Goal: Task Accomplishment & Management: Manage account settings

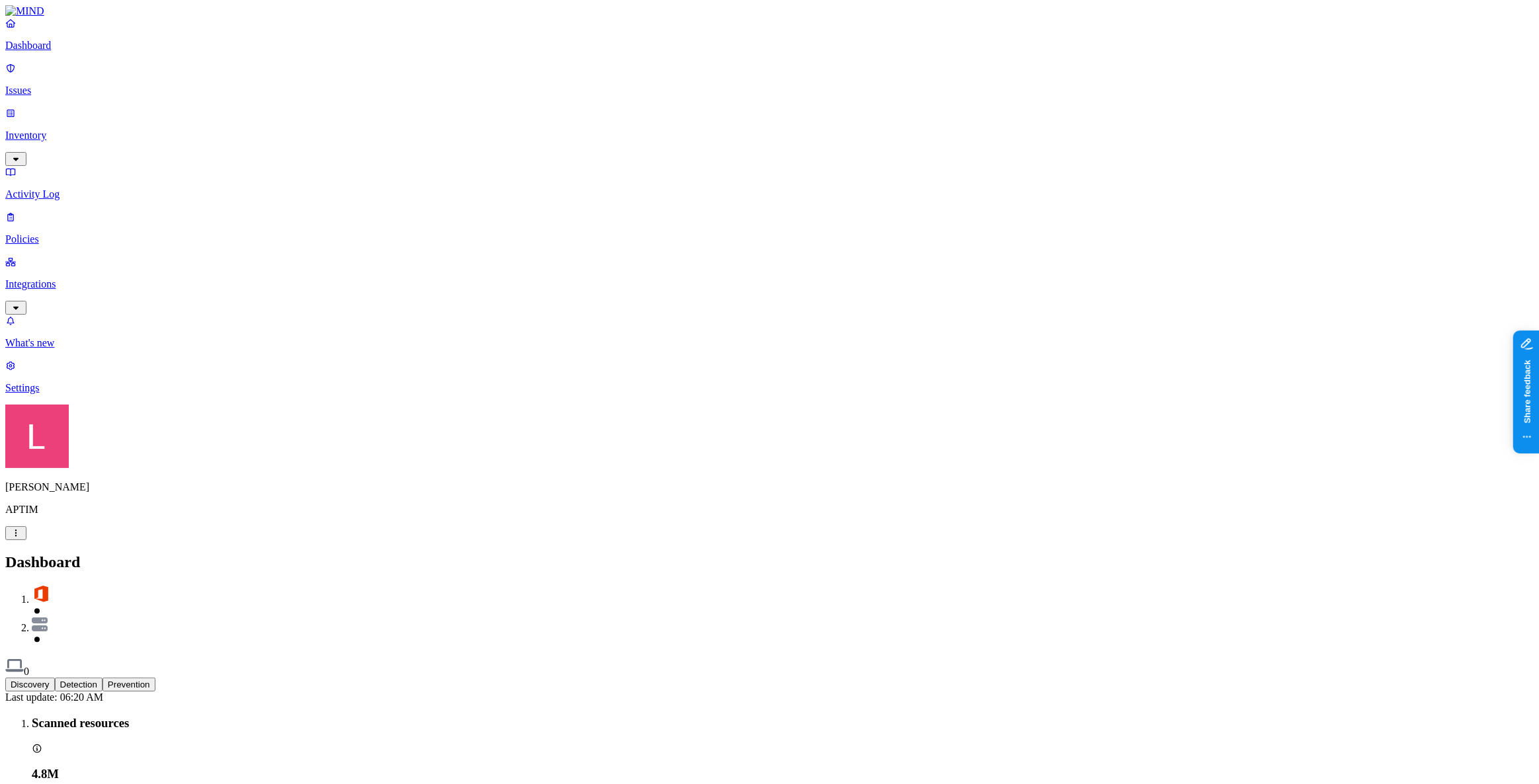
drag, startPoint x: 67, startPoint y: 156, endPoint x: 117, endPoint y: 166, distance: 51.0
click at [67, 233] on p "Policies" at bounding box center [770, 239] width 1528 height 11
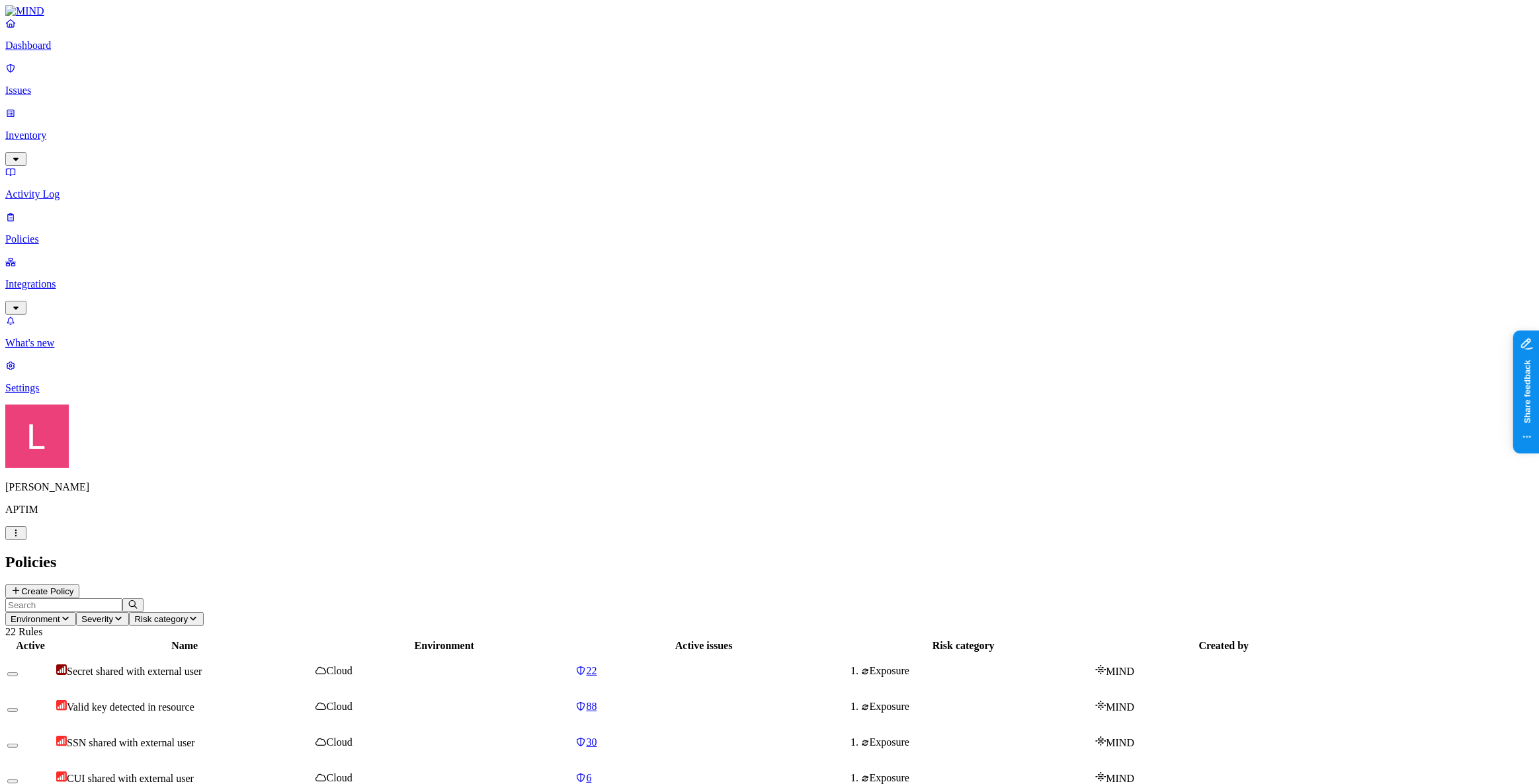
click at [1470, 554] on div "Policies Create Policy" at bounding box center [770, 576] width 1528 height 45
click at [79, 584] on button "Create Policy" at bounding box center [42, 591] width 74 height 14
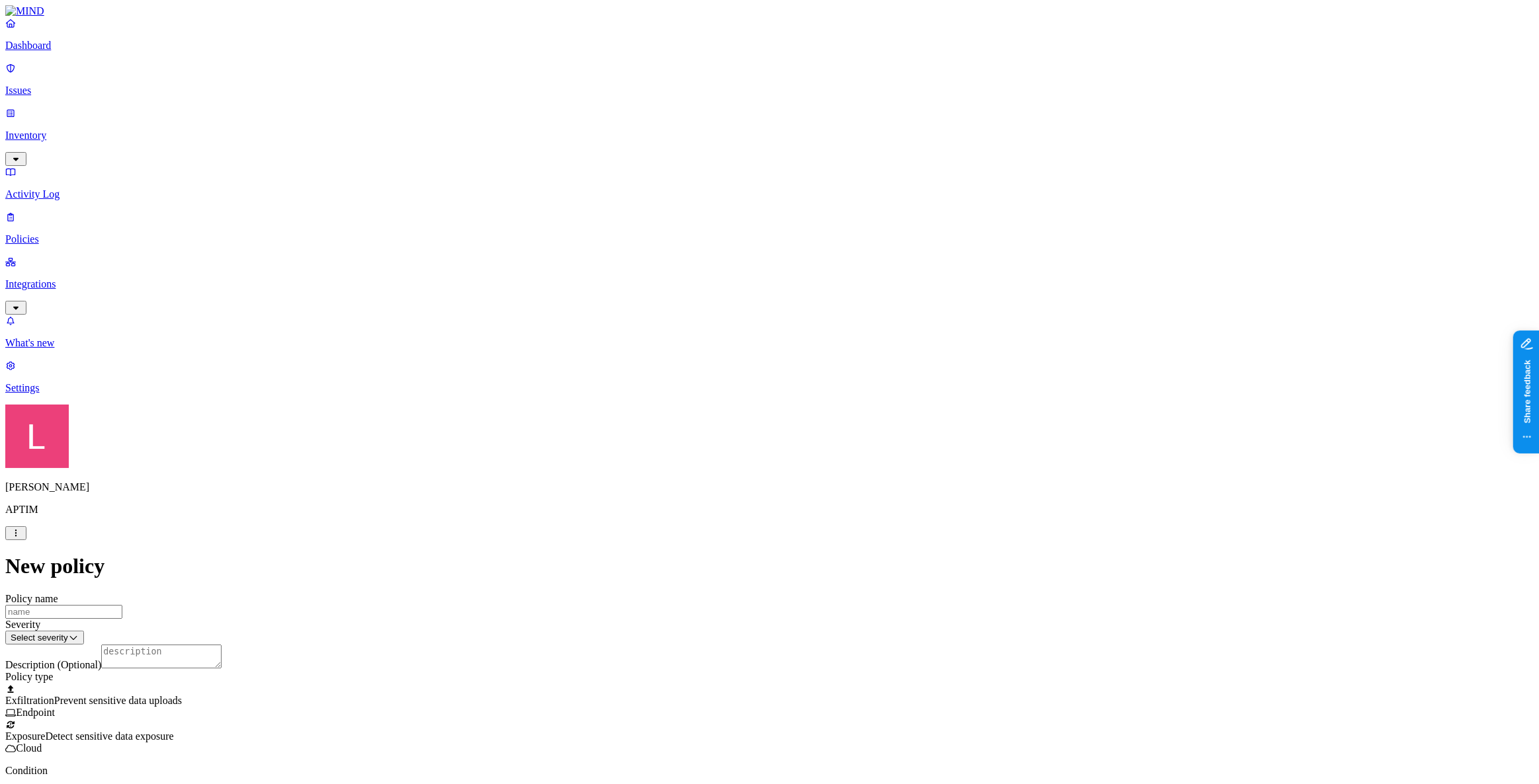
scroll to position [279, 0]
click at [71, 52] on p "Dashboard" at bounding box center [770, 45] width 1528 height 11
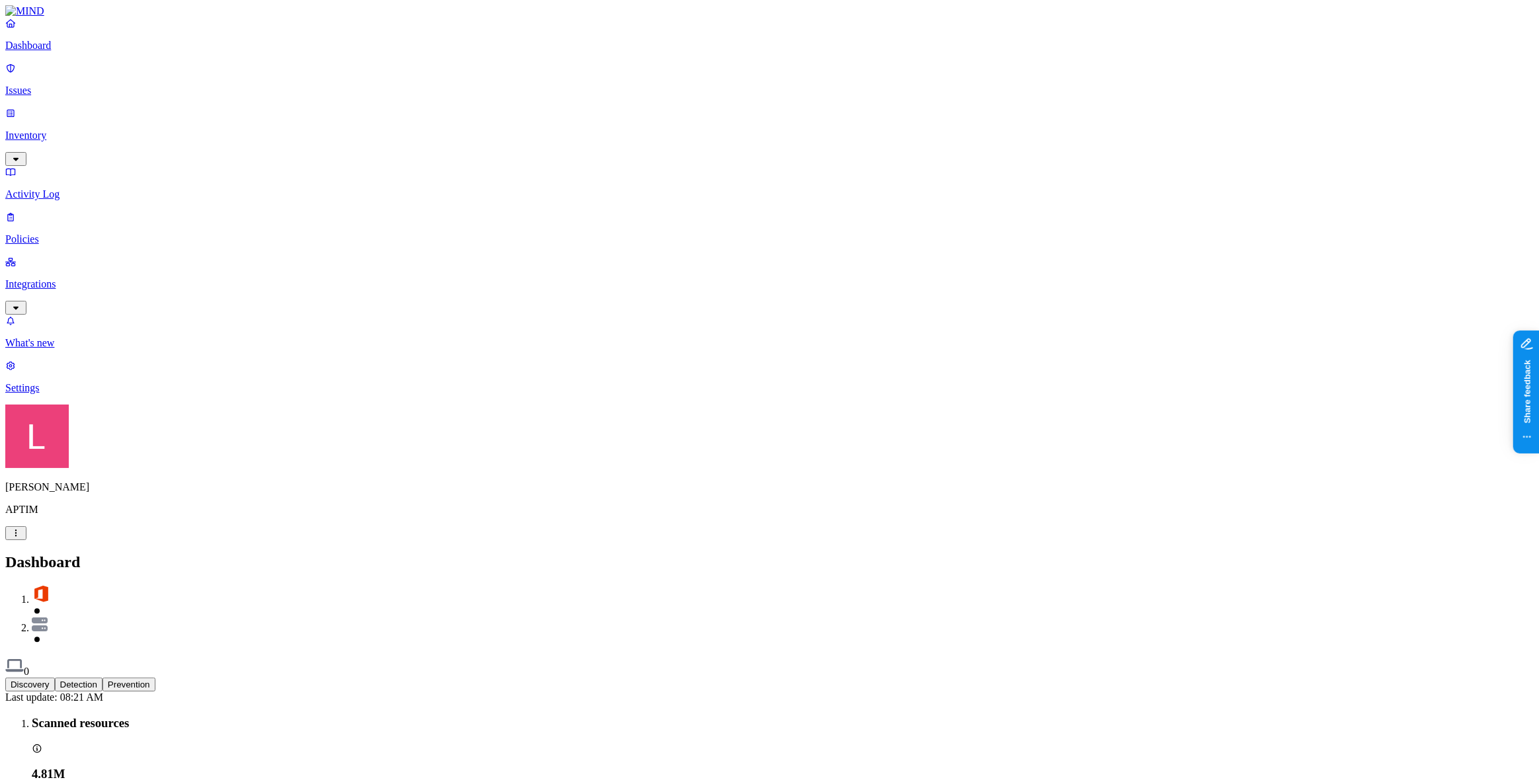
click at [27, 211] on link "Policies" at bounding box center [770, 229] width 1528 height 34
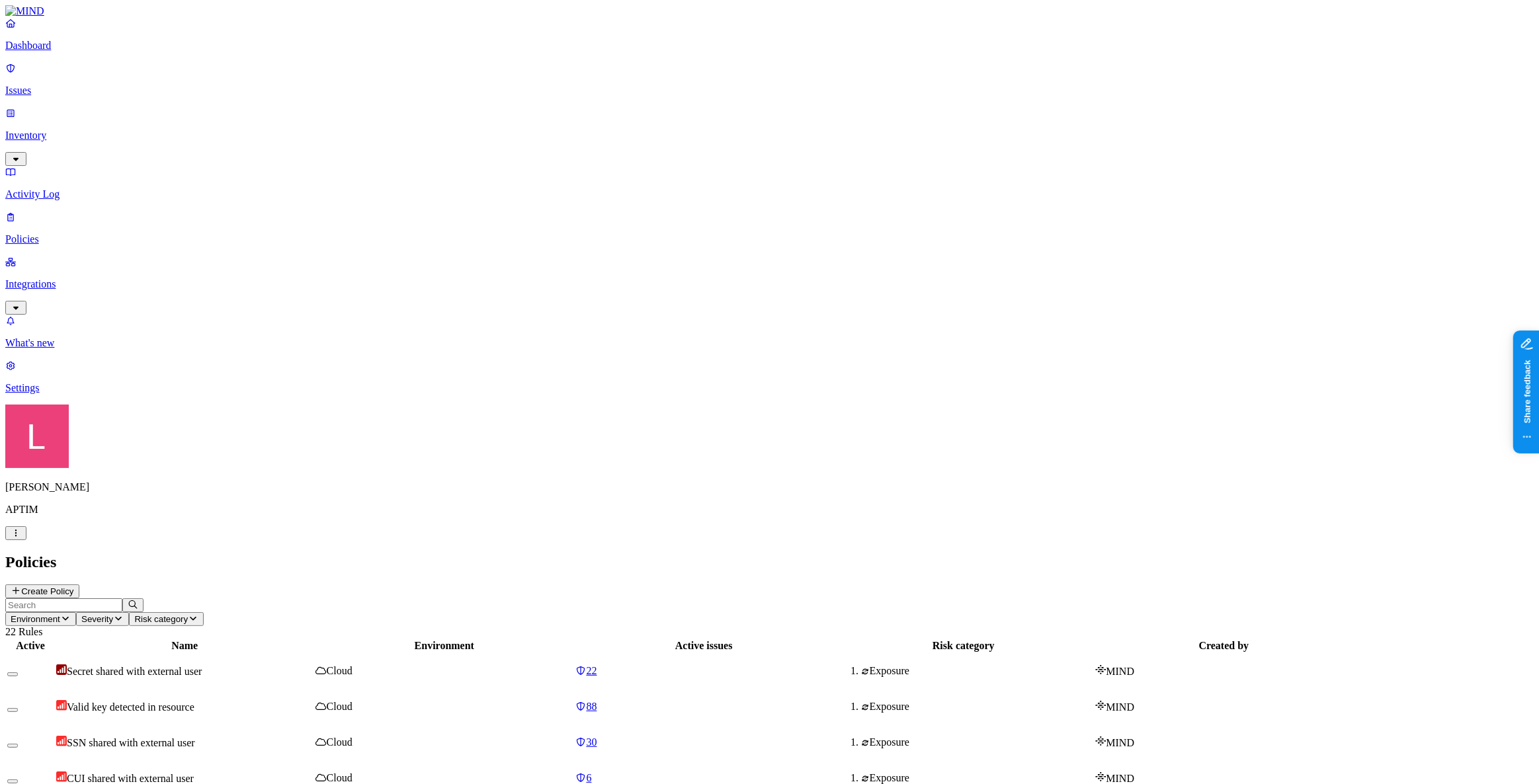
click at [79, 584] on button "Create Policy" at bounding box center [42, 591] width 74 height 14
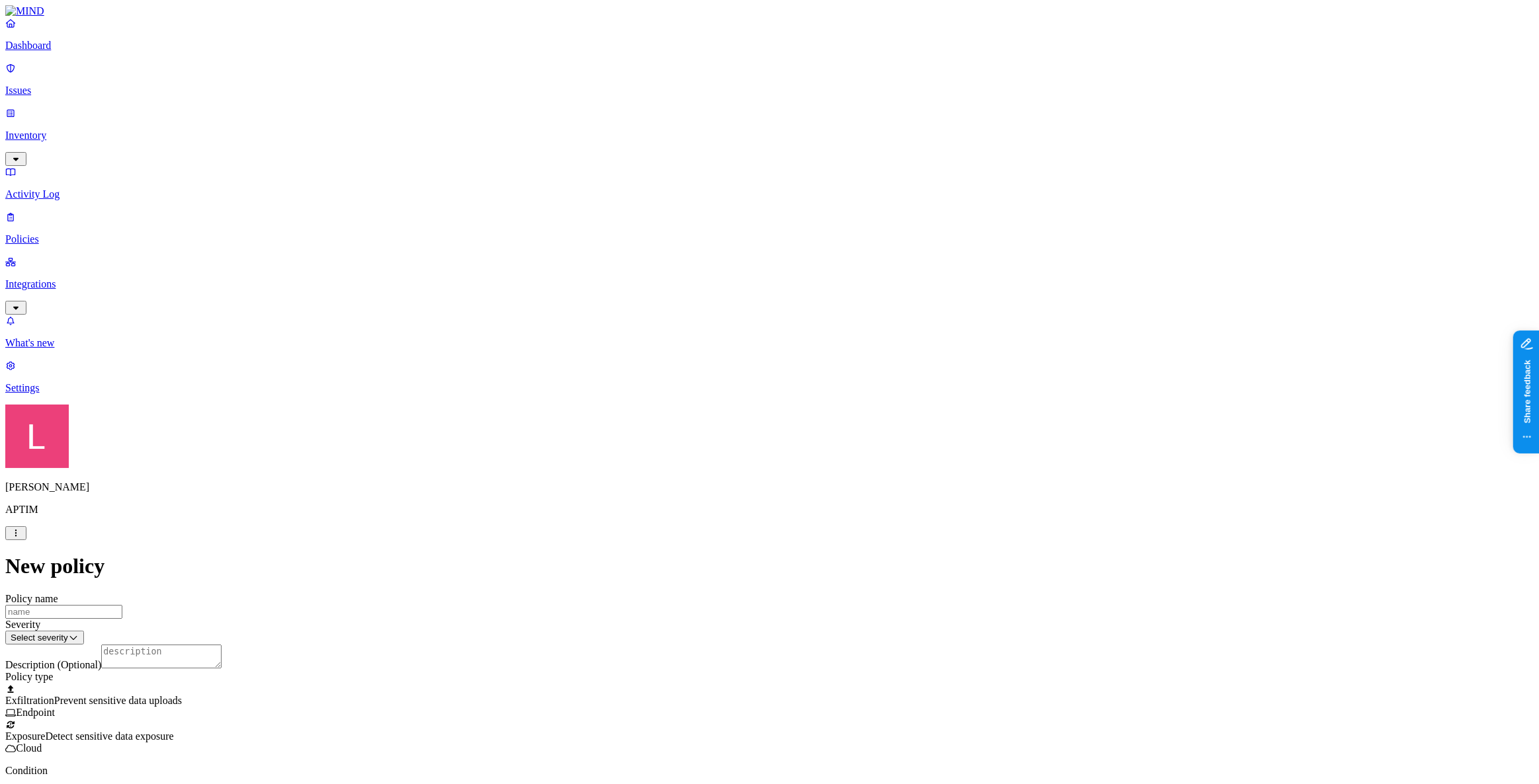
scroll to position [159, 0]
click at [66, 52] on p "Dashboard" at bounding box center [770, 45] width 1528 height 11
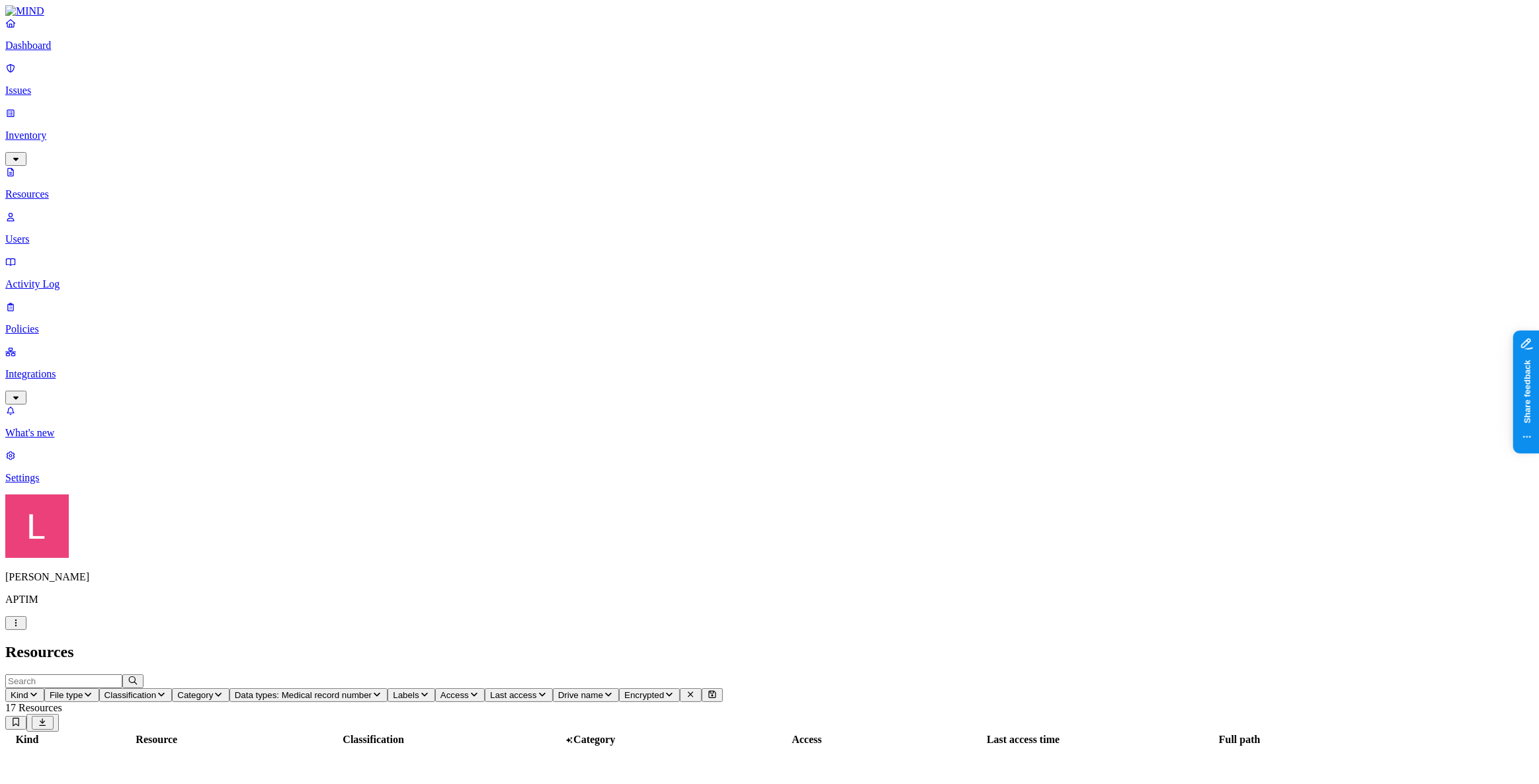
click at [42, 52] on p "Dashboard" at bounding box center [770, 45] width 1528 height 11
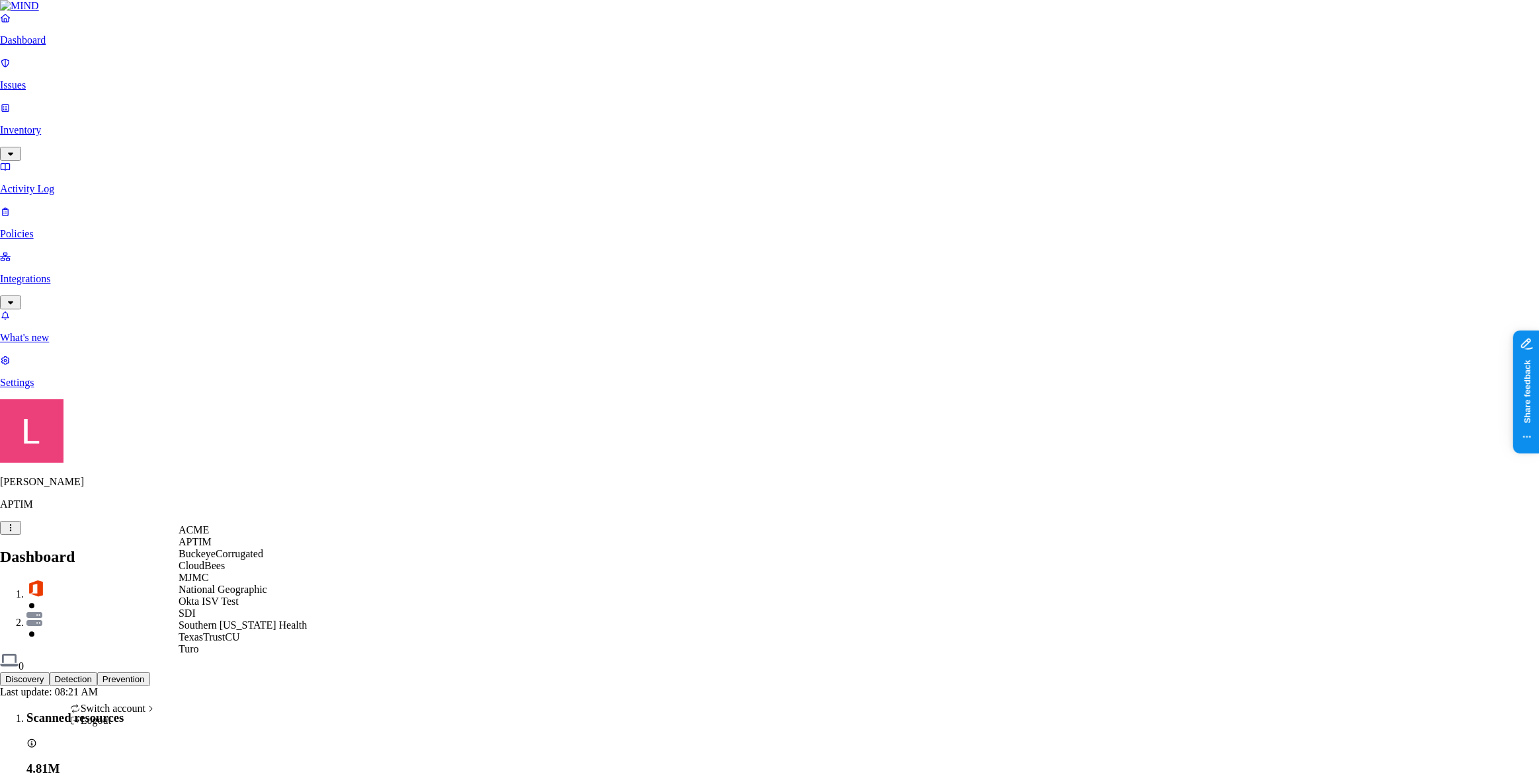
click at [238, 595] on span "National Geographic" at bounding box center [223, 590] width 89 height 11
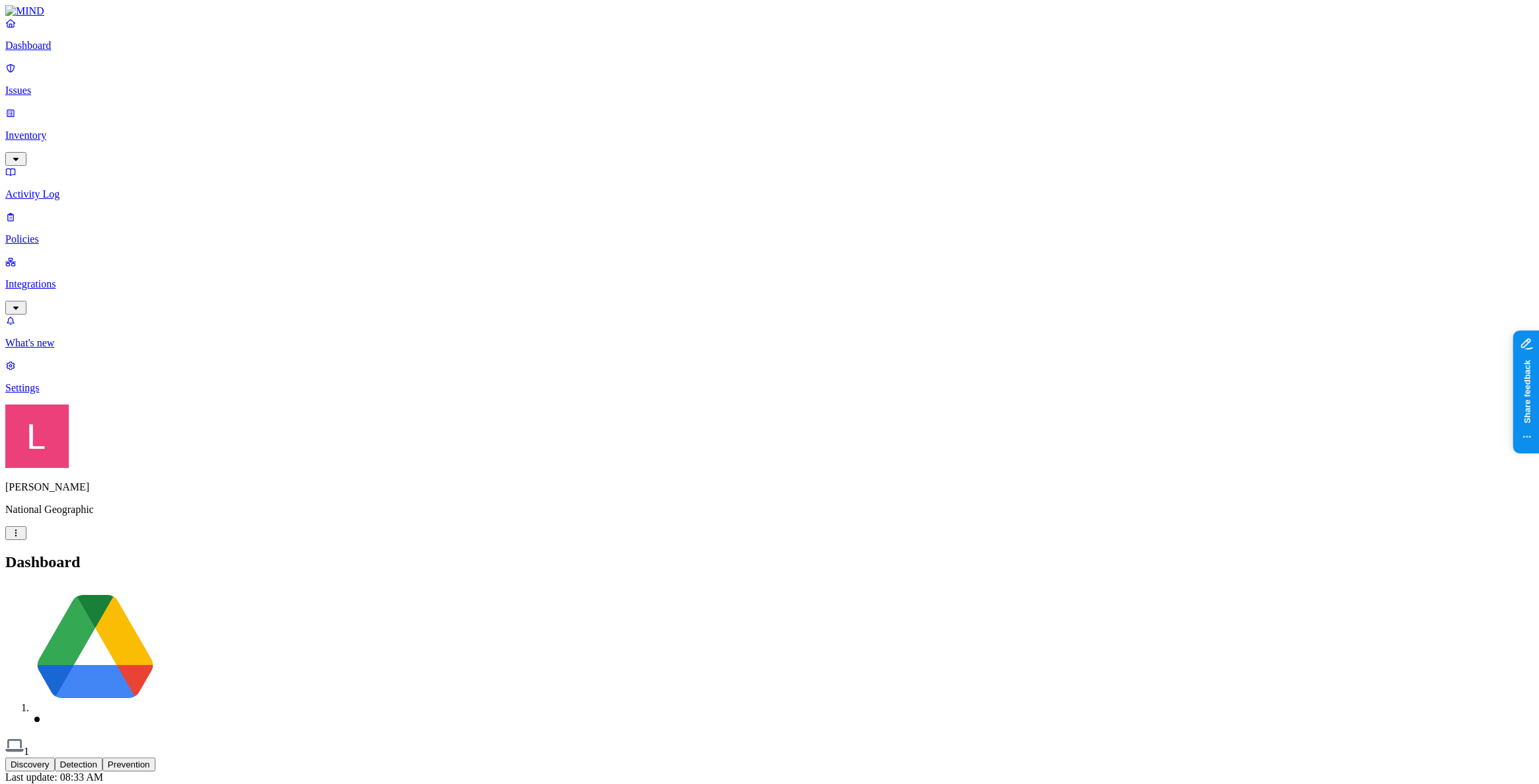
click at [70, 394] on nav "Dashboard Issues Inventory Activity Log Policies Integrations What's new 1 Sett…" at bounding box center [770, 206] width 1528 height 377
drag, startPoint x: 61, startPoint y: 153, endPoint x: 76, endPoint y: 161, distance: 17.0
click at [61, 233] on p "Policies" at bounding box center [770, 239] width 1528 height 11
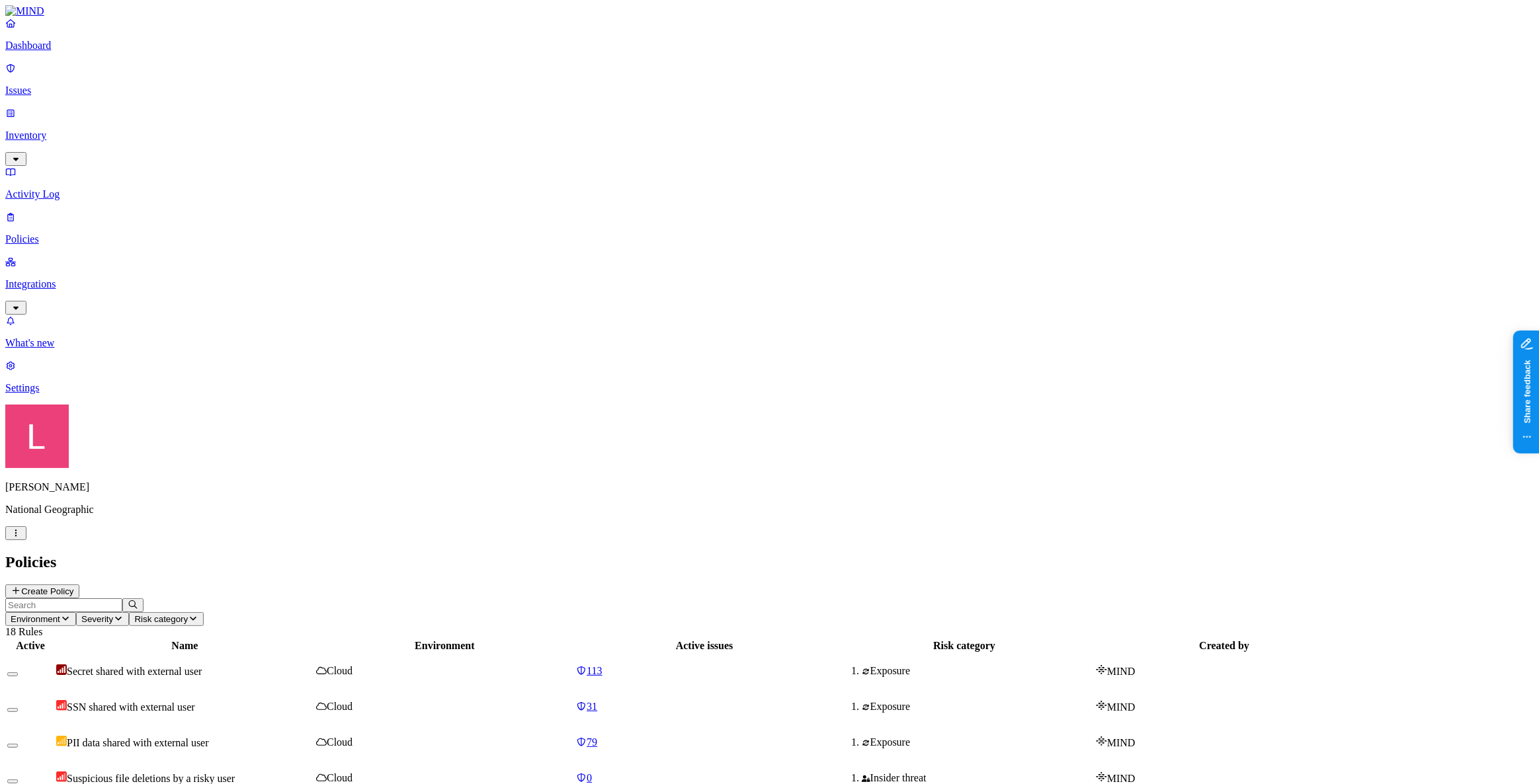
click at [23, 52] on link "Dashboard" at bounding box center [770, 34] width 1528 height 34
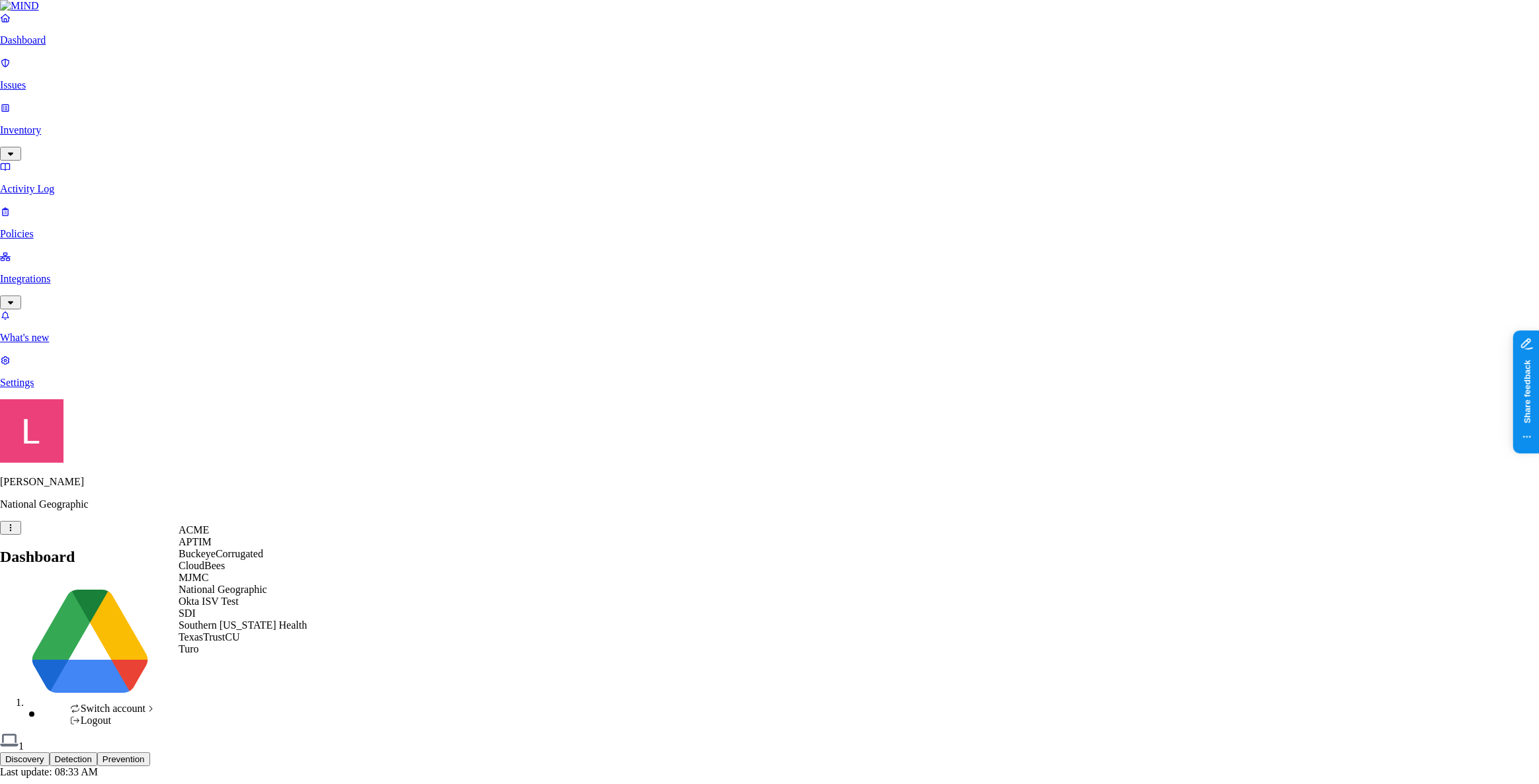
click at [224, 536] on div "ACME" at bounding box center [243, 530] width 128 height 11
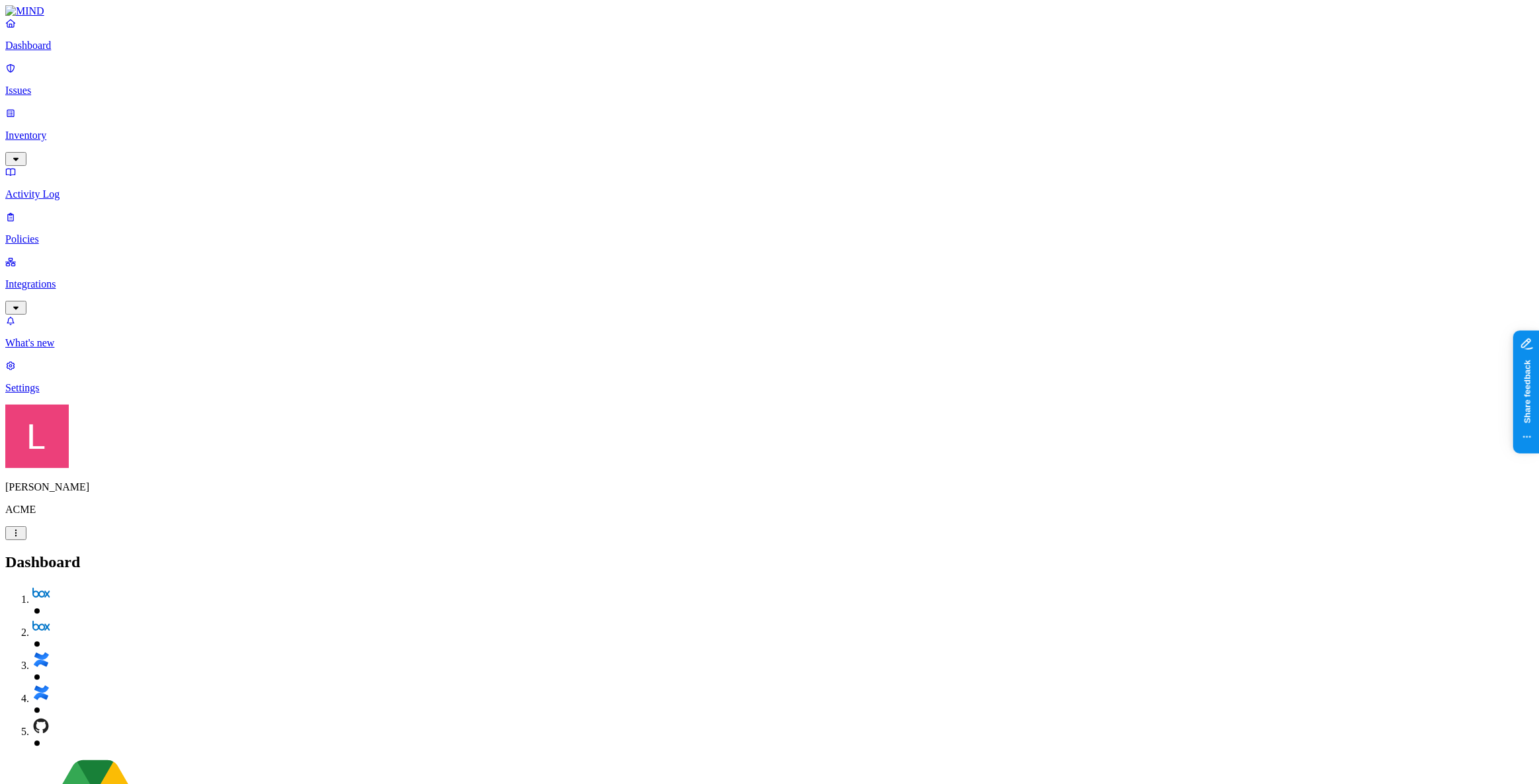
click at [62, 256] on link "Integrations" at bounding box center [770, 284] width 1528 height 56
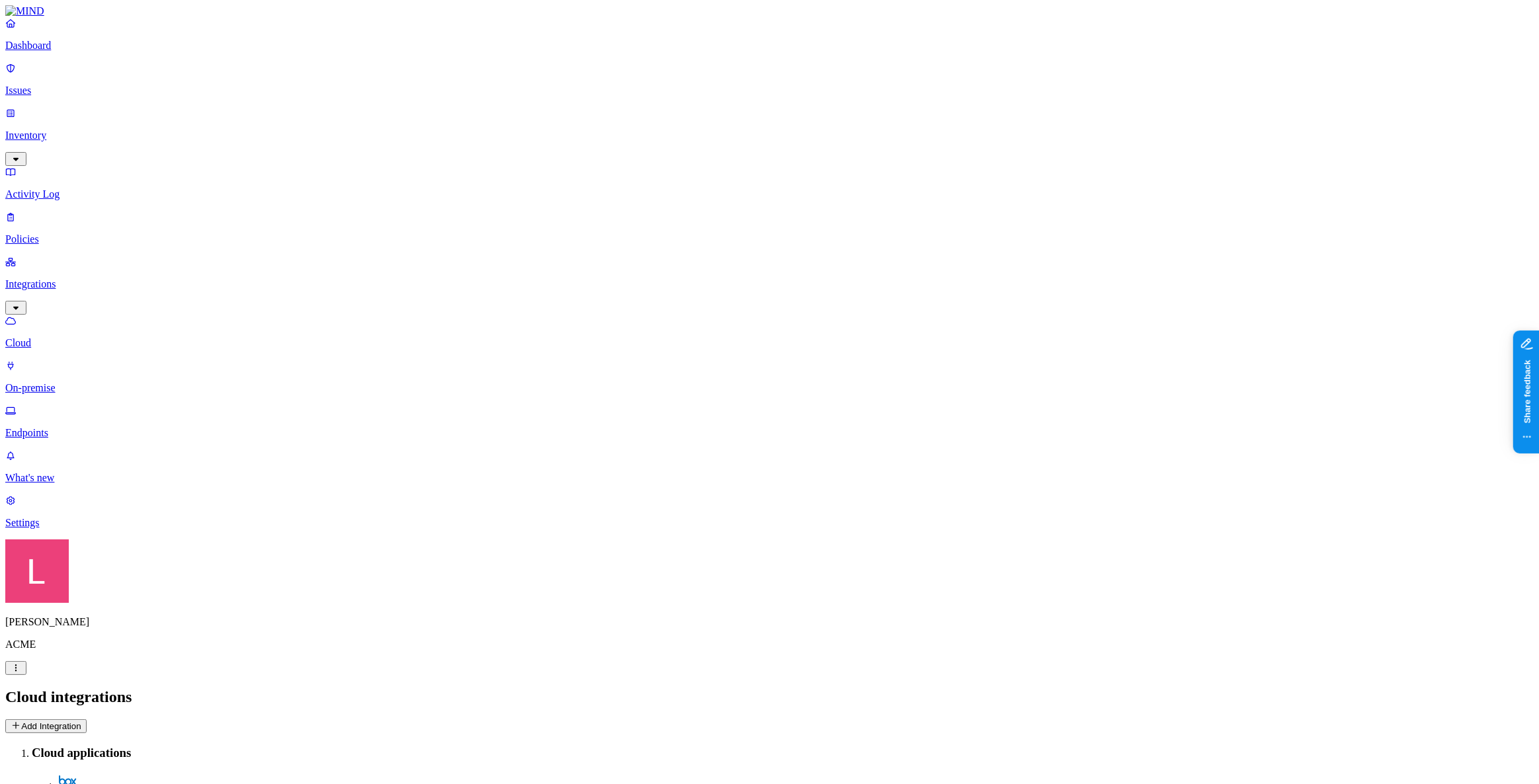
click at [73, 52] on p "Dashboard" at bounding box center [770, 45] width 1528 height 11
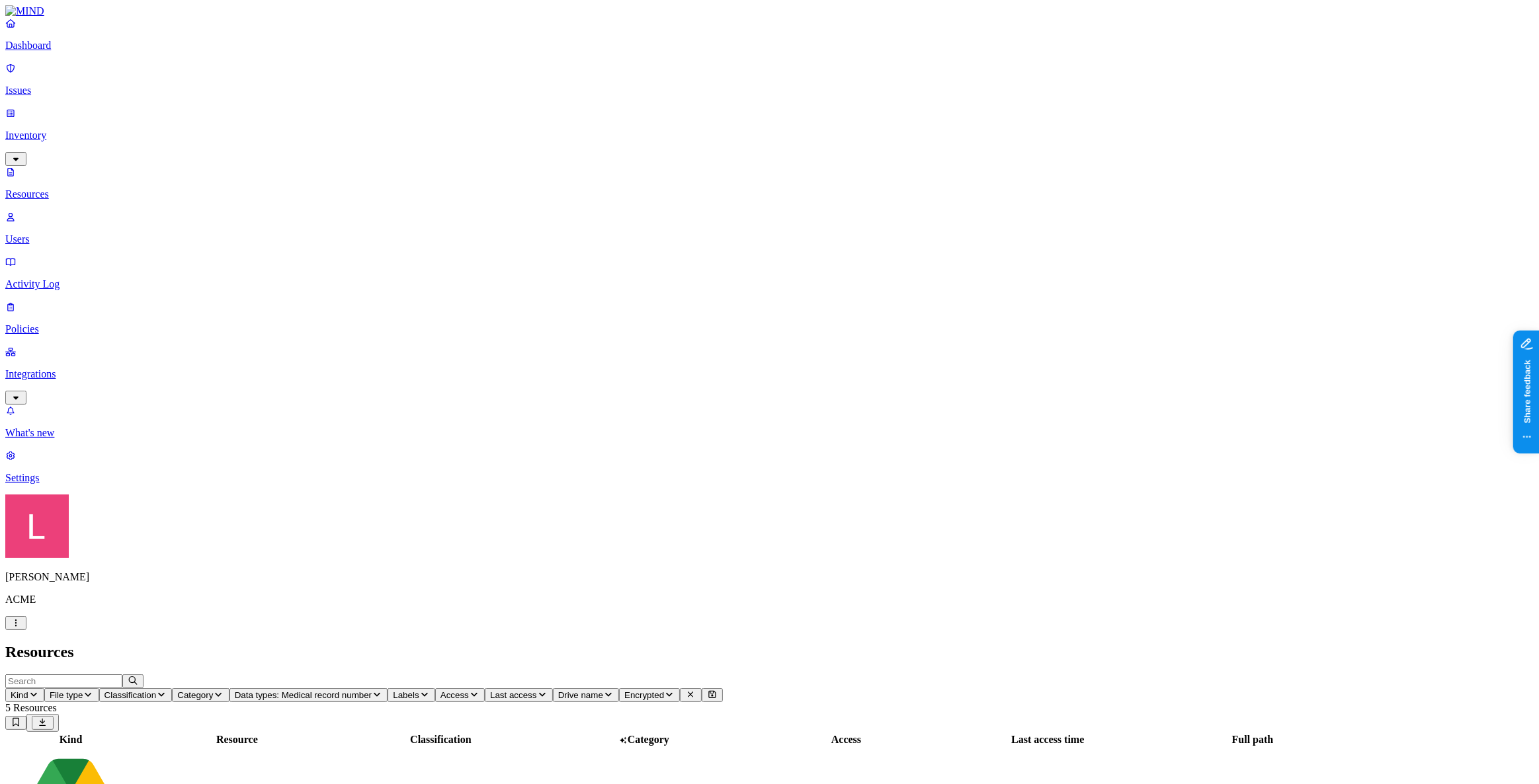
click at [72, 52] on p "Dashboard" at bounding box center [770, 45] width 1528 height 11
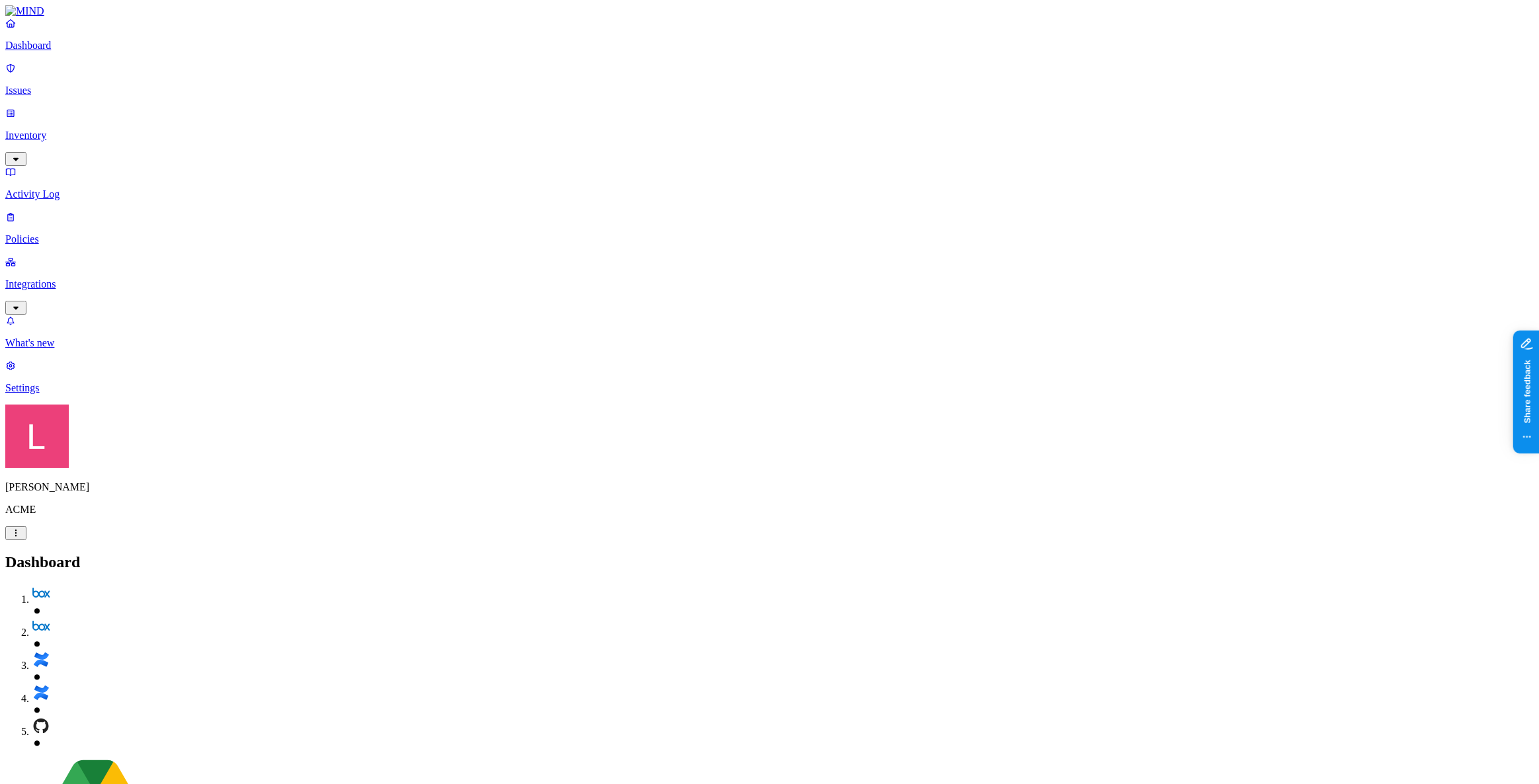
click at [65, 278] on p "Integrations" at bounding box center [770, 284] width 1528 height 11
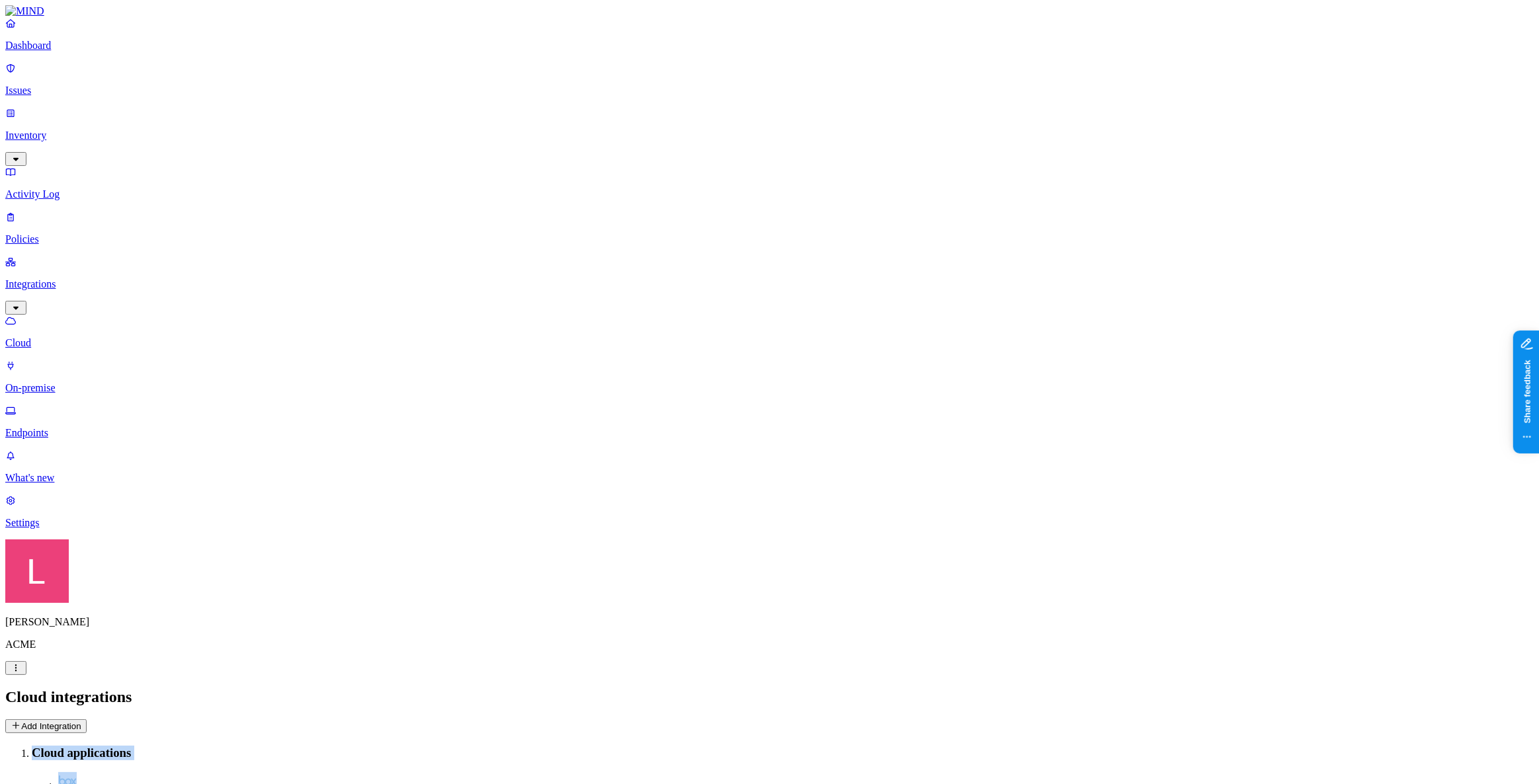
drag, startPoint x: 241, startPoint y: 433, endPoint x: 161, endPoint y: 426, distance: 80.3
click at [127, 401] on nav "Dashboard Issues Inventory Activity Log Policies Integrations Cloud On-premise …" at bounding box center [770, 272] width 1528 height 512
drag, startPoint x: 214, startPoint y: 464, endPoint x: 239, endPoint y: 464, distance: 25.0
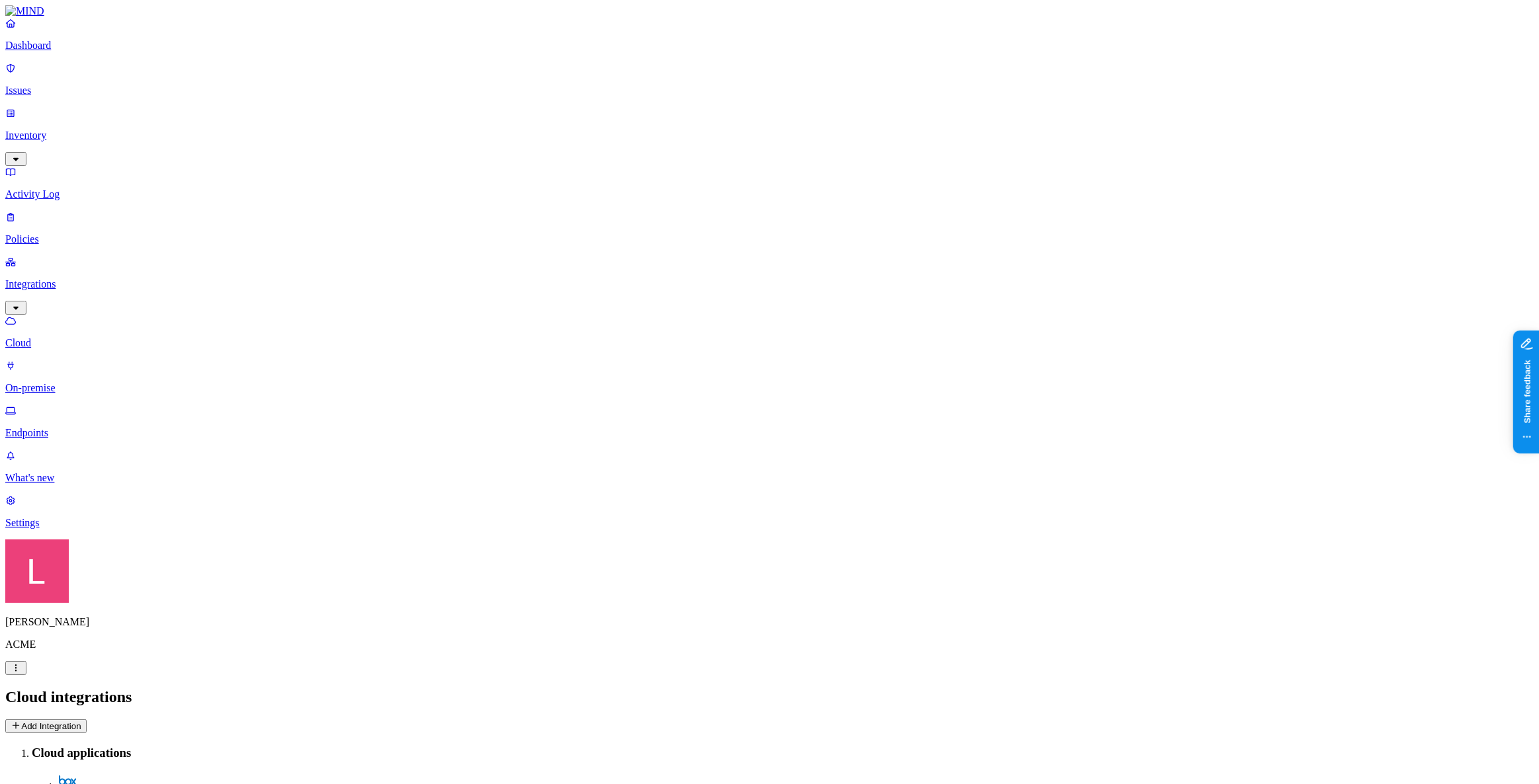
click at [108, 440] on nav "Dashboard Issues Inventory Activity Log Policies Integrations Cloud On-premise …" at bounding box center [770, 272] width 1528 height 512
click at [77, 130] on p "Inventory" at bounding box center [770, 136] width 1528 height 11
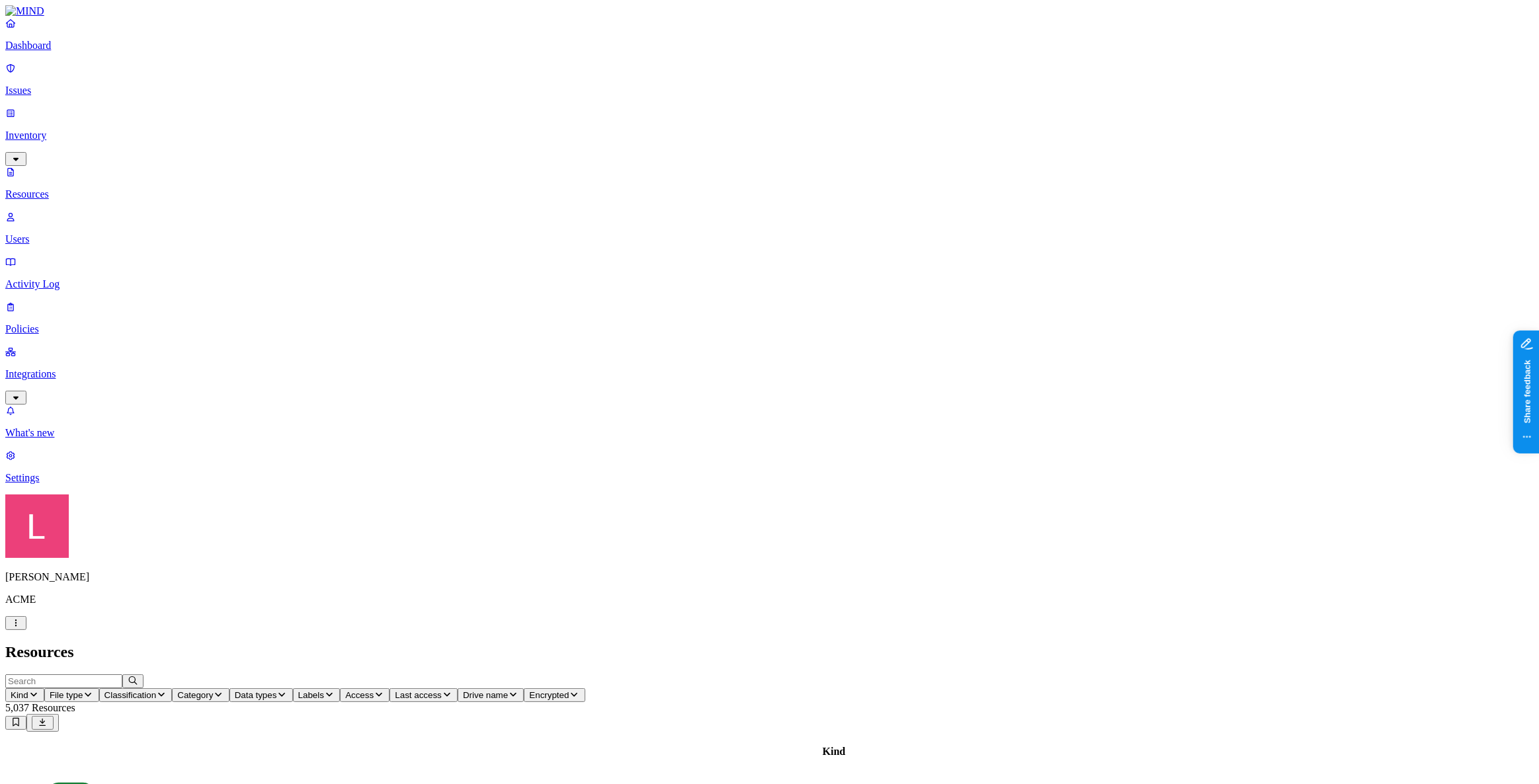
click at [72, 233] on p "Users" at bounding box center [770, 239] width 1528 height 11
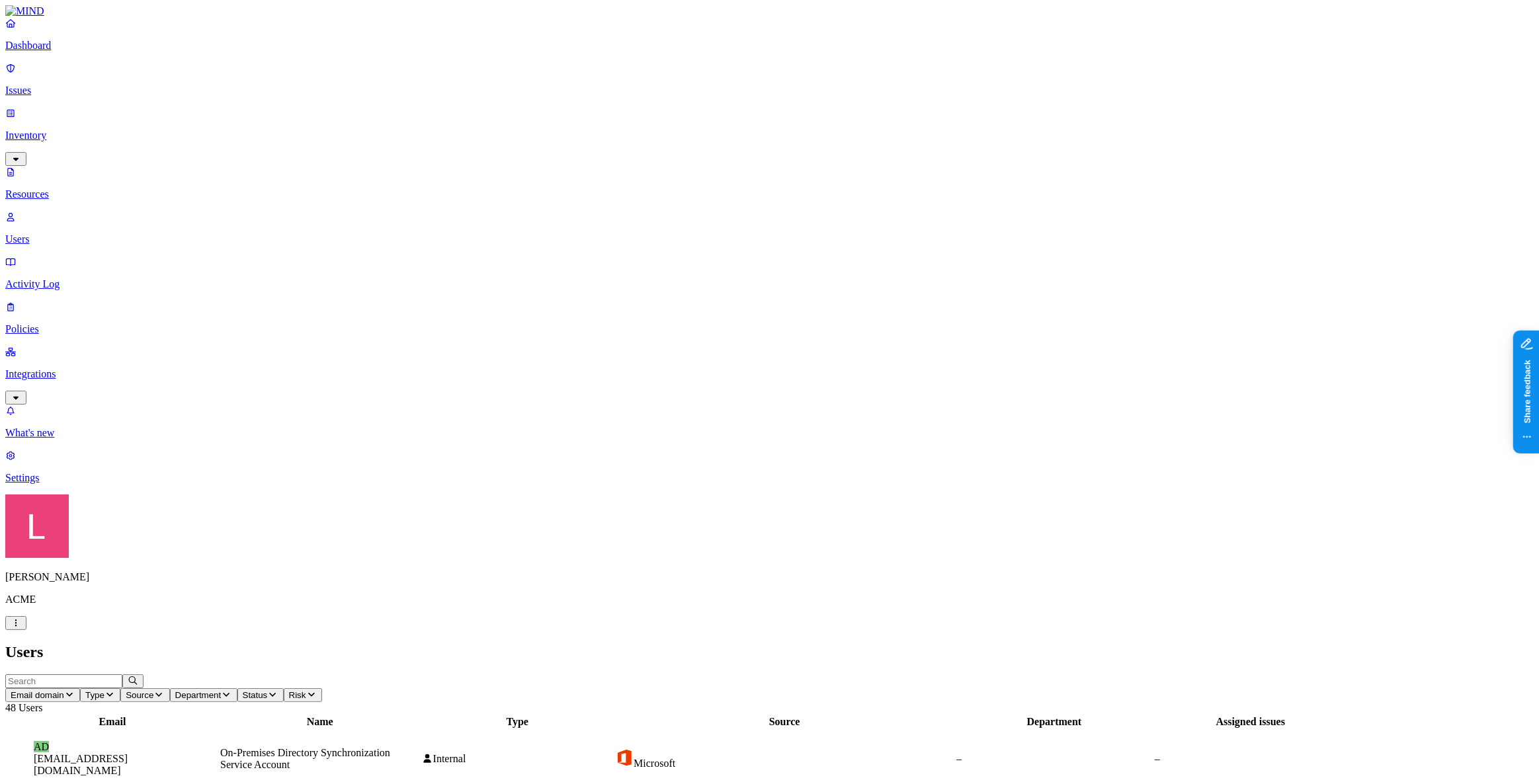
click at [121, 688] on button "Type" at bounding box center [100, 695] width 40 height 14
click at [153, 690] on span "Source" at bounding box center [139, 695] width 28 height 10
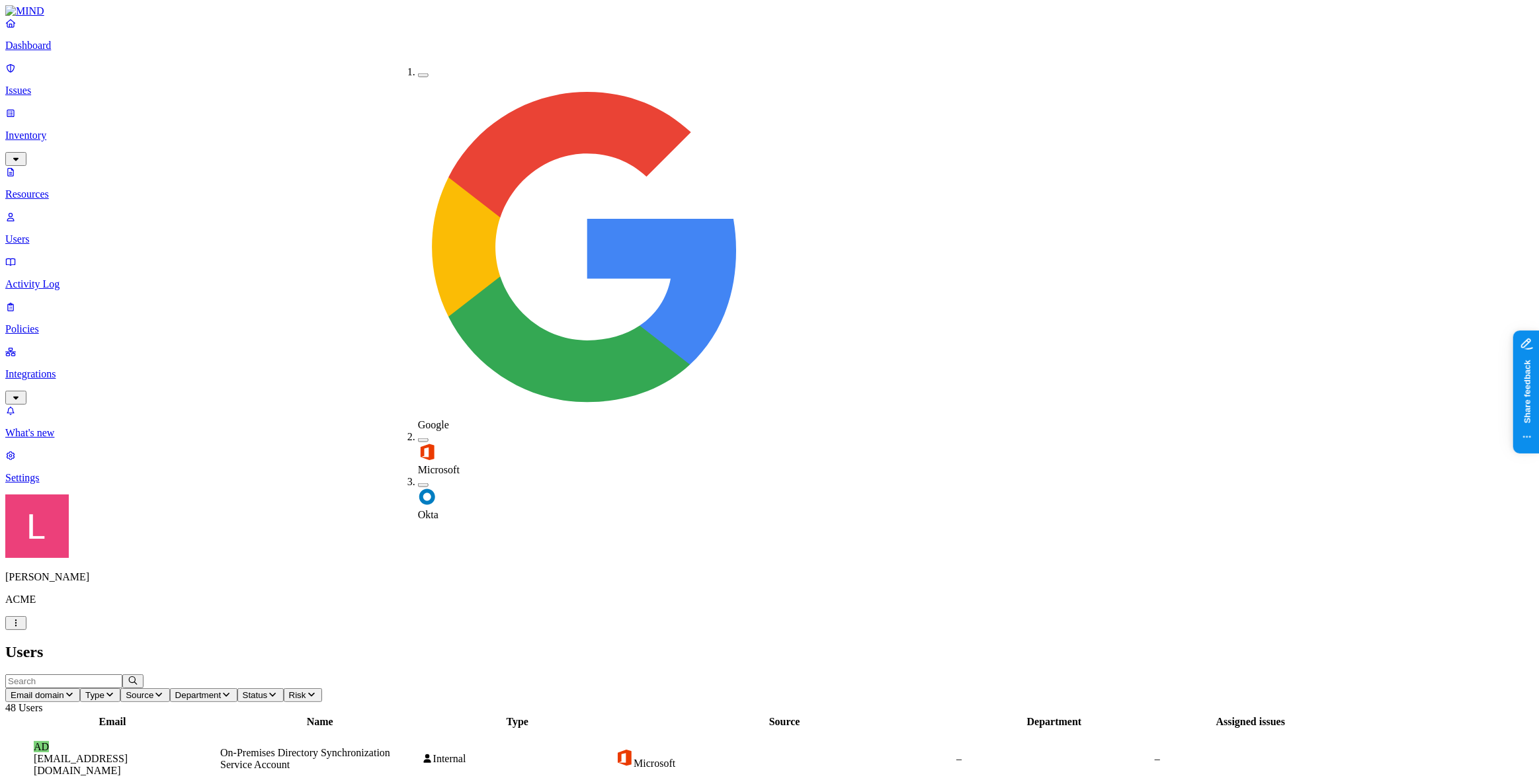
click at [418, 483] on button "button" at bounding box center [423, 485] width 11 height 4
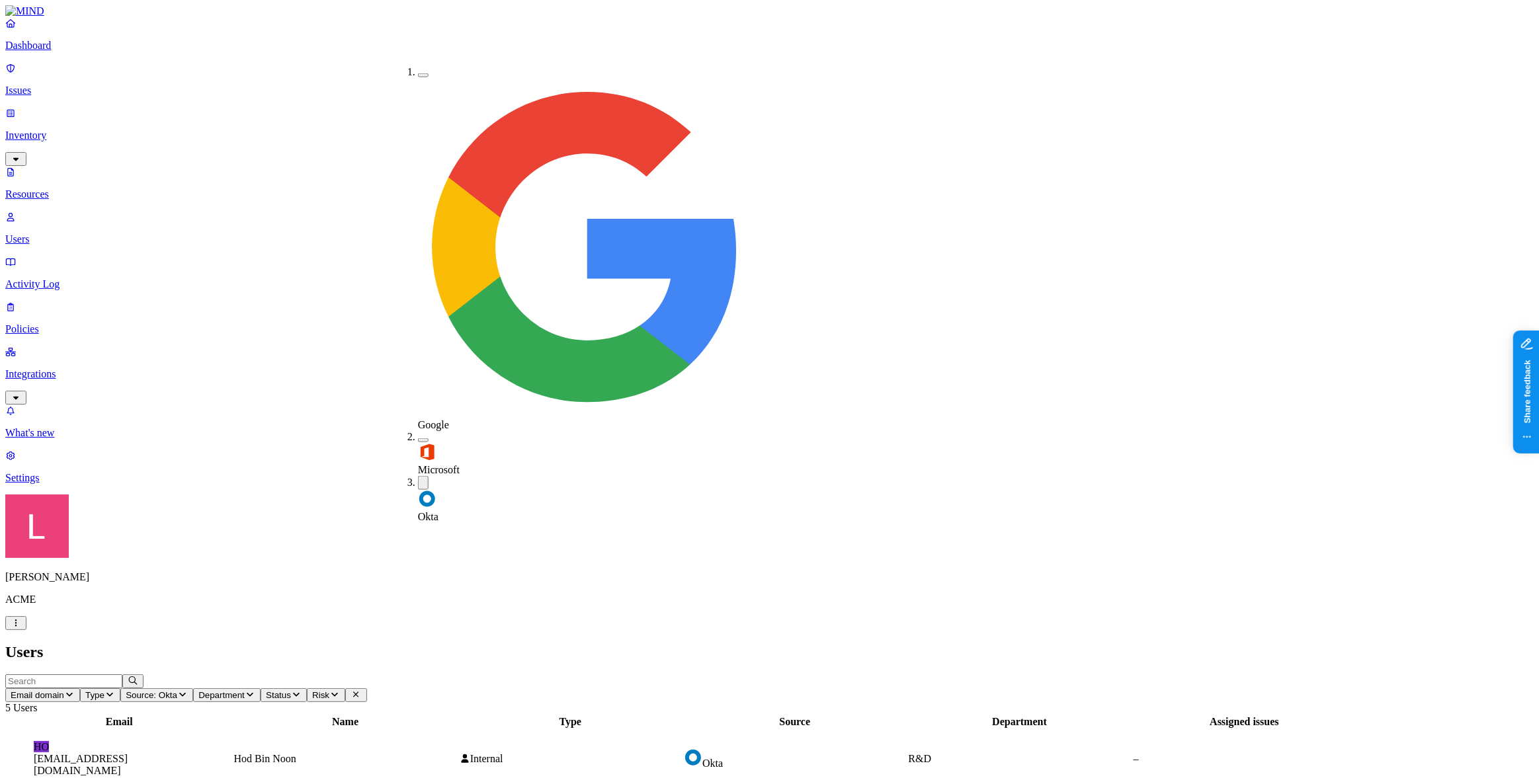
click at [519, 643] on header "Users" at bounding box center [770, 652] width 1528 height 18
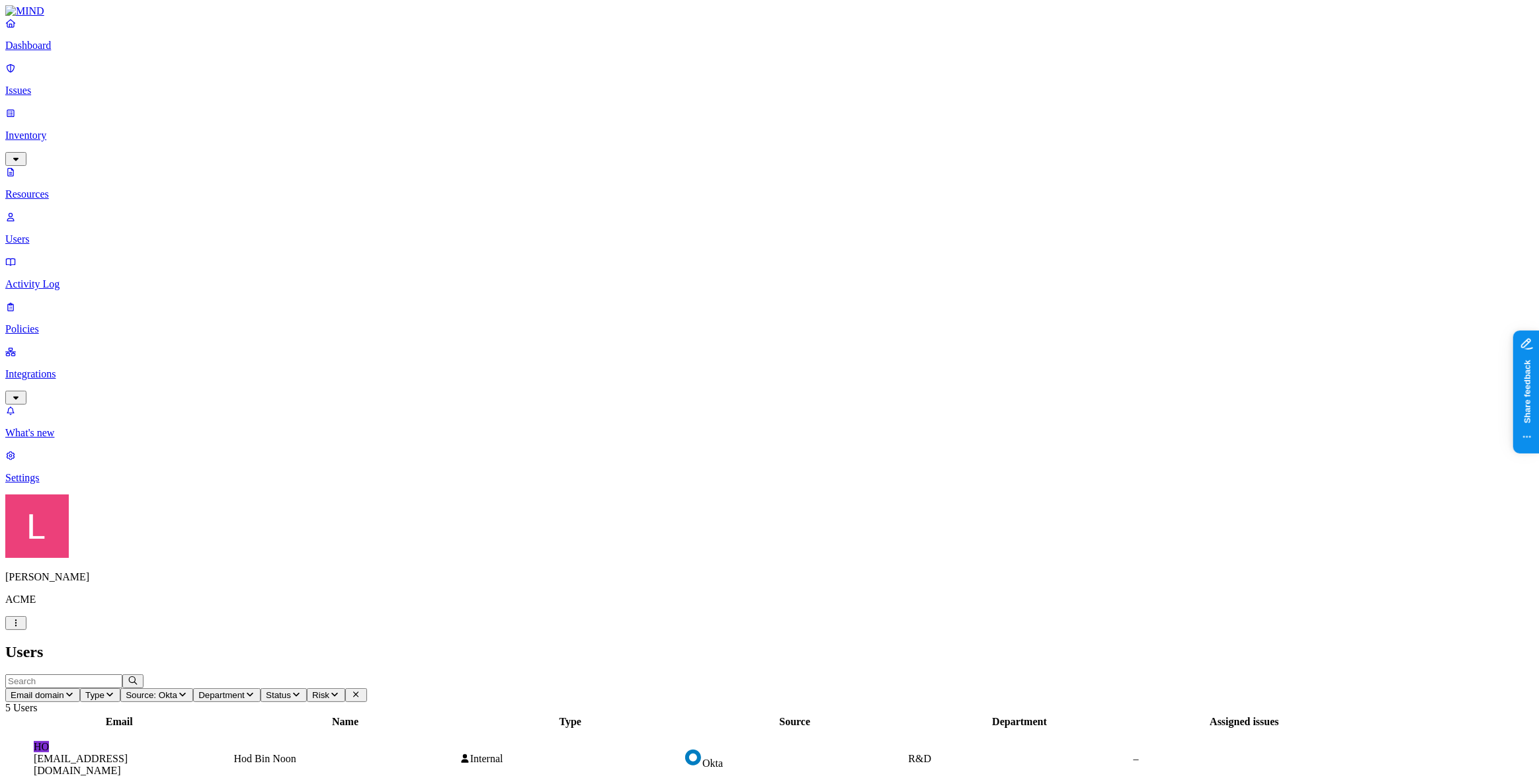
click at [63, 323] on p "Policies" at bounding box center [770, 329] width 1528 height 11
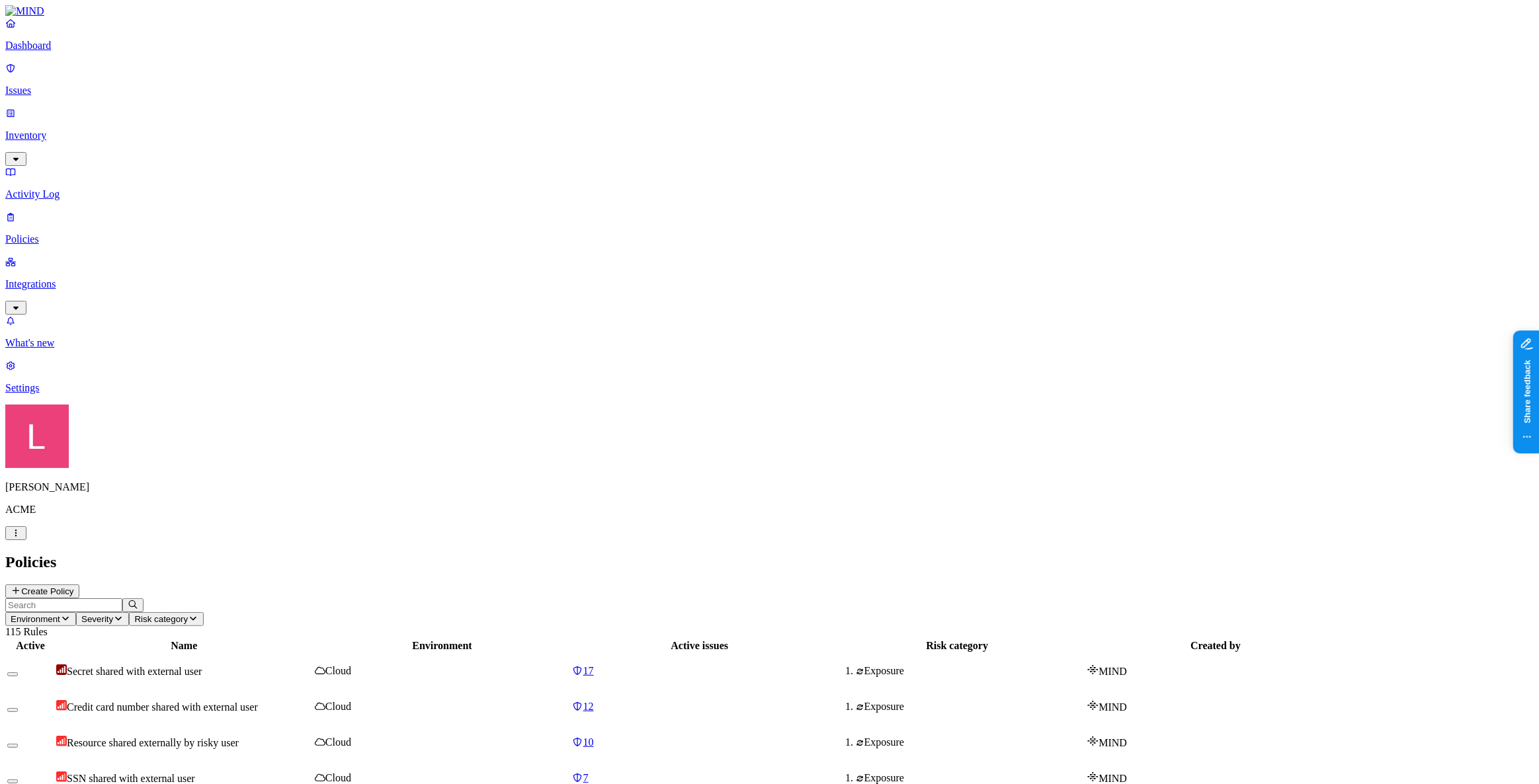
click at [79, 584] on button "Create Policy" at bounding box center [42, 591] width 74 height 14
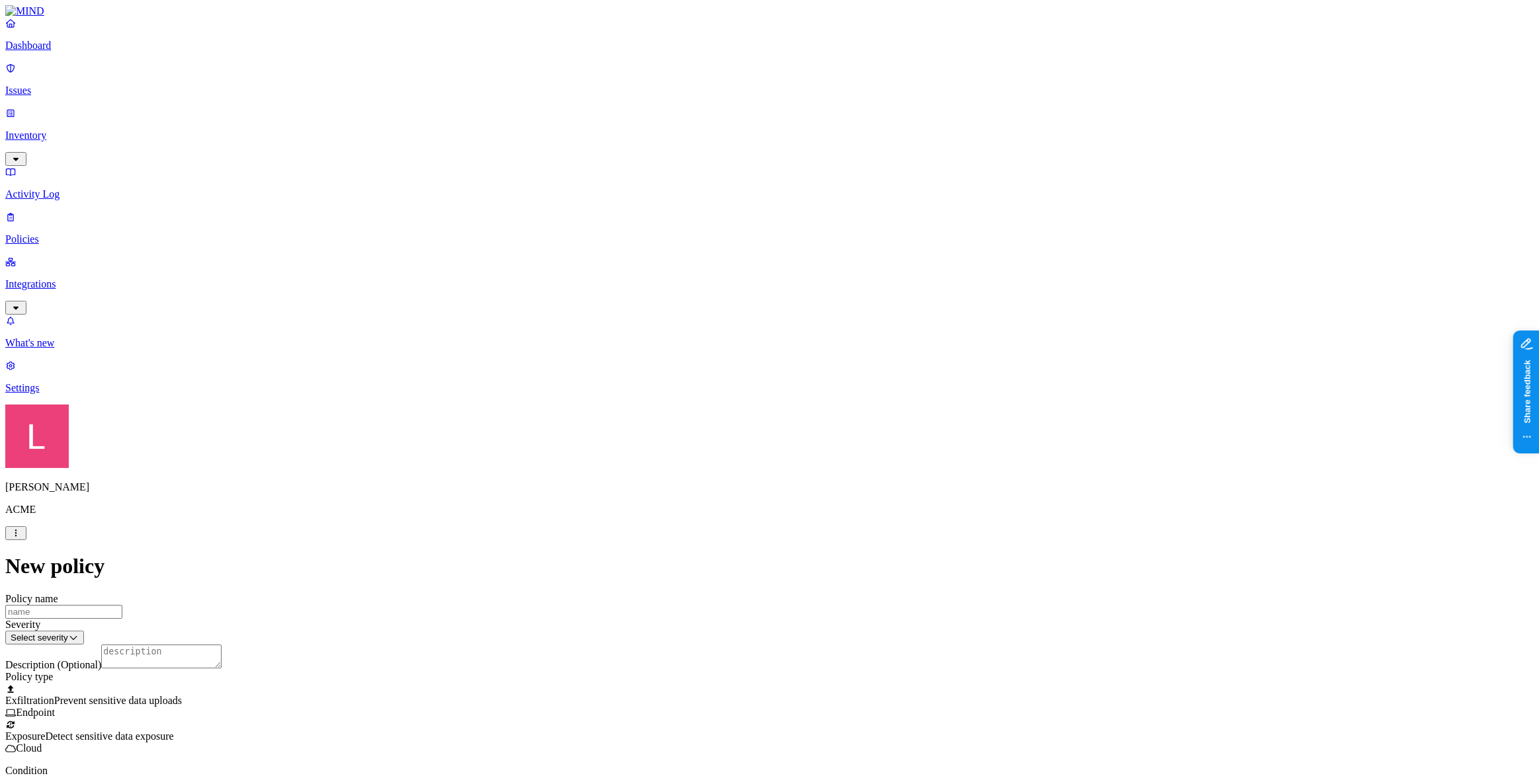
scroll to position [180, 0]
click at [709, 418] on label "Classification" at bounding box center [700, 412] width 58 height 11
click at [682, 488] on button "button" at bounding box center [676, 486] width 11 height 4
click at [682, 467] on button "button" at bounding box center [676, 465] width 11 height 4
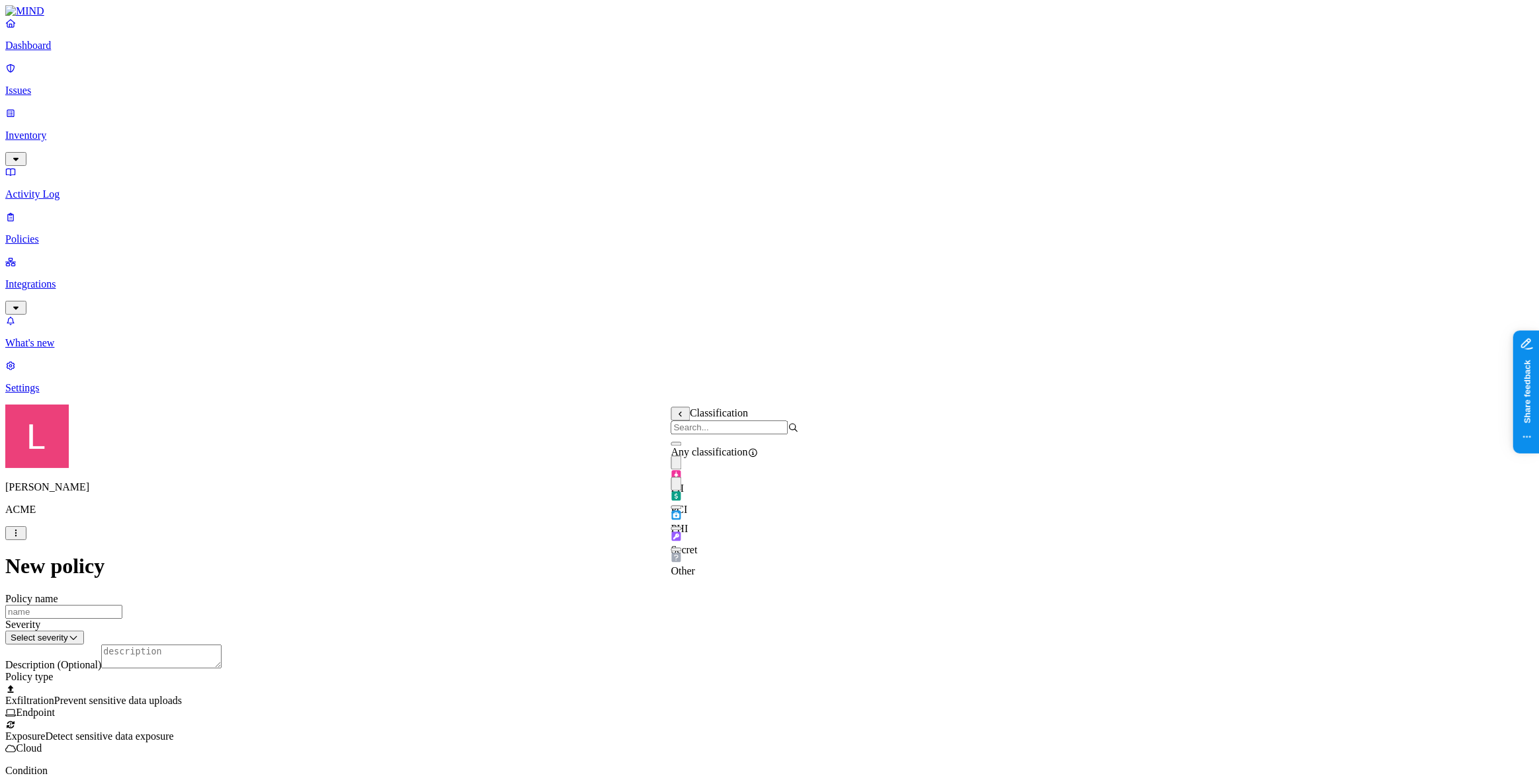
click at [734, 529] on label "Web Category" at bounding box center [714, 530] width 39 height 23
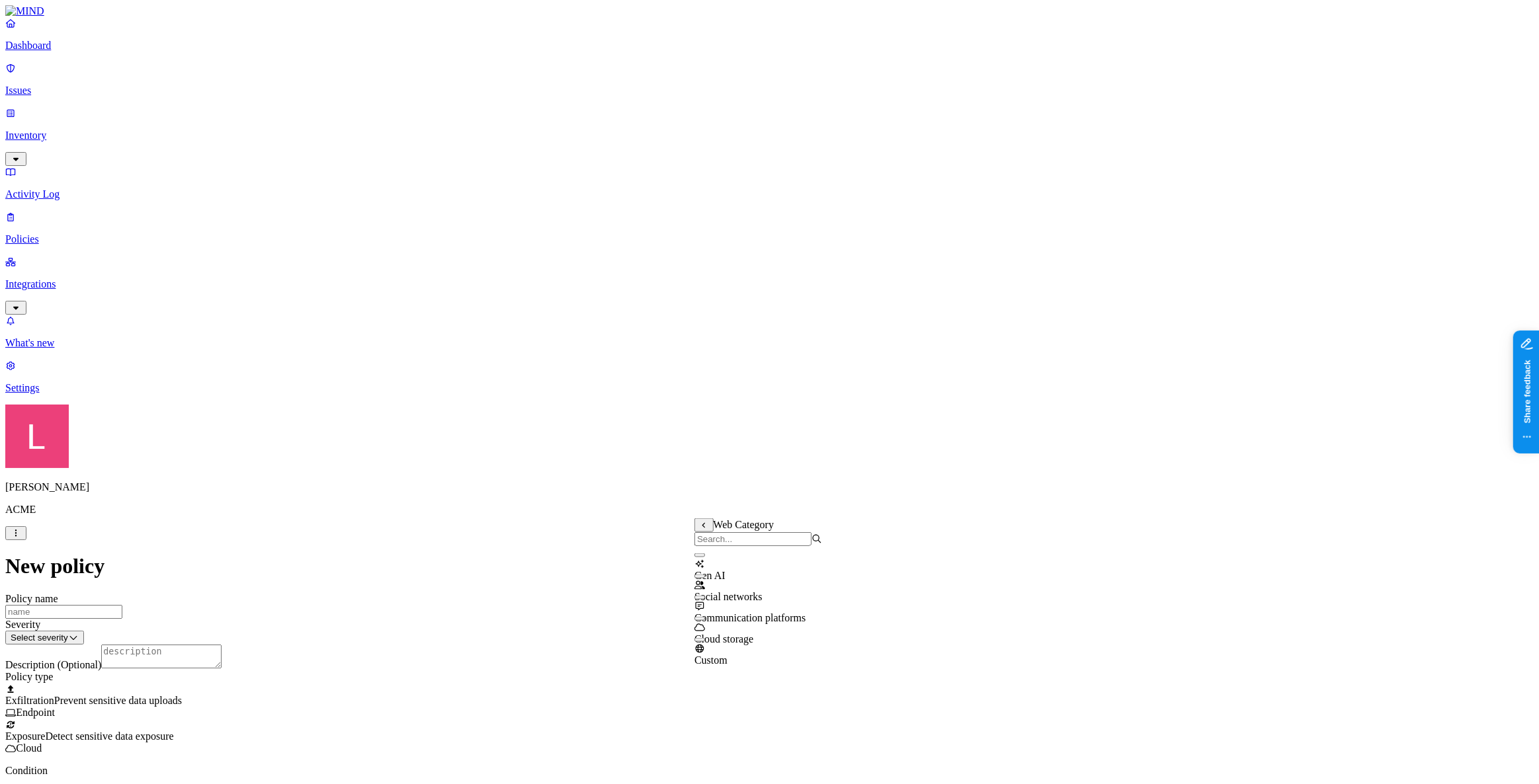
click at [705, 557] on button "button" at bounding box center [699, 555] width 11 height 4
click at [709, 605] on label "Users" at bounding box center [696, 600] width 24 height 11
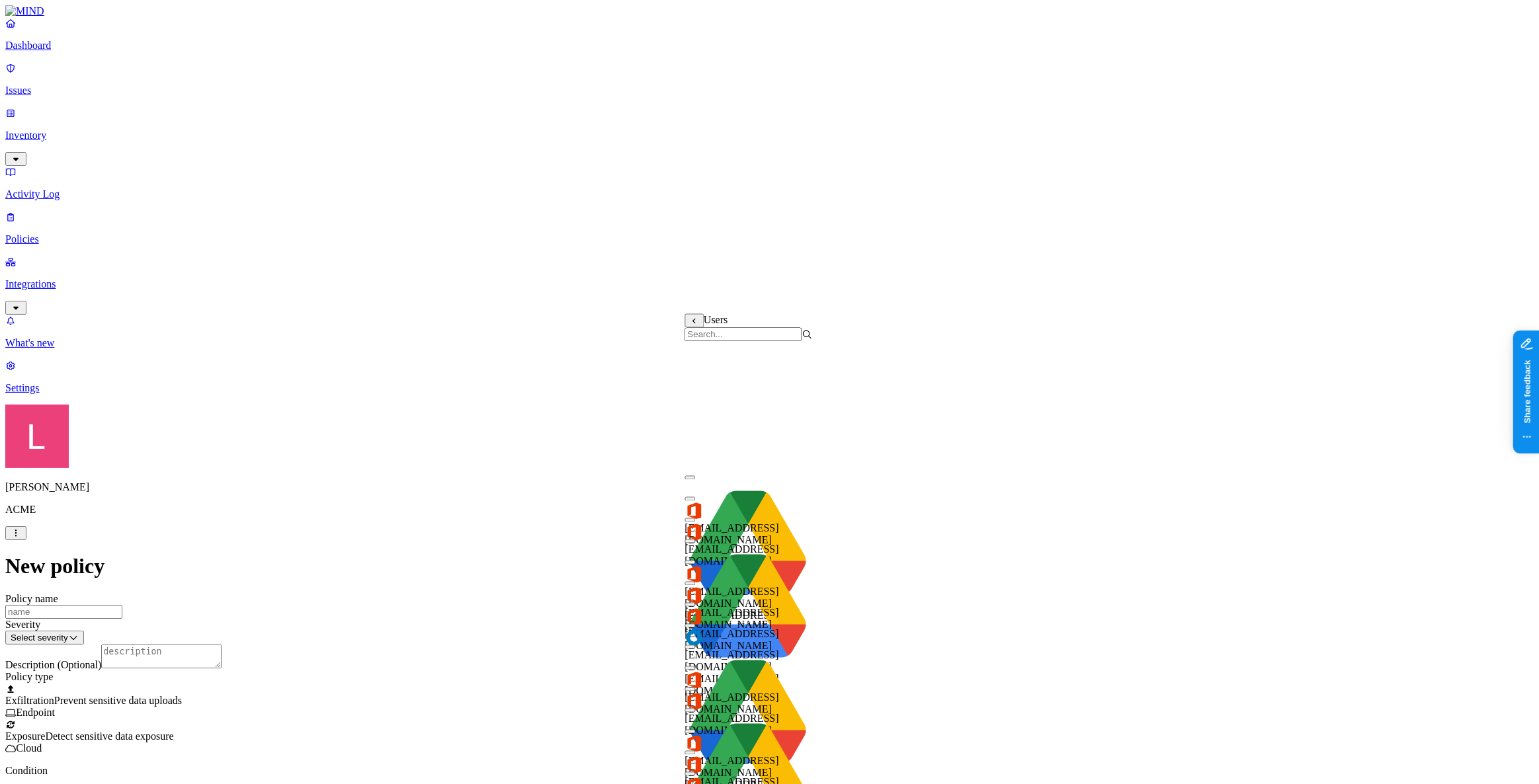
scroll to position [240, 0]
click at [695, 624] on button "button" at bounding box center [690, 626] width 11 height 4
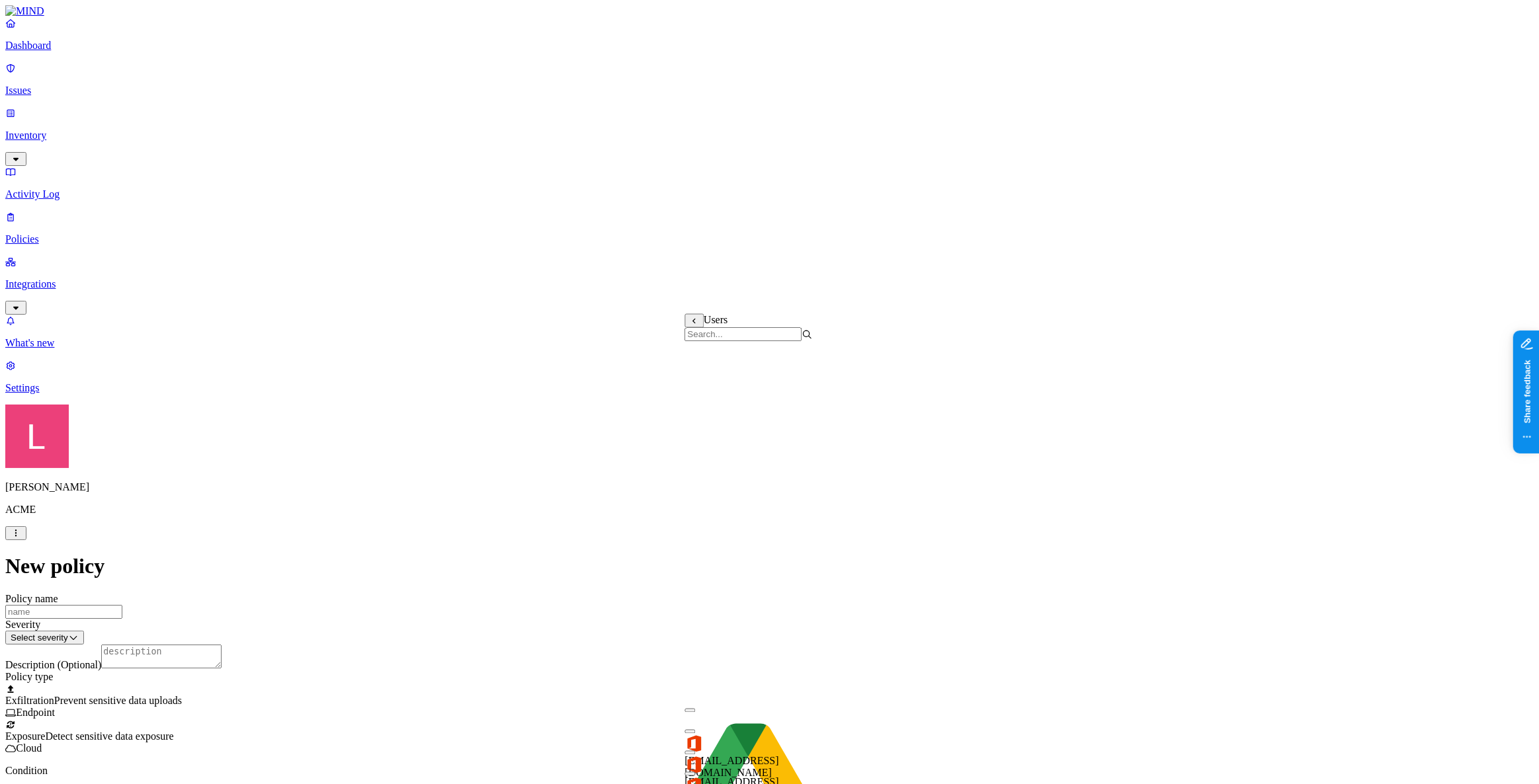
scroll to position [481, 0]
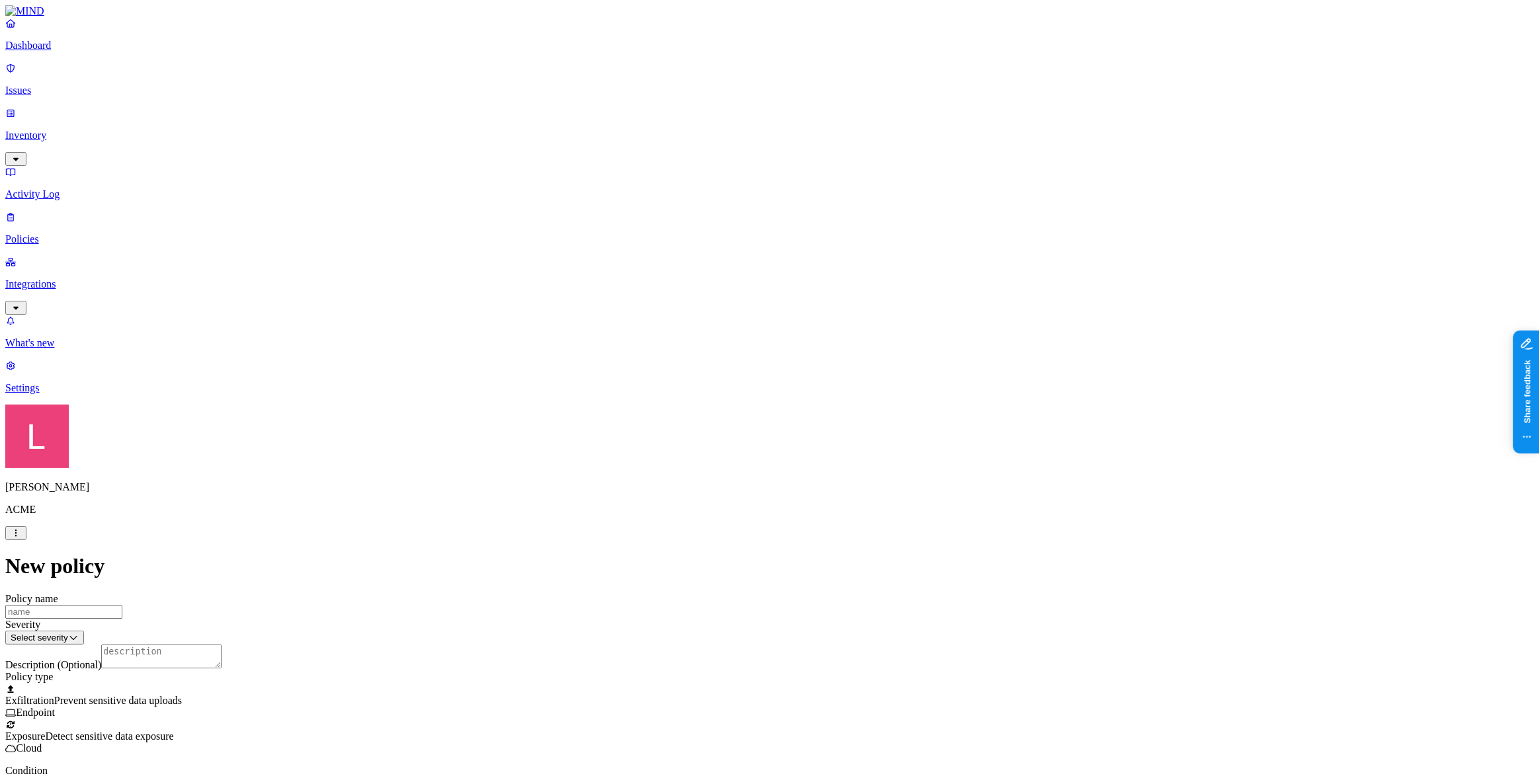
scroll to position [120, 0]
click at [78, 130] on p "Inventory" at bounding box center [770, 136] width 1528 height 11
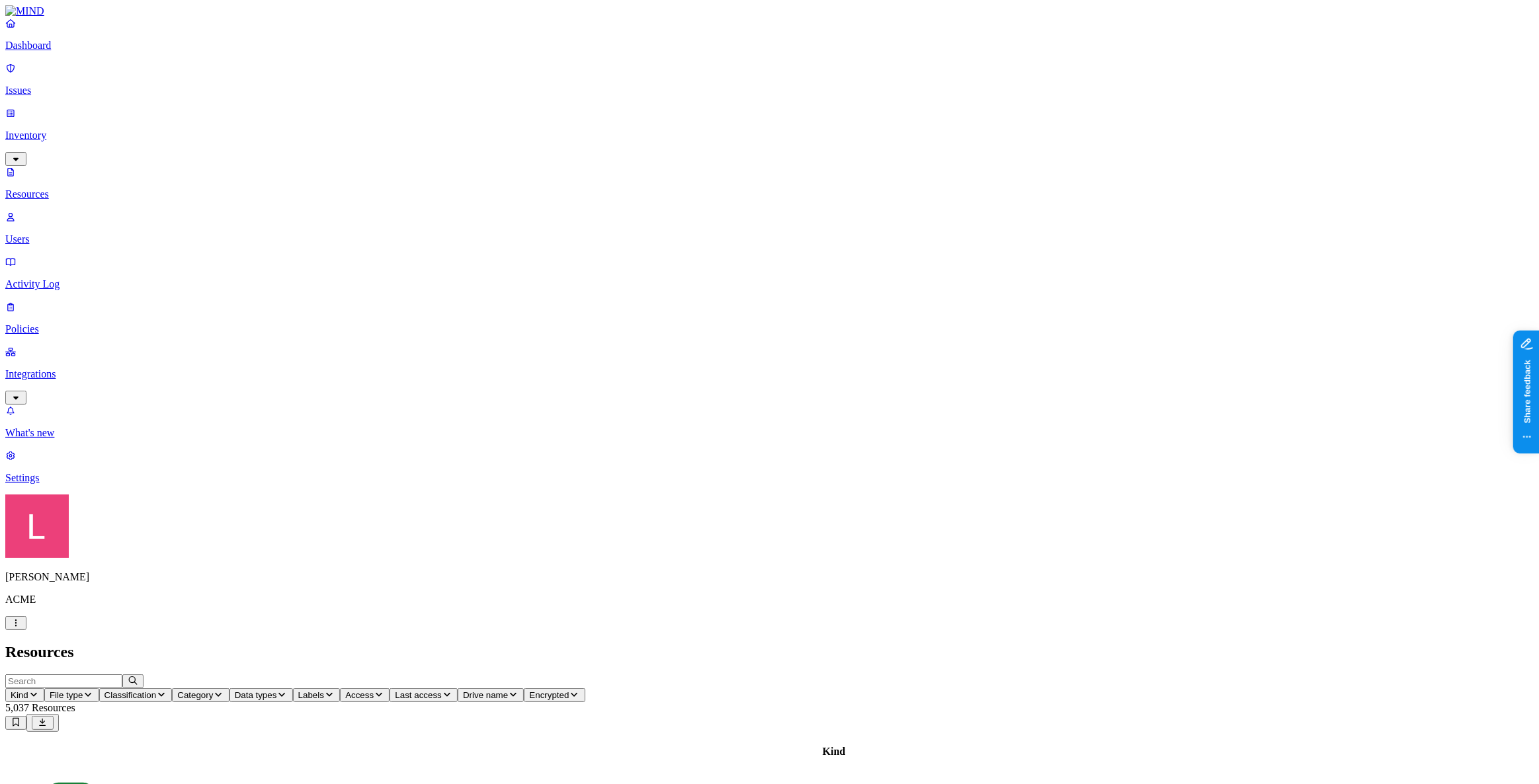
click at [82, 233] on p "Users" at bounding box center [770, 239] width 1528 height 11
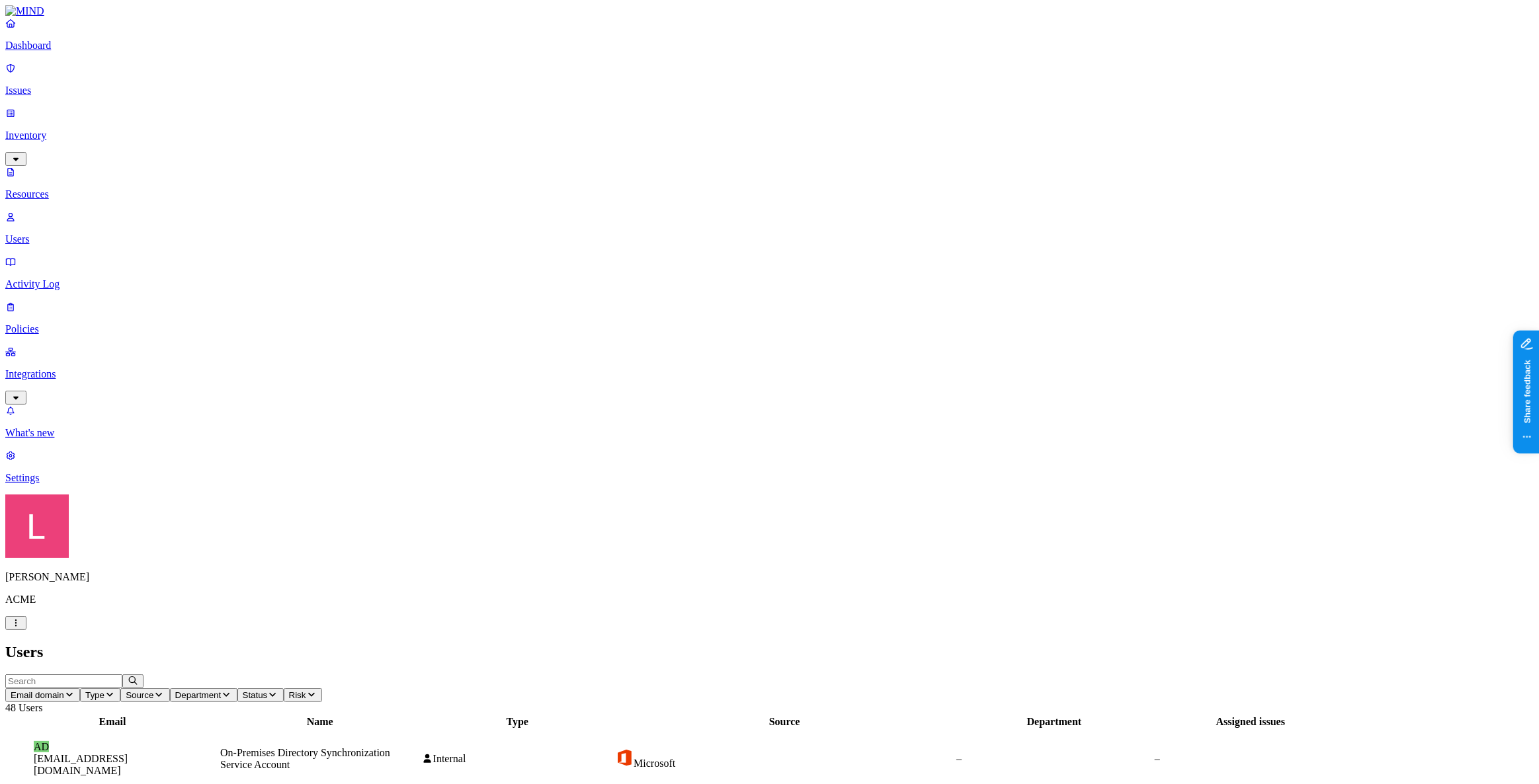
click at [164, 690] on icon "button" at bounding box center [158, 694] width 11 height 9
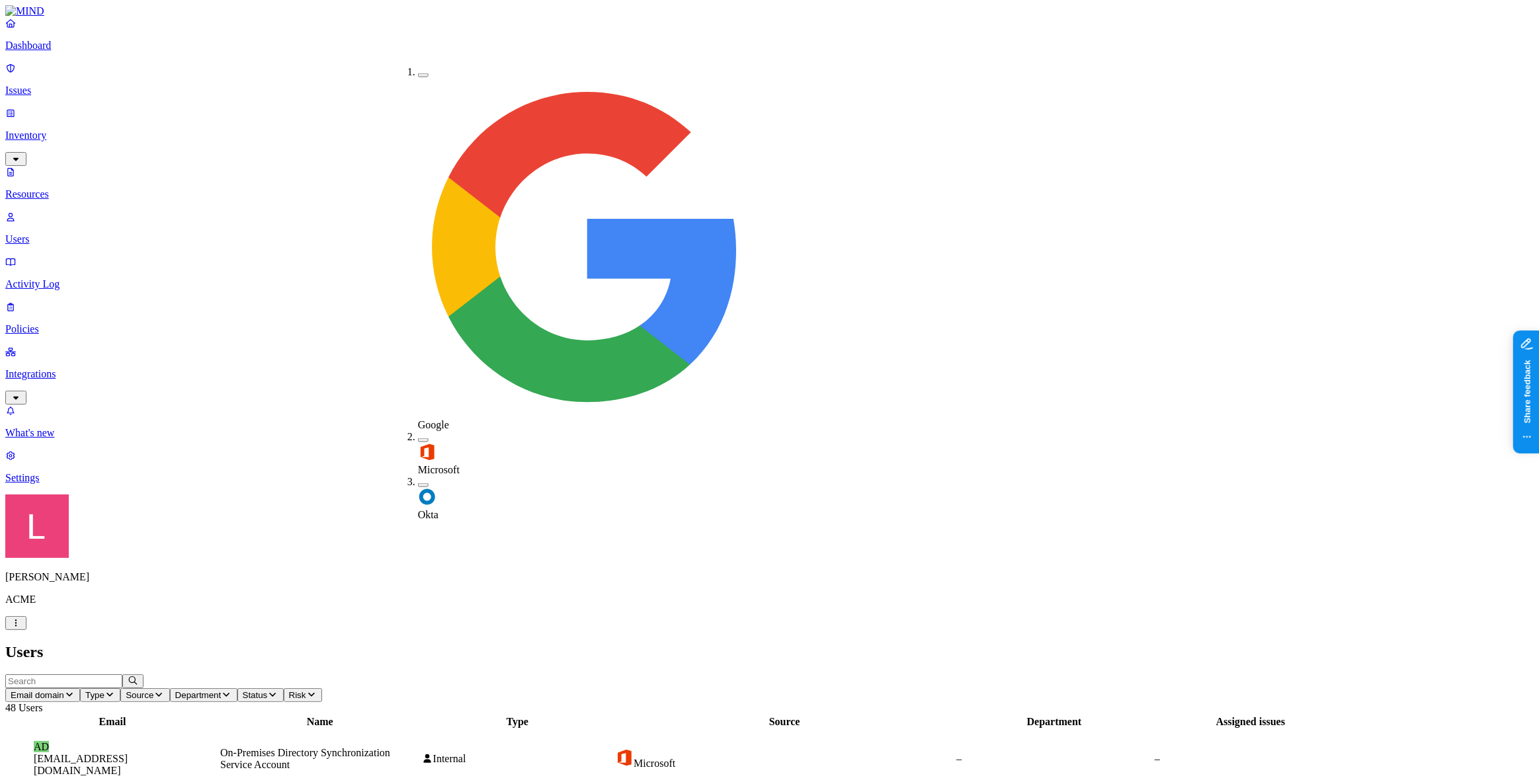
click at [391, 643] on h2 "Users" at bounding box center [770, 652] width 1528 height 18
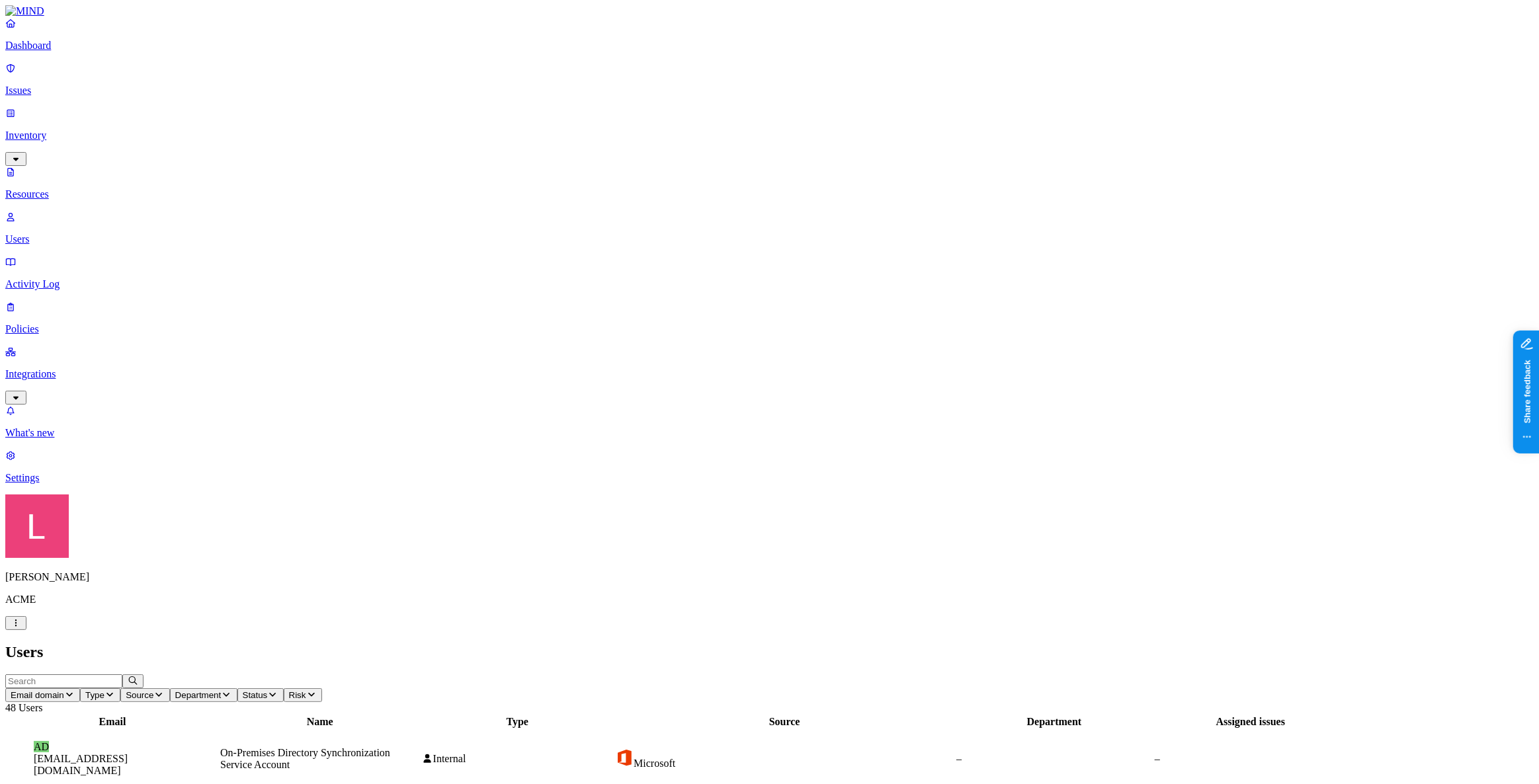
click at [153, 690] on span "Source" at bounding box center [139, 695] width 28 height 10
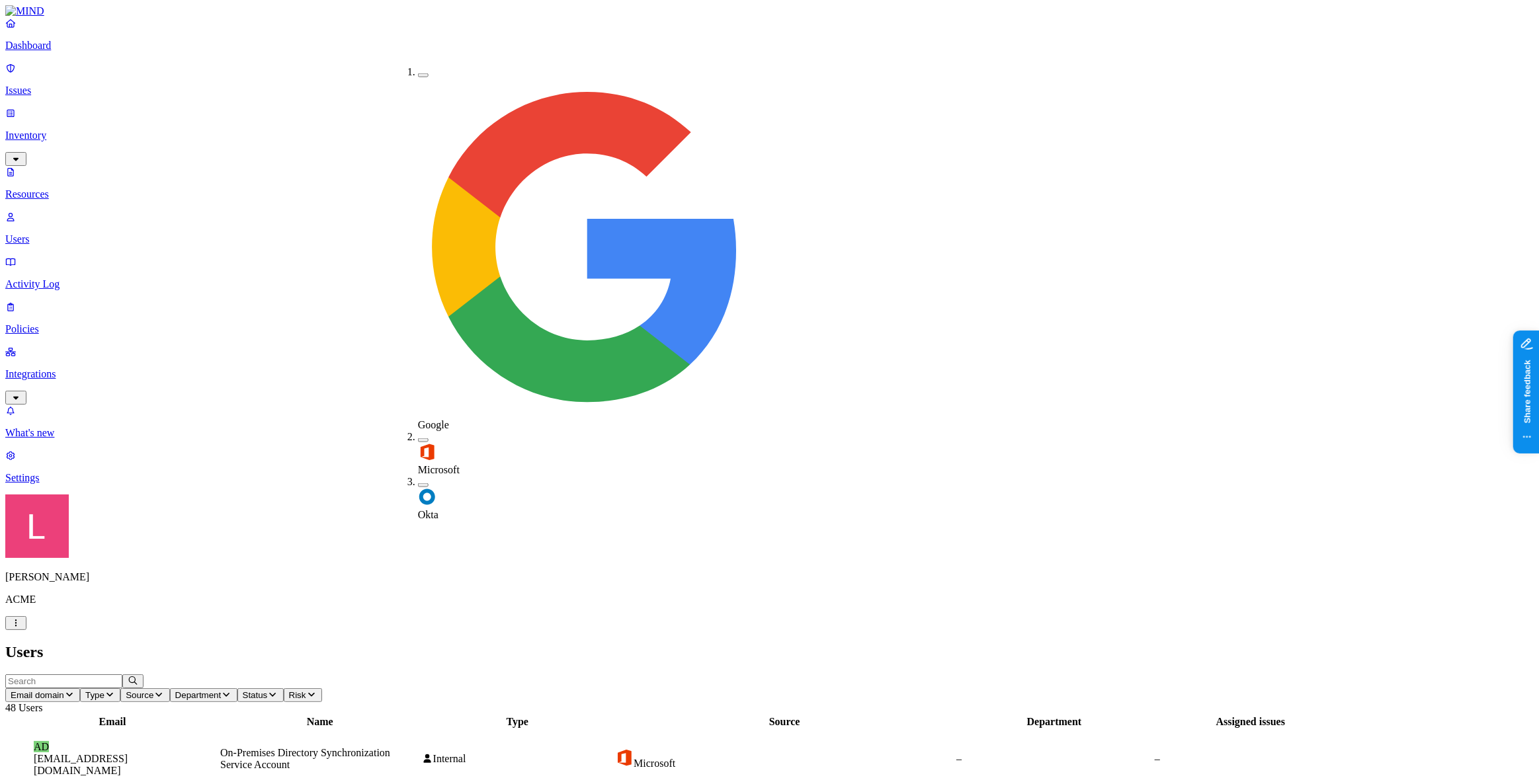
click at [418, 483] on button "button" at bounding box center [423, 485] width 11 height 4
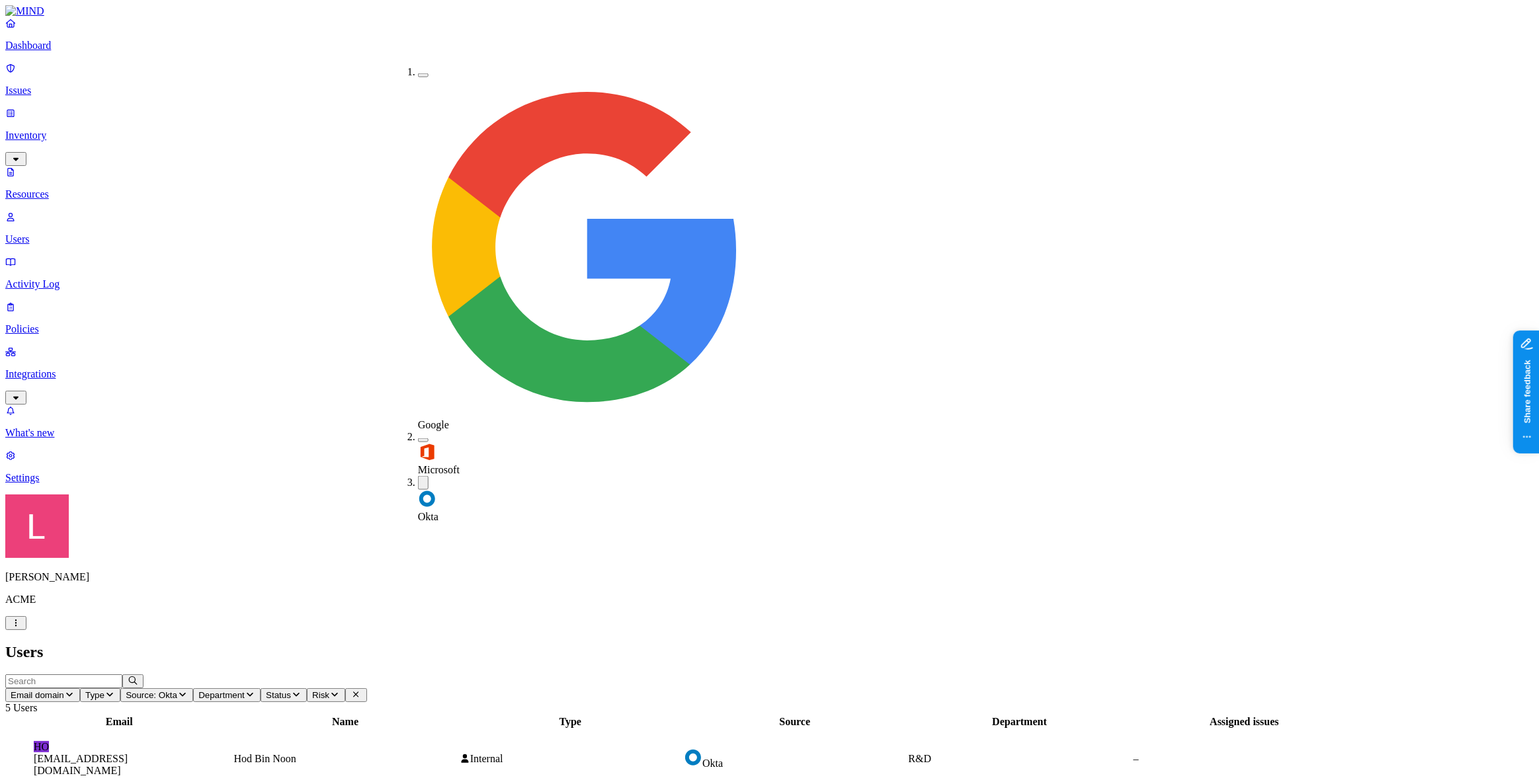
click at [205, 753] on figcaption "hodbn@acme.tannin.io" at bounding box center [119, 765] width 171 height 24
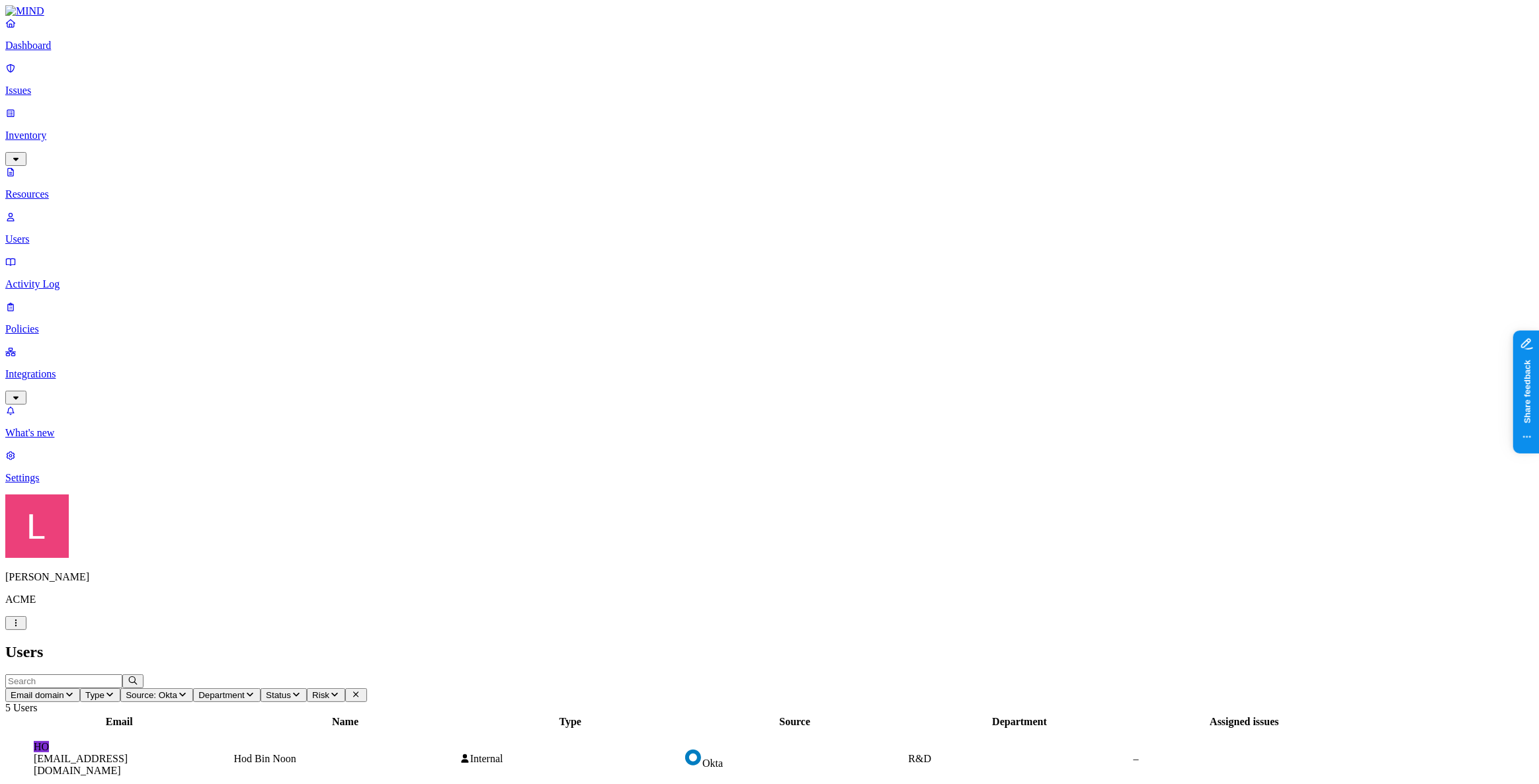
drag, startPoint x: 1212, startPoint y: 160, endPoint x: 1163, endPoint y: 162, distance: 49.0
drag, startPoint x: 1368, startPoint y: 113, endPoint x: 1342, endPoint y: 113, distance: 26.0
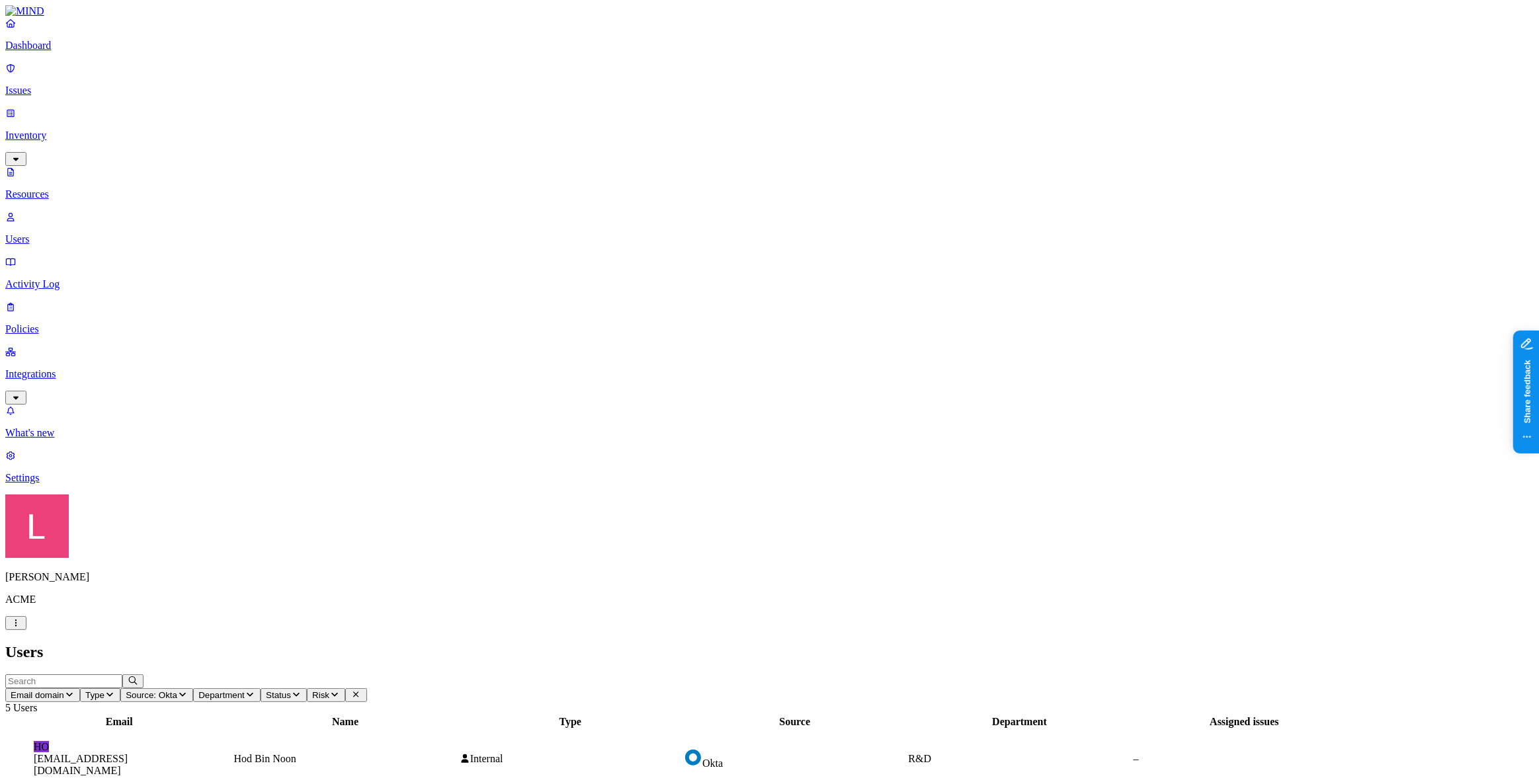
drag, startPoint x: 1219, startPoint y: 162, endPoint x: 1163, endPoint y: 162, distance: 56.0
drag, startPoint x: 1373, startPoint y: 113, endPoint x: 1344, endPoint y: 113, distance: 29.0
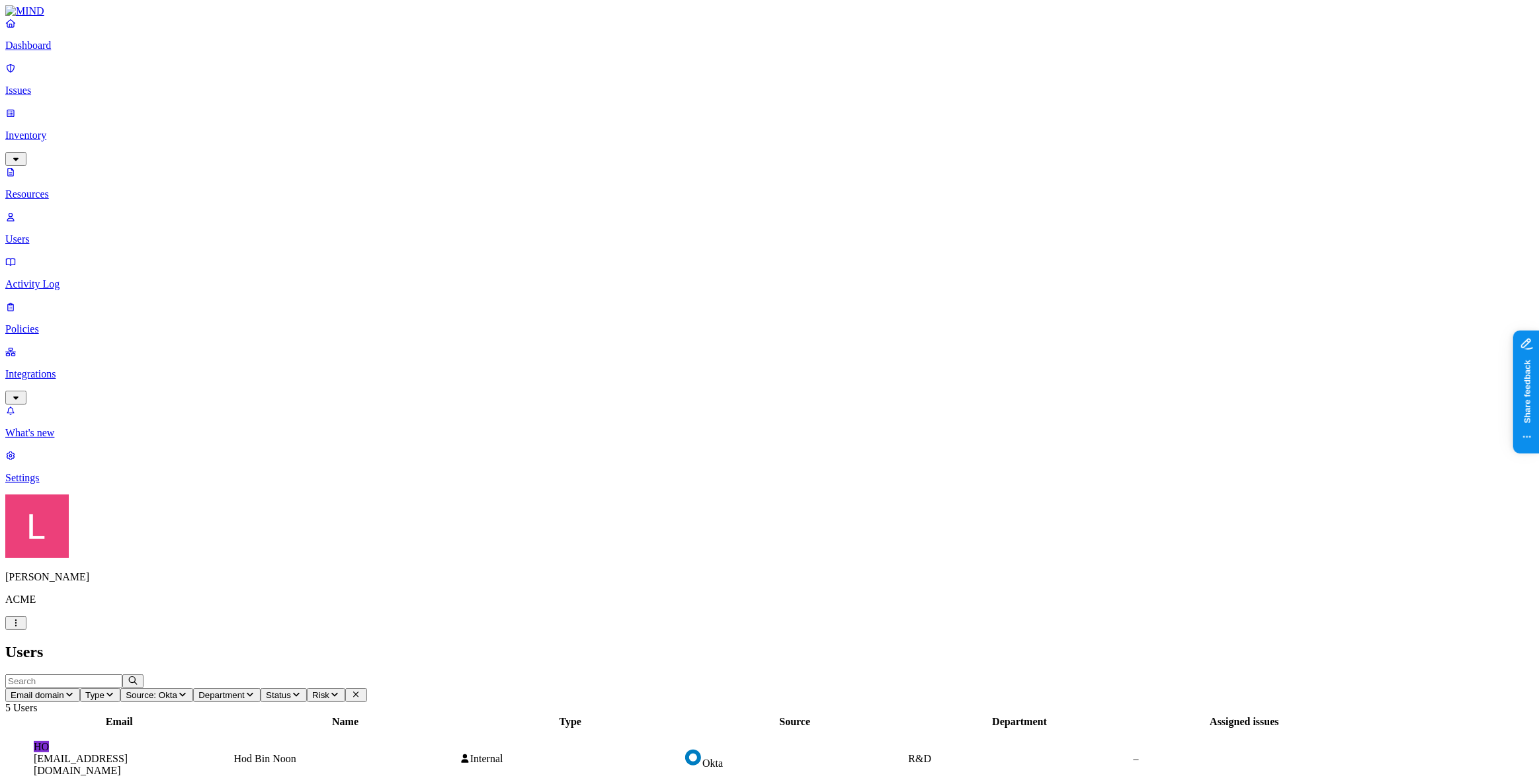
click at [89, 323] on p "Policies" at bounding box center [770, 329] width 1528 height 11
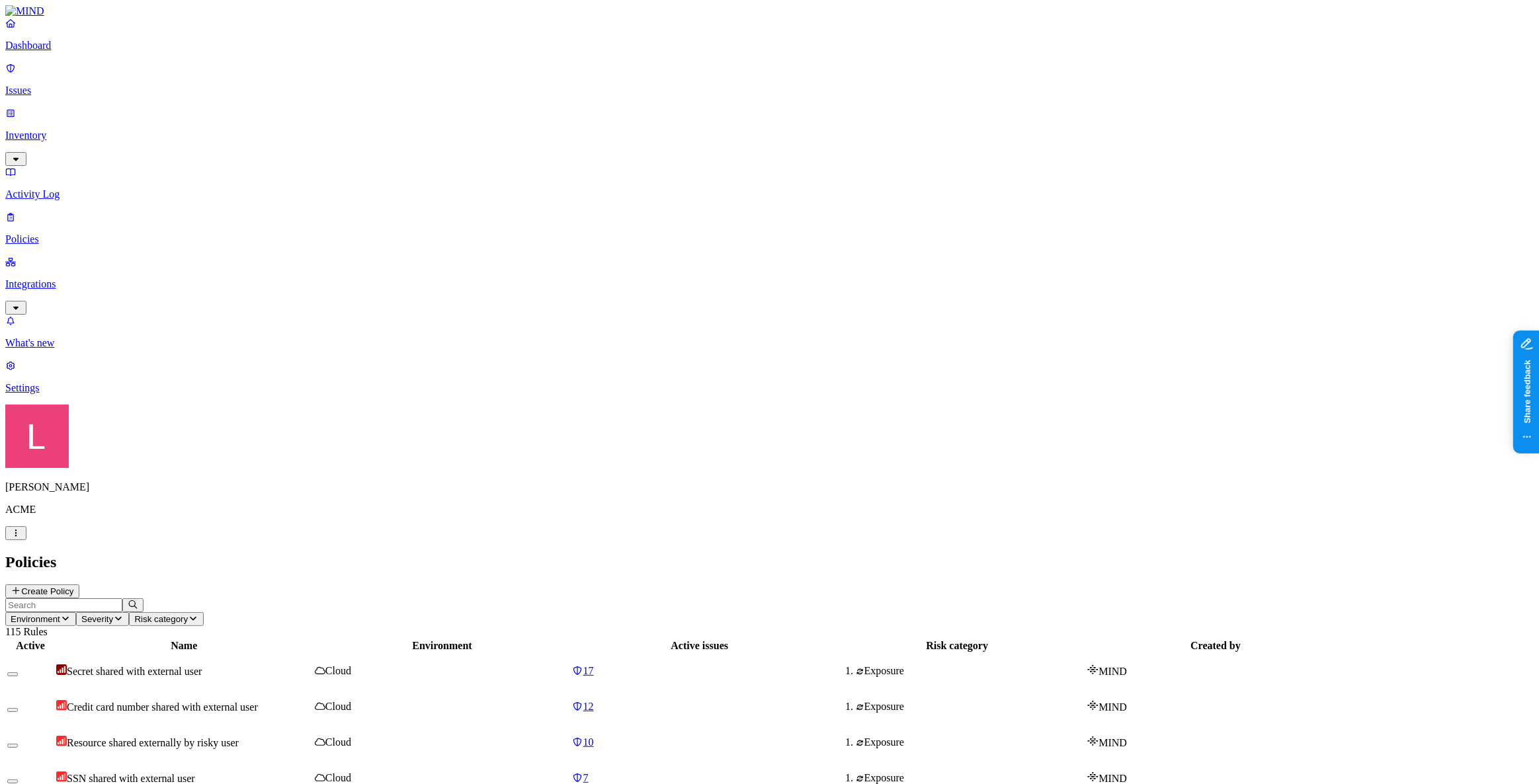
click at [21, 586] on icon at bounding box center [15, 590] width 11 height 9
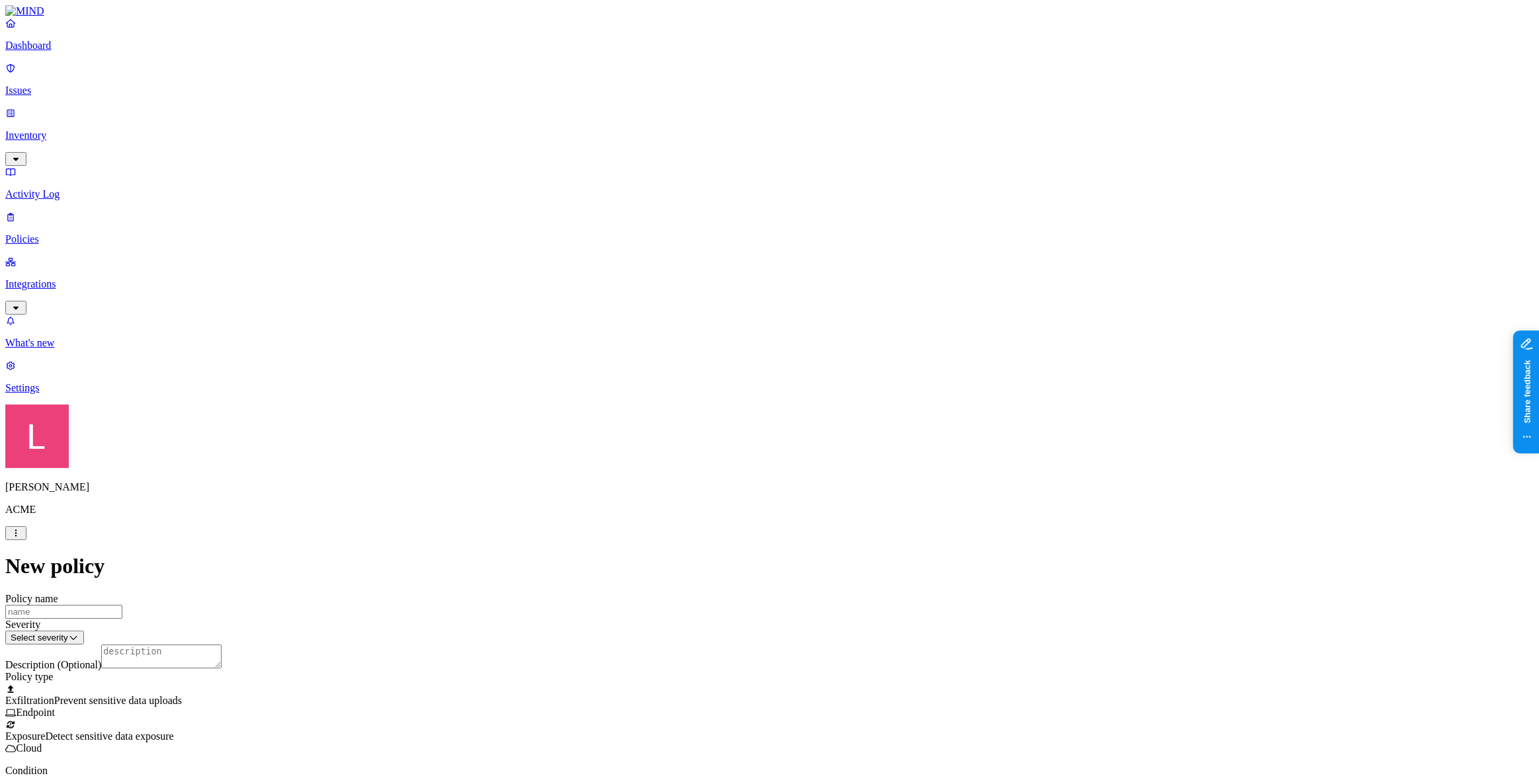
scroll to position [180, 0]
click at [725, 648] on label "Departments" at bounding box center [712, 642] width 55 height 11
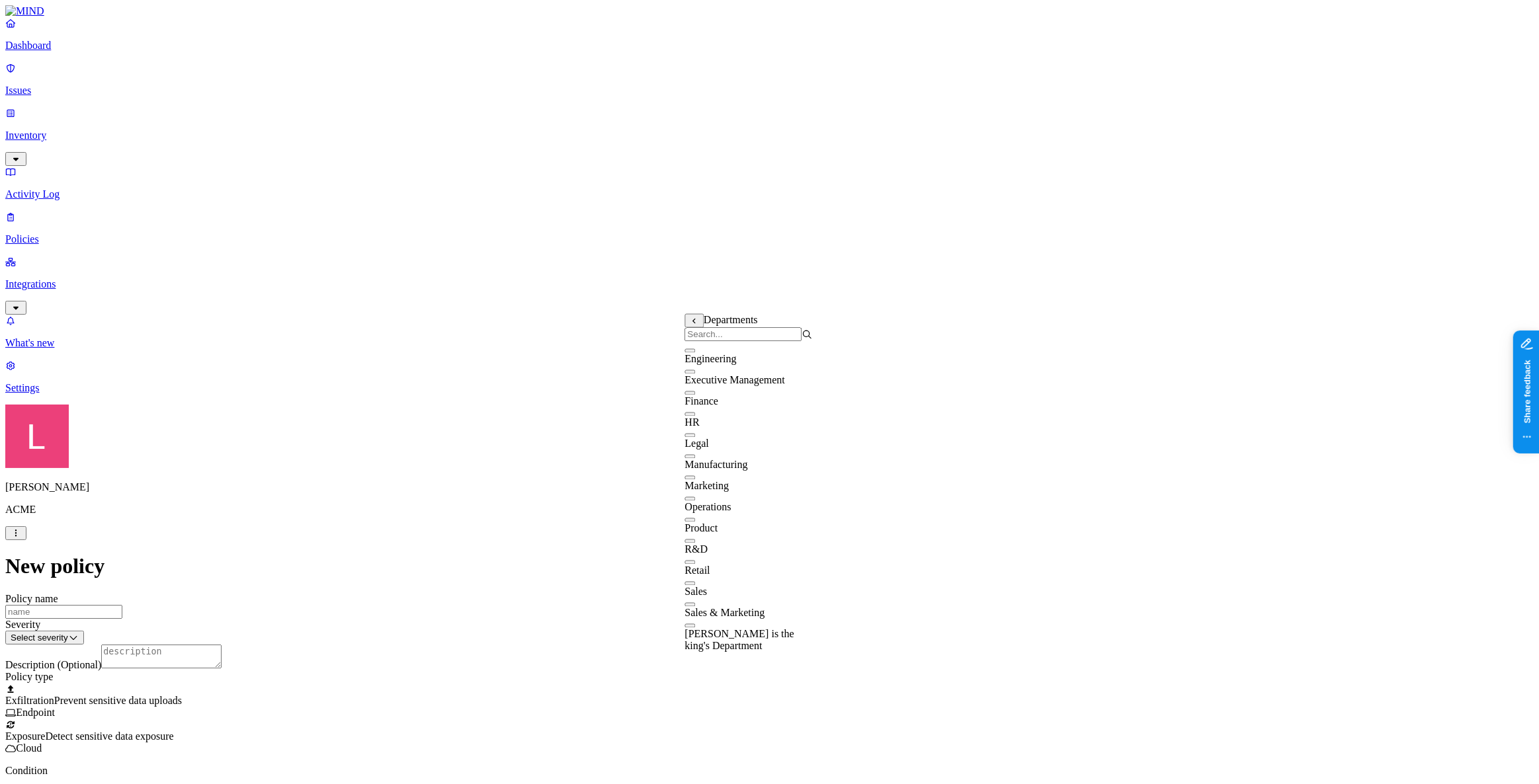
scroll to position [106, 0]
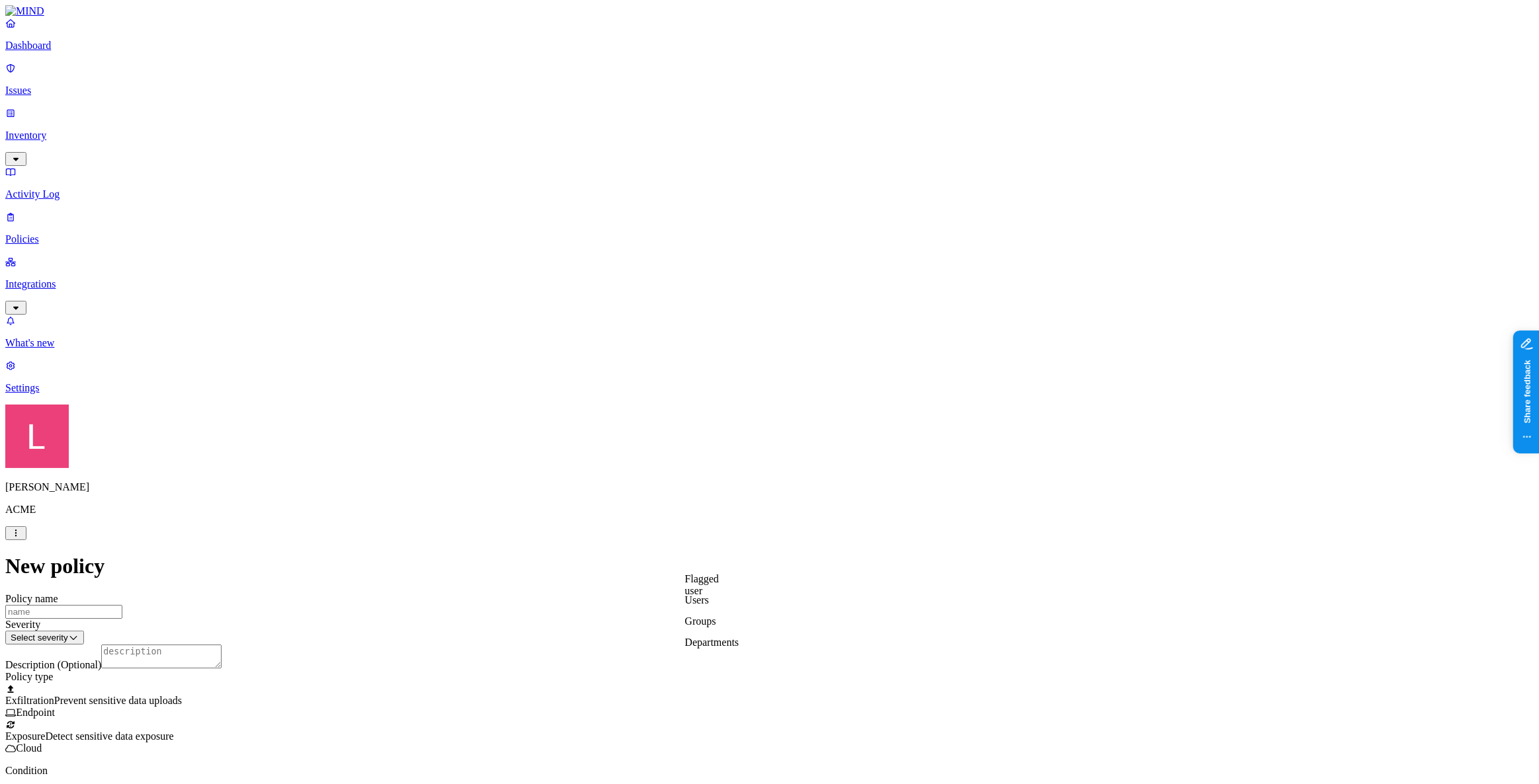
click at [709, 605] on label "Users" at bounding box center [696, 600] width 24 height 11
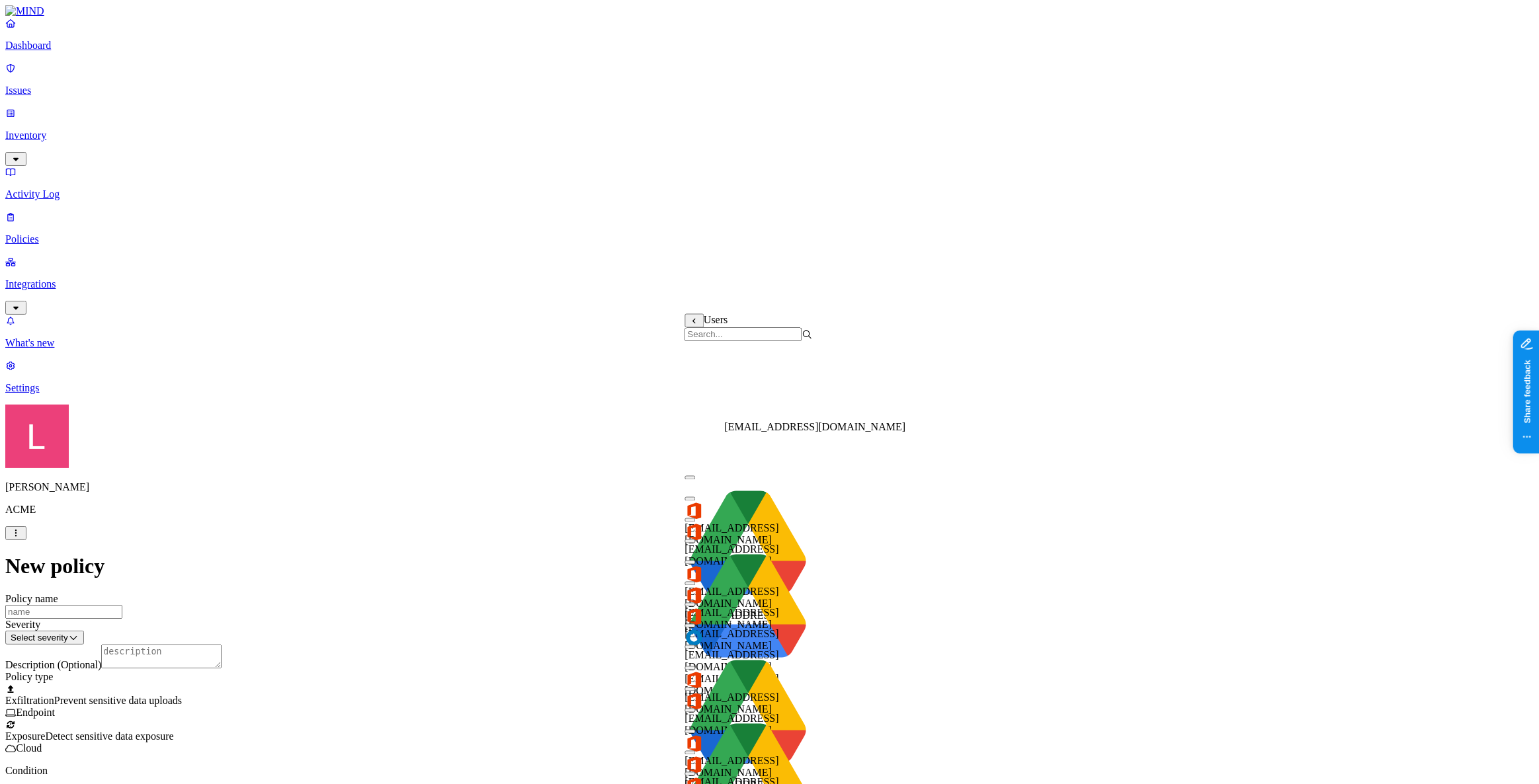
scroll to position [240, 0]
click at [695, 624] on button "button" at bounding box center [690, 626] width 11 height 4
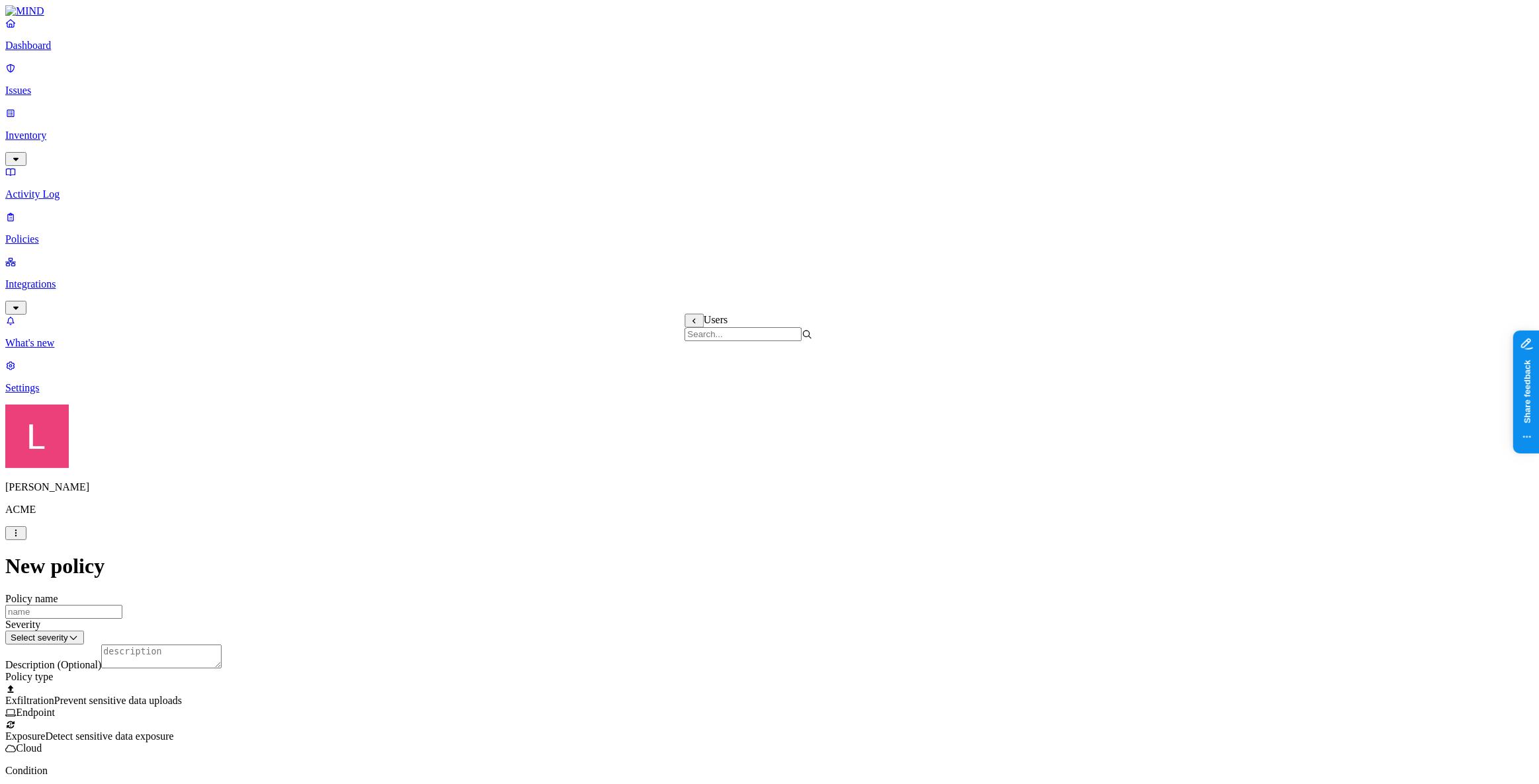
scroll to position [592, 0]
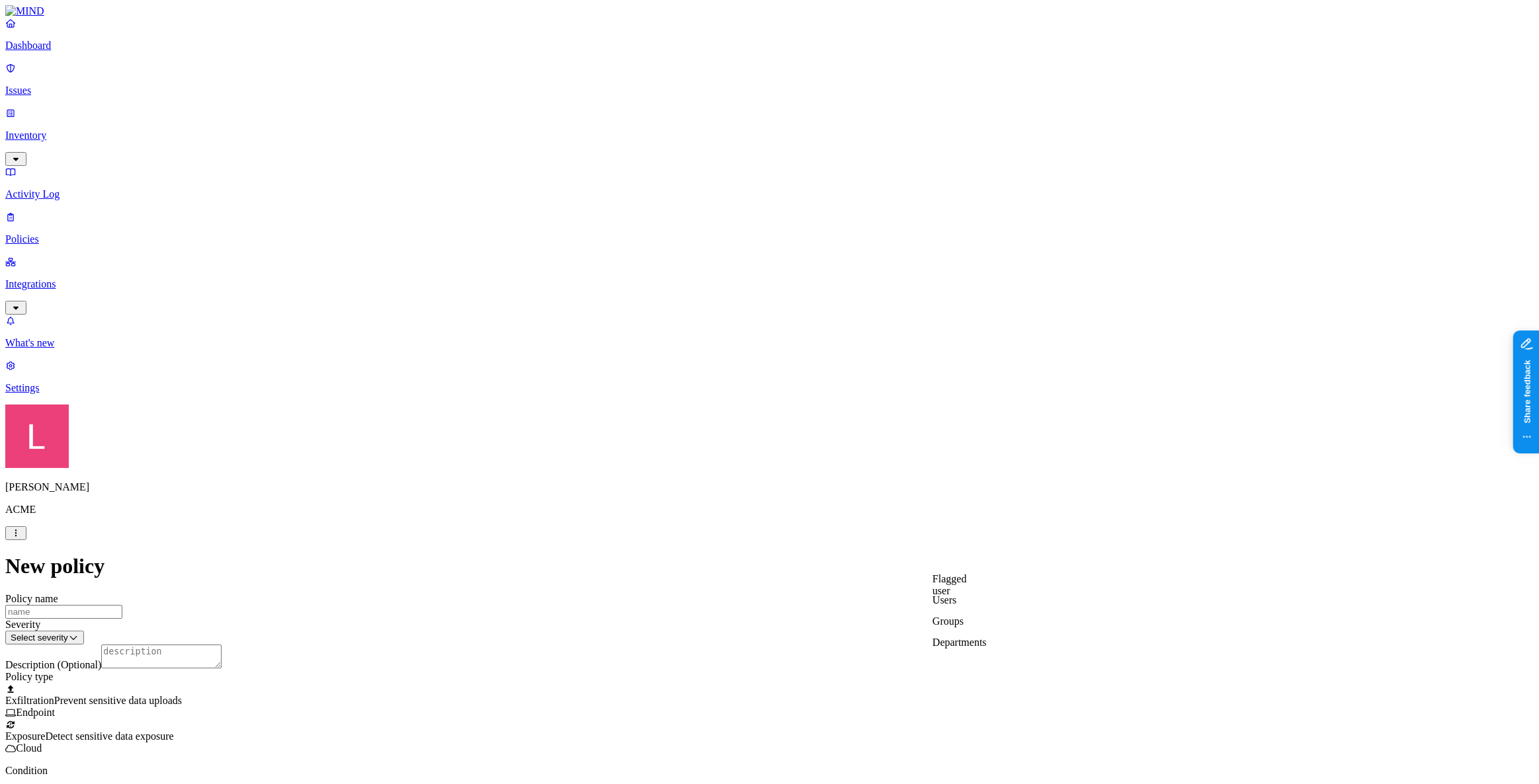
click at [887, 730] on div "Exposure Detect sensitive data exposure Cloud" at bounding box center [770, 742] width 1528 height 24
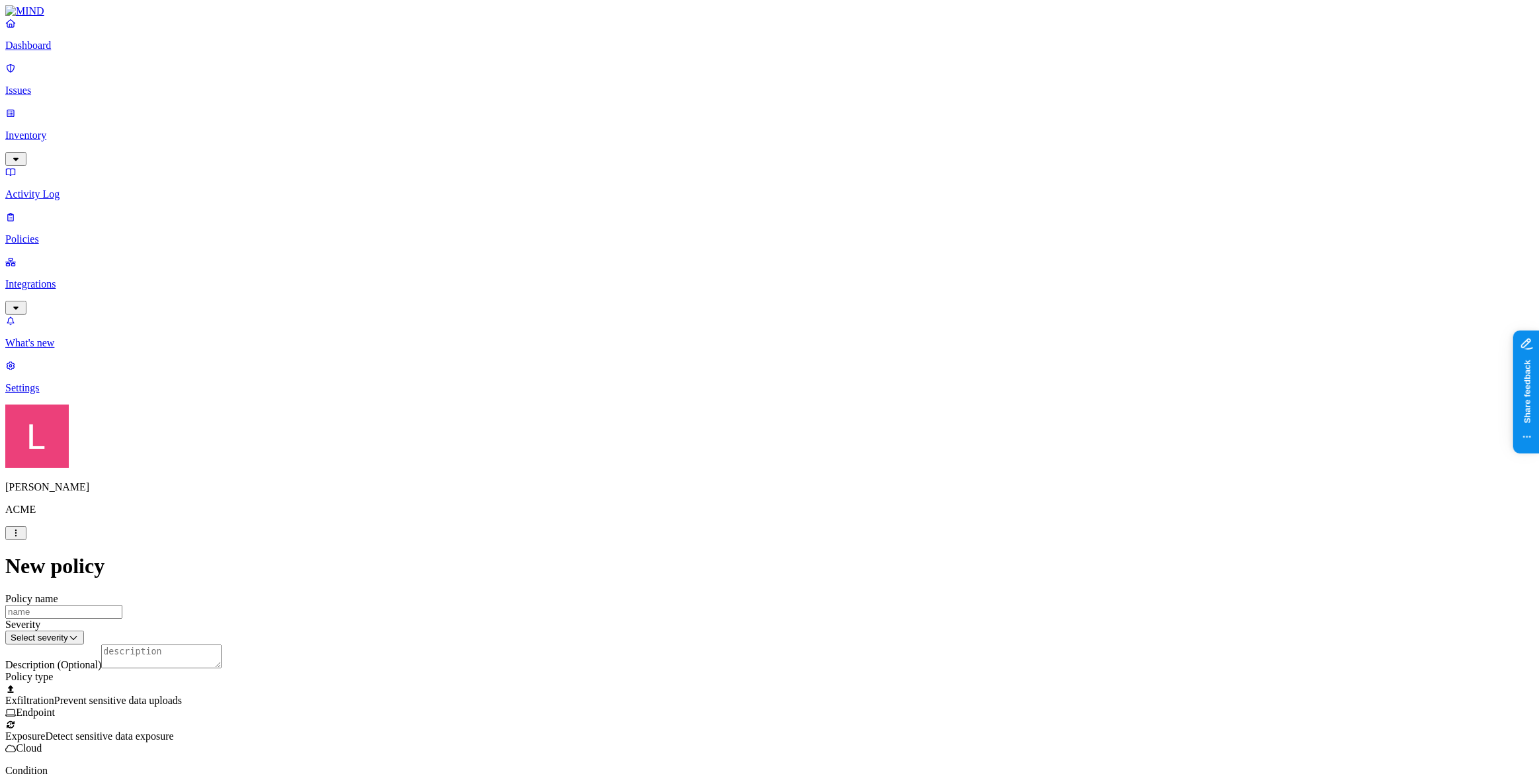
scroll to position [180, 0]
click at [704, 476] on label "Internal access" at bounding box center [688, 473] width 33 height 23
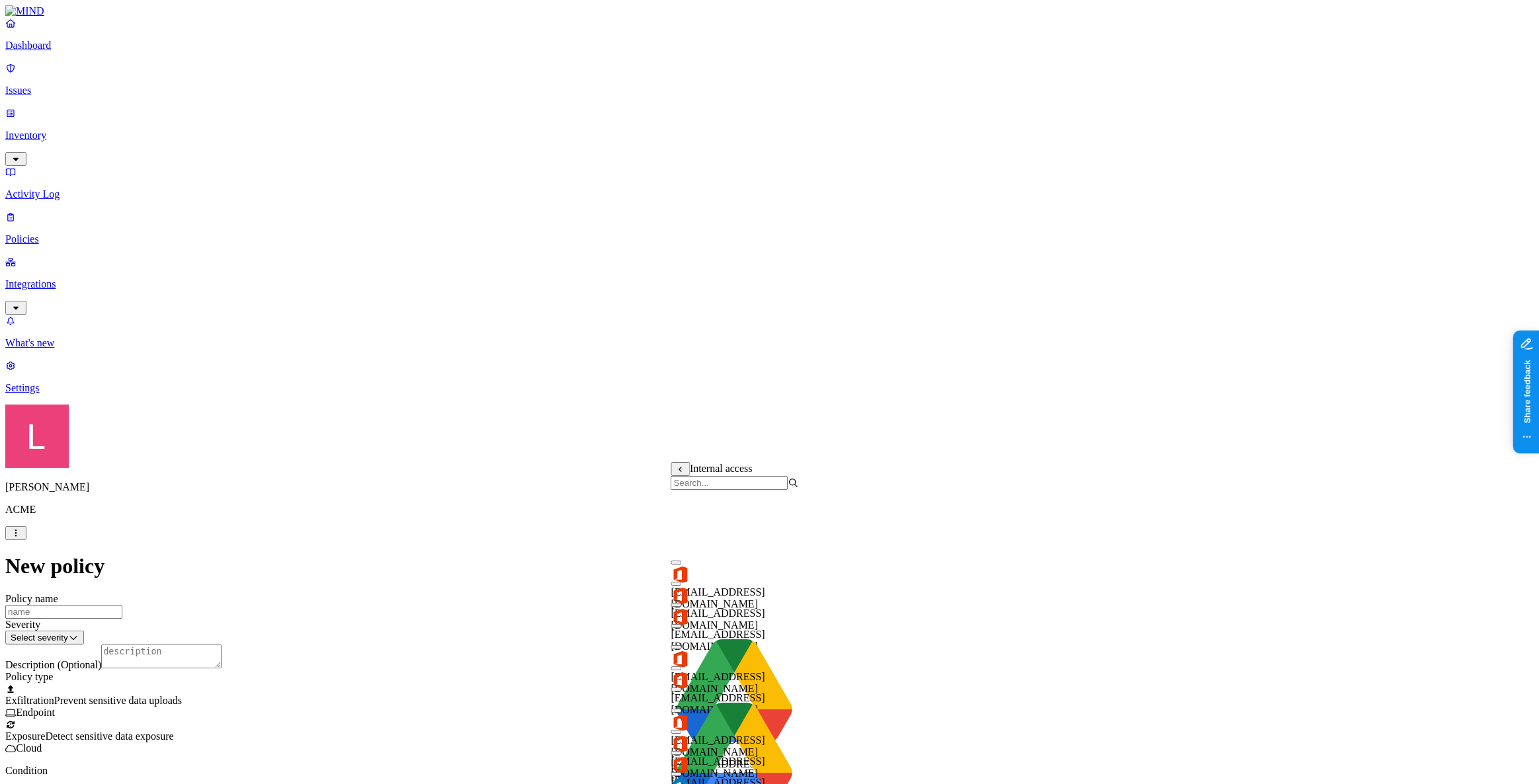
click at [682, 773] on button "button" at bounding box center [676, 774] width 11 height 4
click at [682, 783] on button "button" at bounding box center [676, 793] width 11 height 14
click at [682, 773] on button "button" at bounding box center [676, 774] width 11 height 4
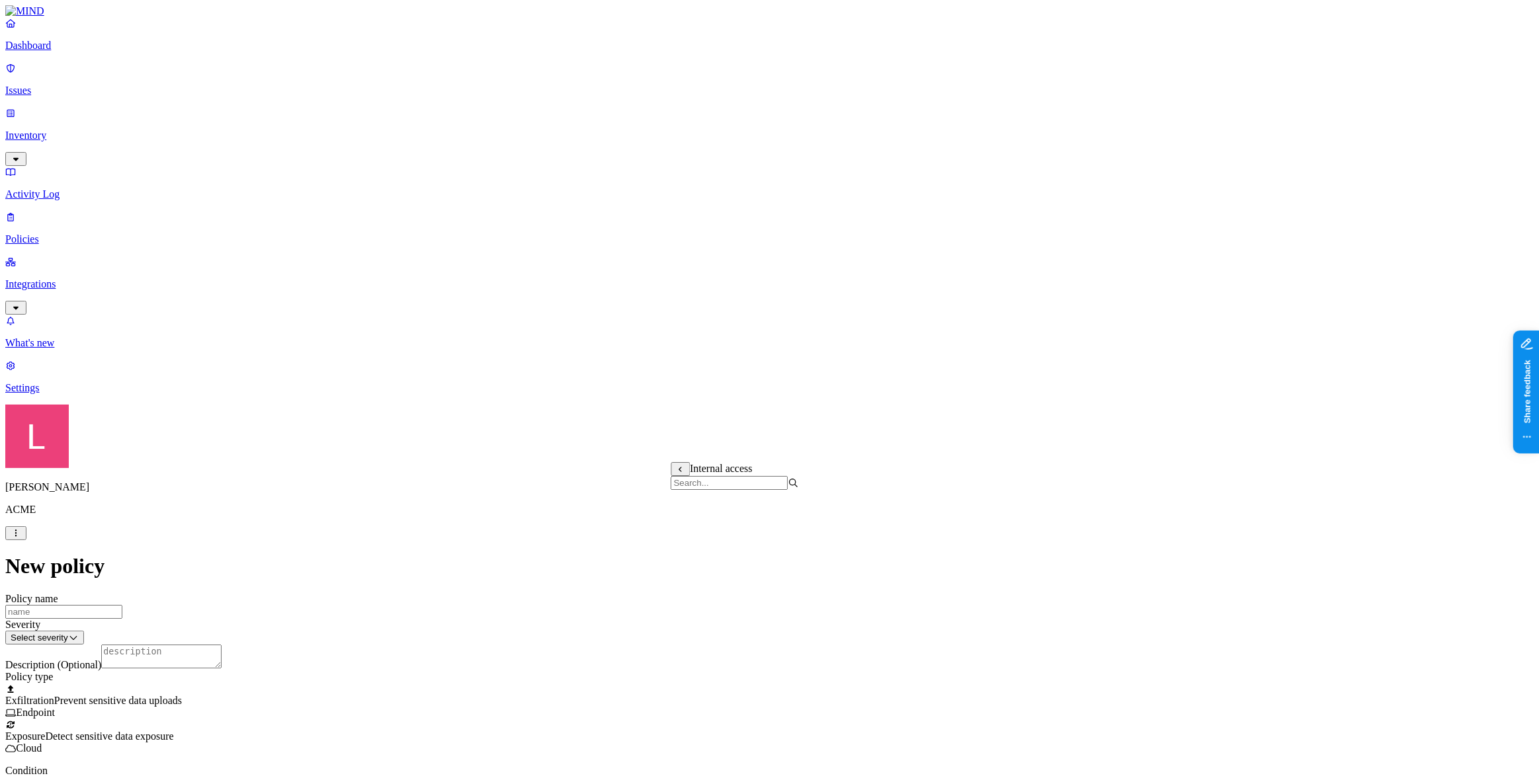
scroll to position [481, 0]
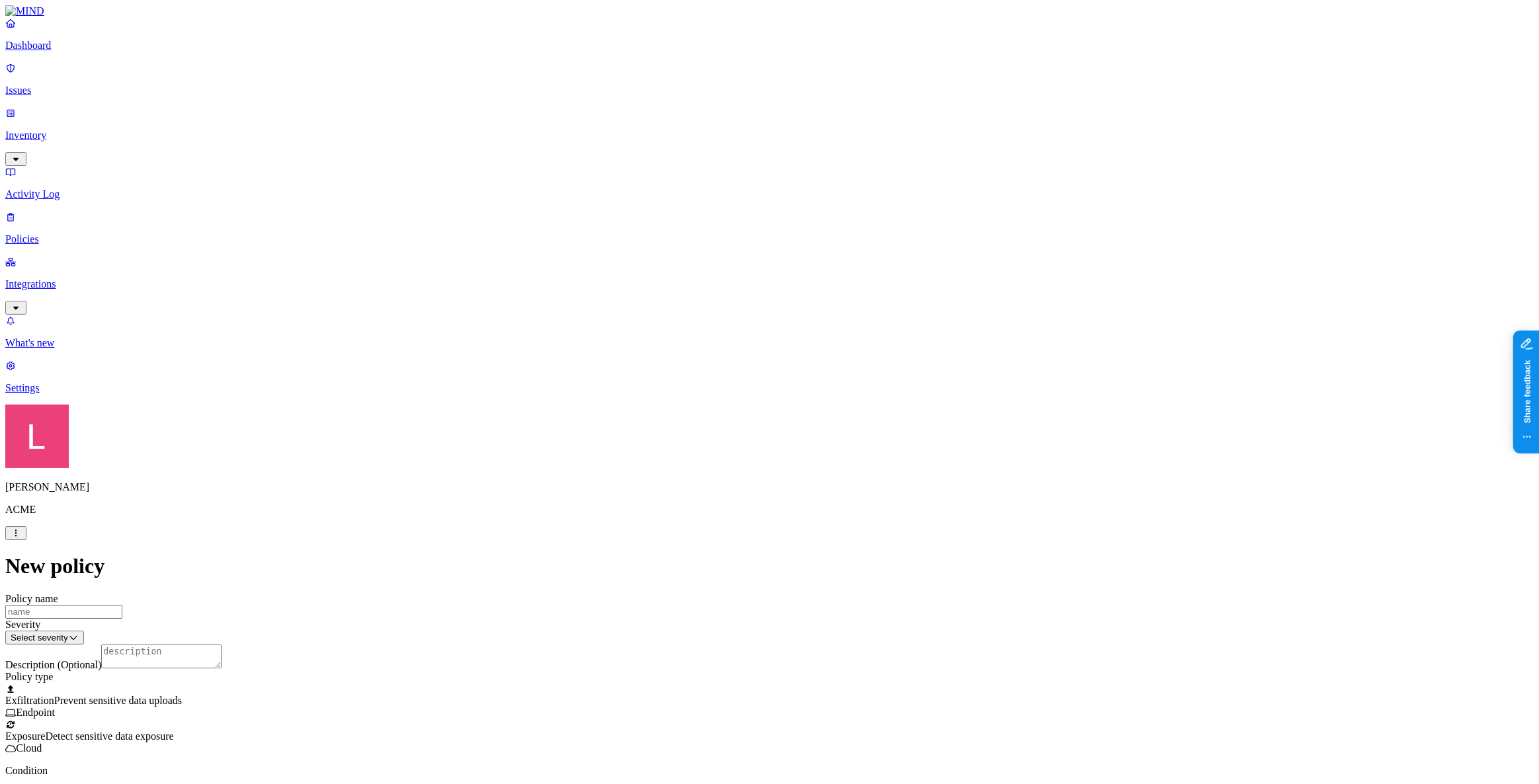
click at [182, 695] on span "Prevent sensitive data uploads" at bounding box center [118, 701] width 127 height 11
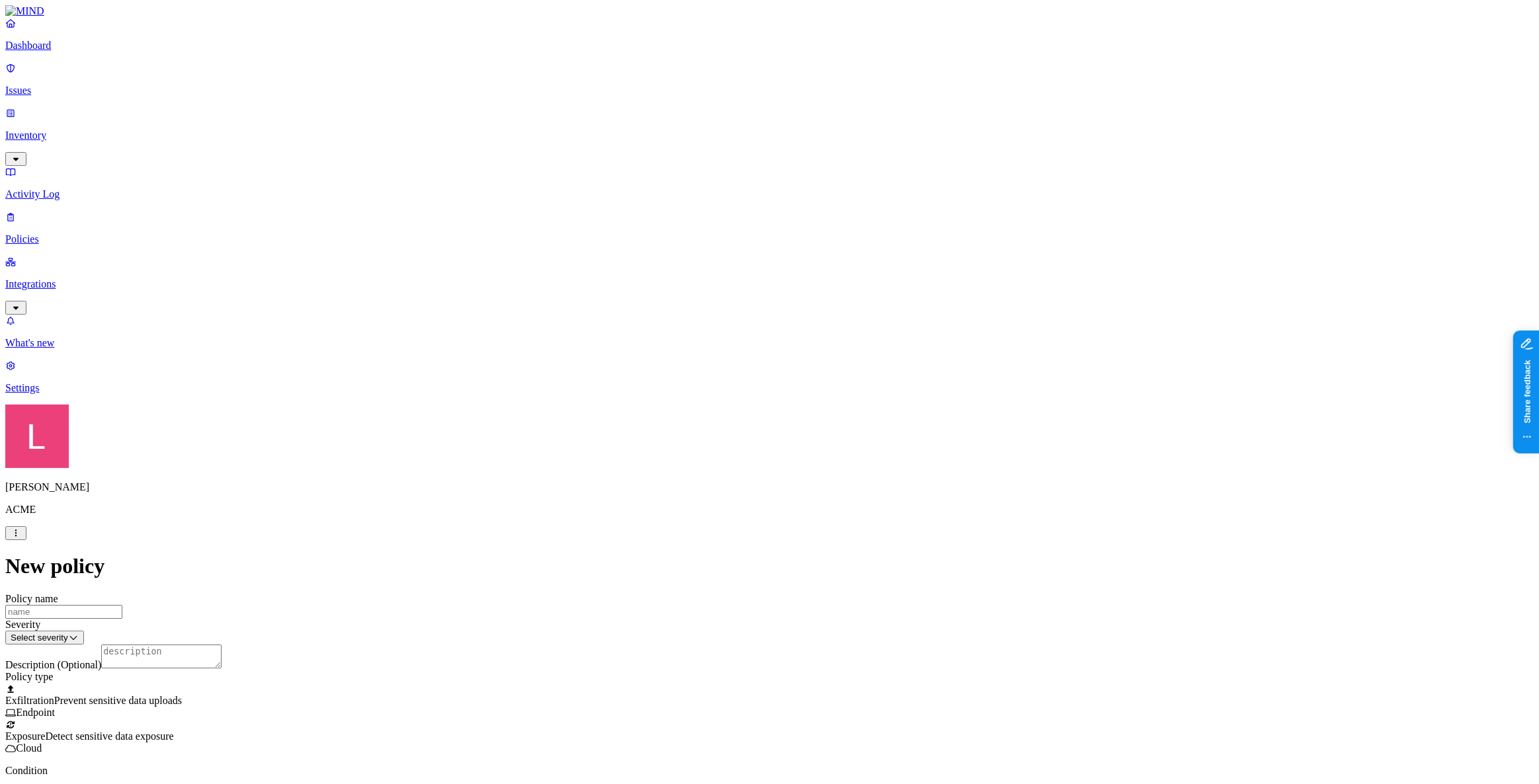
click at [709, 545] on label "Users" at bounding box center [696, 540] width 24 height 11
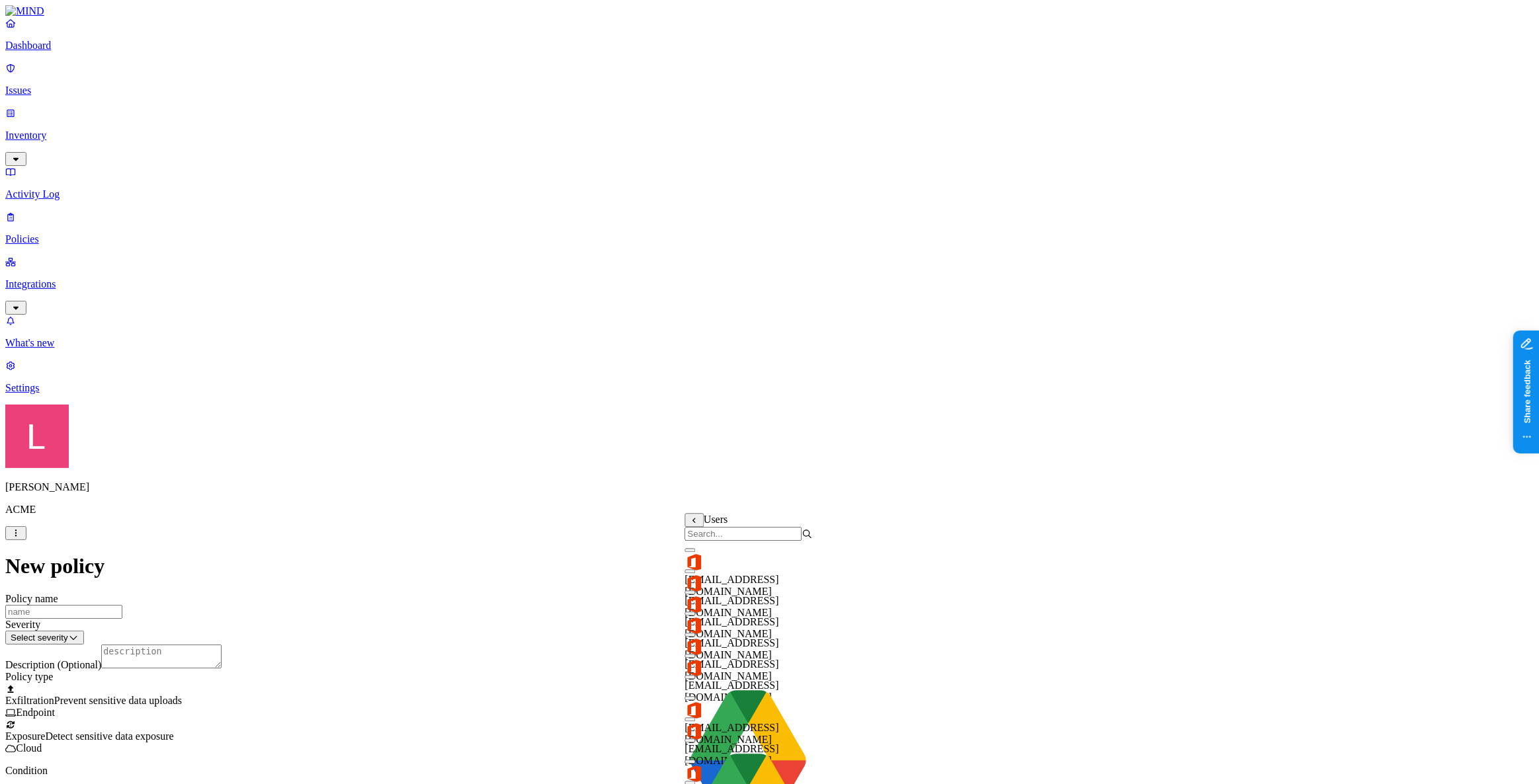
scroll to position [120, 0]
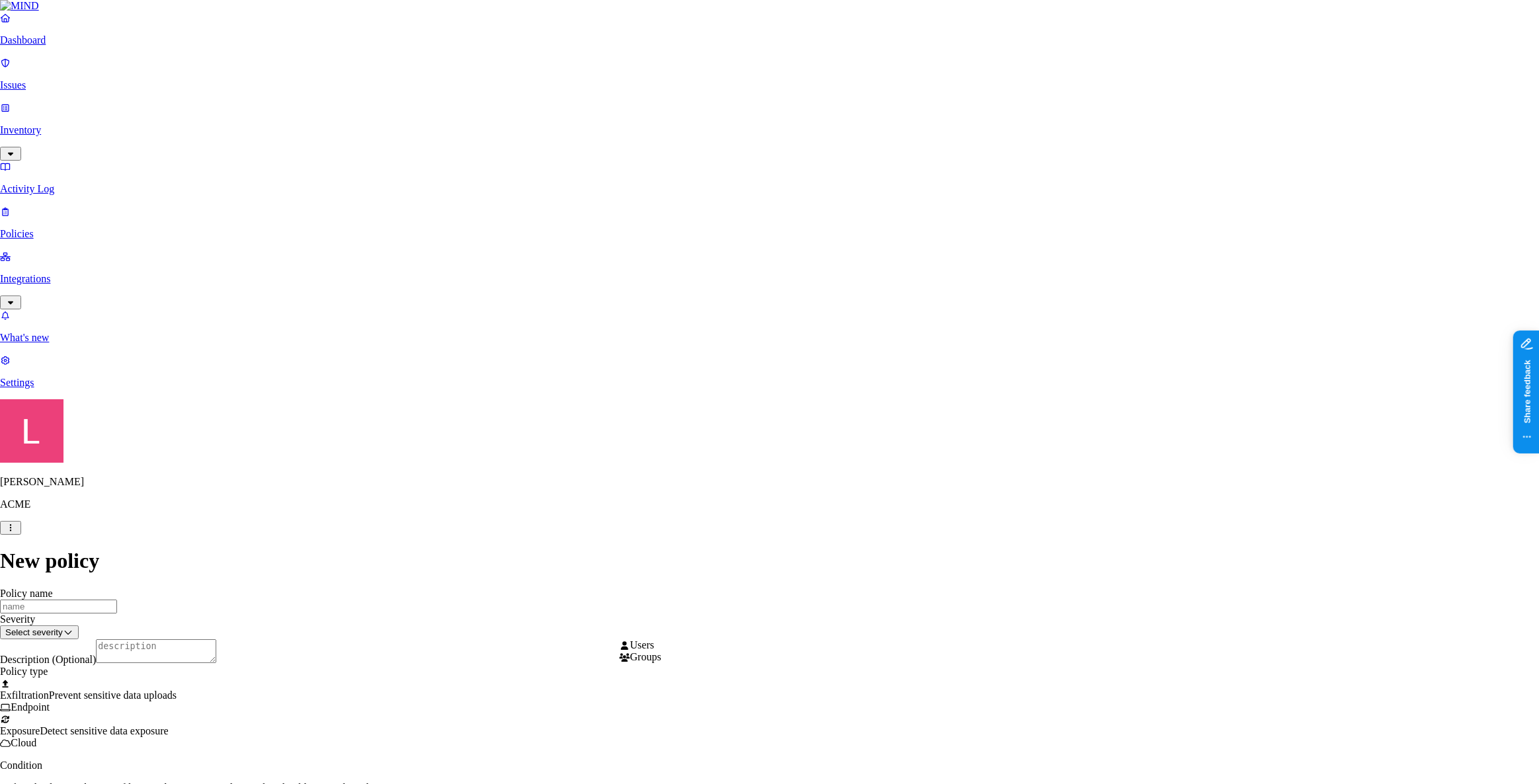
click at [762, 627] on html "Dashboard Issues Inventory Activity Log Policies Integrations What's new 1 Sett…" at bounding box center [769, 732] width 1539 height 1465
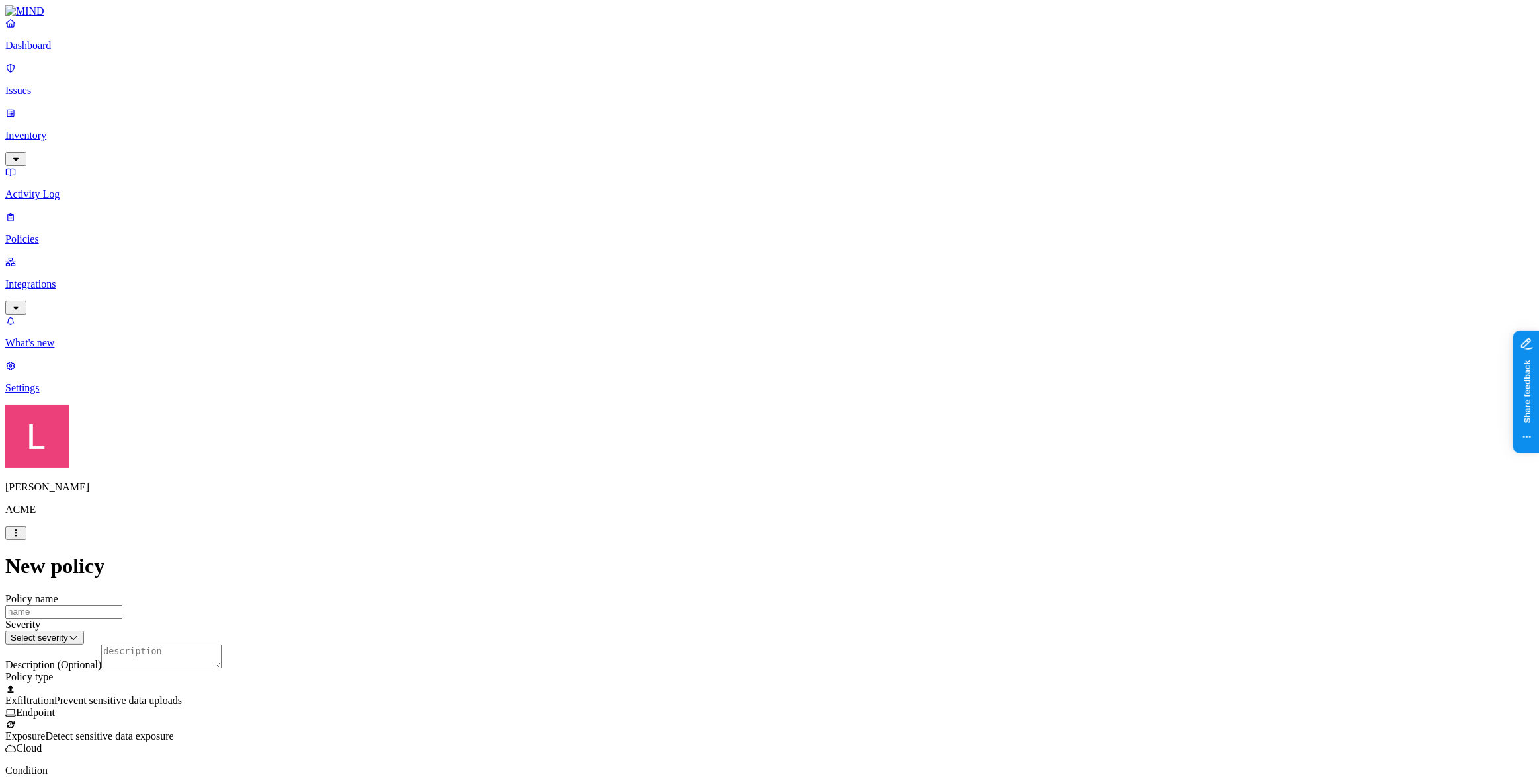
click at [525, 507] on html "Dashboard Issues Inventory Activity Log Policies Integrations What's new 1 Sett…" at bounding box center [769, 735] width 1539 height 1470
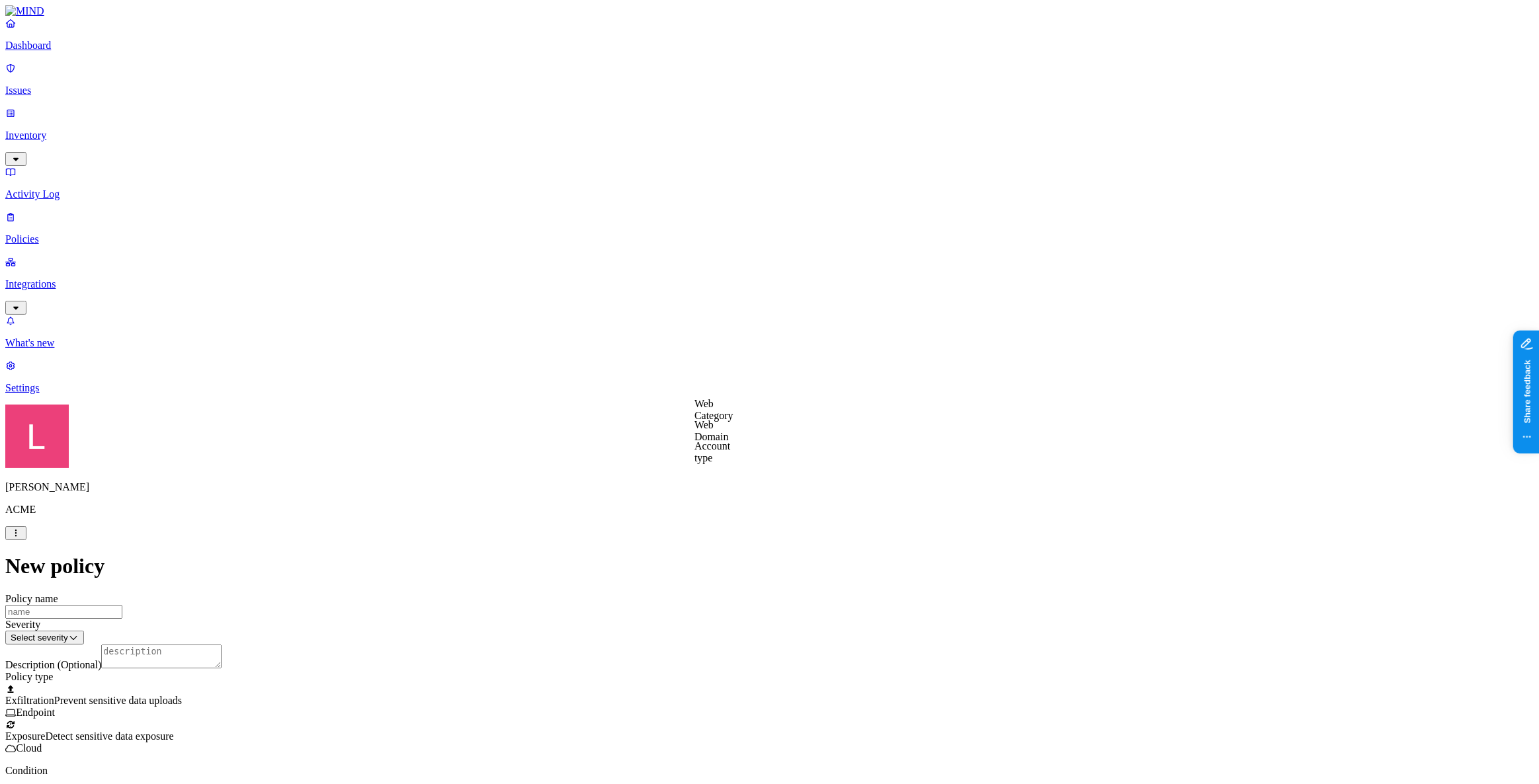
click at [734, 410] on label "Web Category" at bounding box center [714, 409] width 39 height 23
click at [729, 431] on label "Web Domain" at bounding box center [712, 430] width 34 height 23
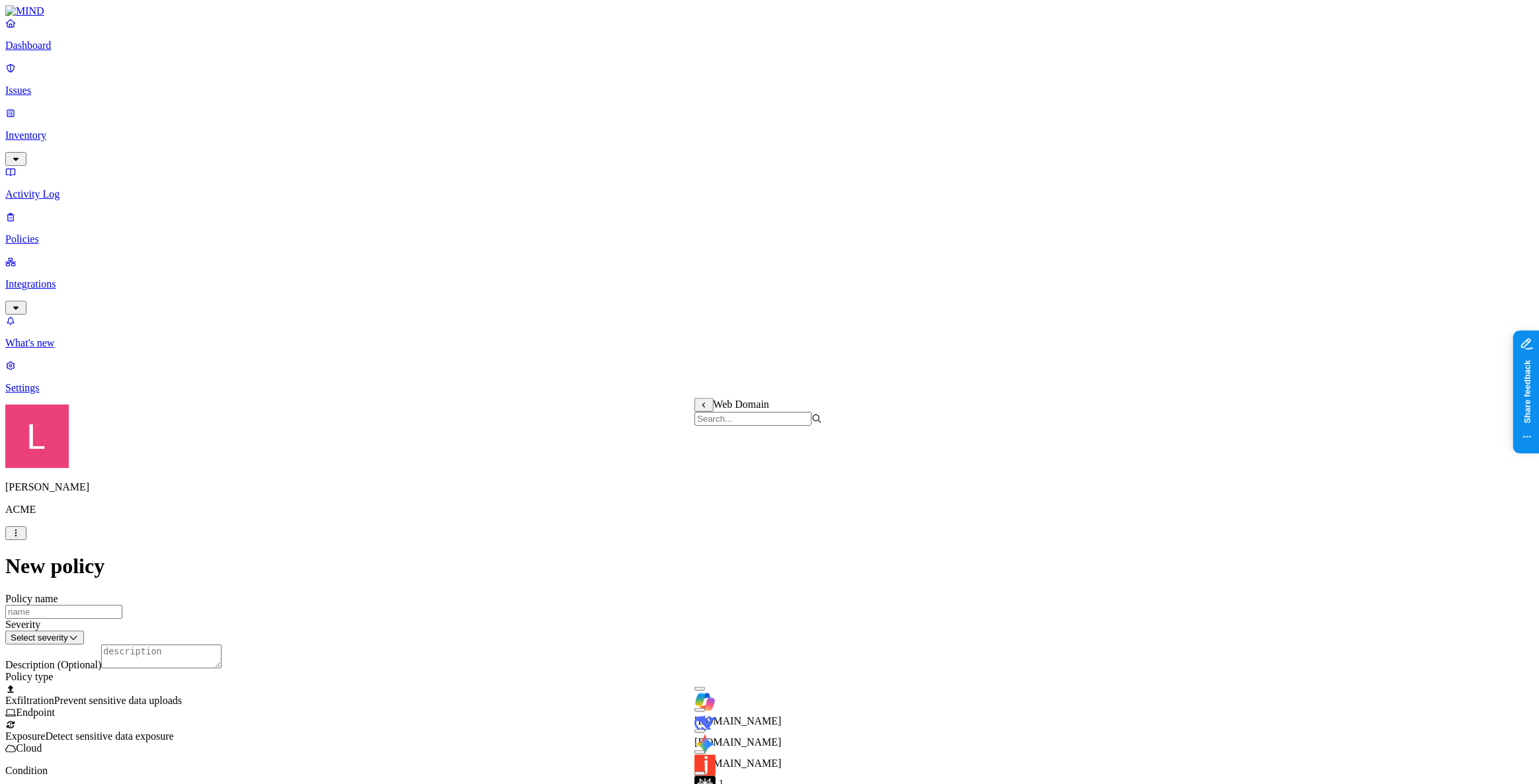
click at [825, 430] on label "AND" at bounding box center [814, 425] width 23 height 11
click at [838, 469] on label "Account type" at bounding box center [820, 466] width 35 height 23
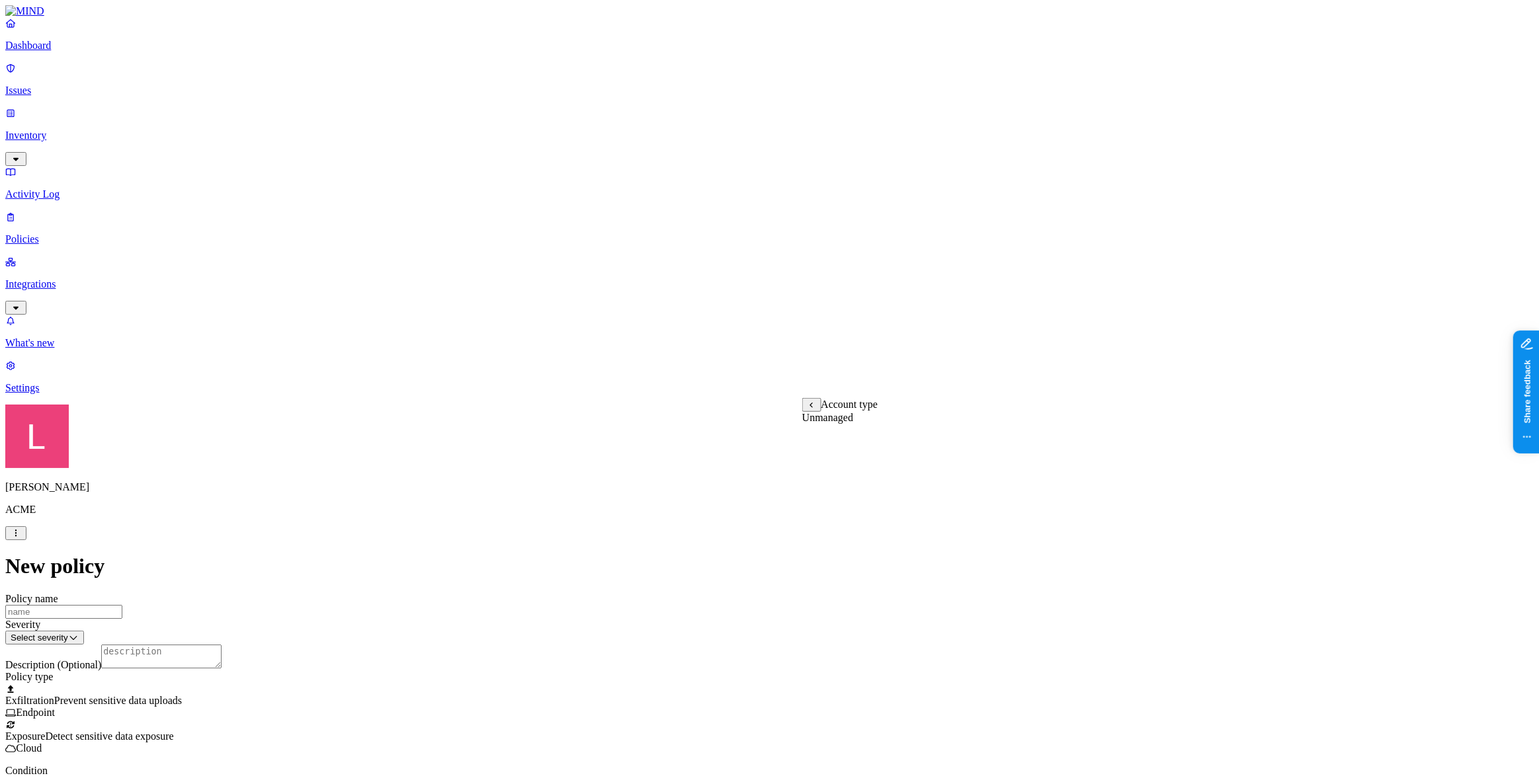
click at [835, 424] on label "Unmanaged" at bounding box center [827, 418] width 51 height 11
click at [709, 507] on label "Users" at bounding box center [696, 501] width 24 height 11
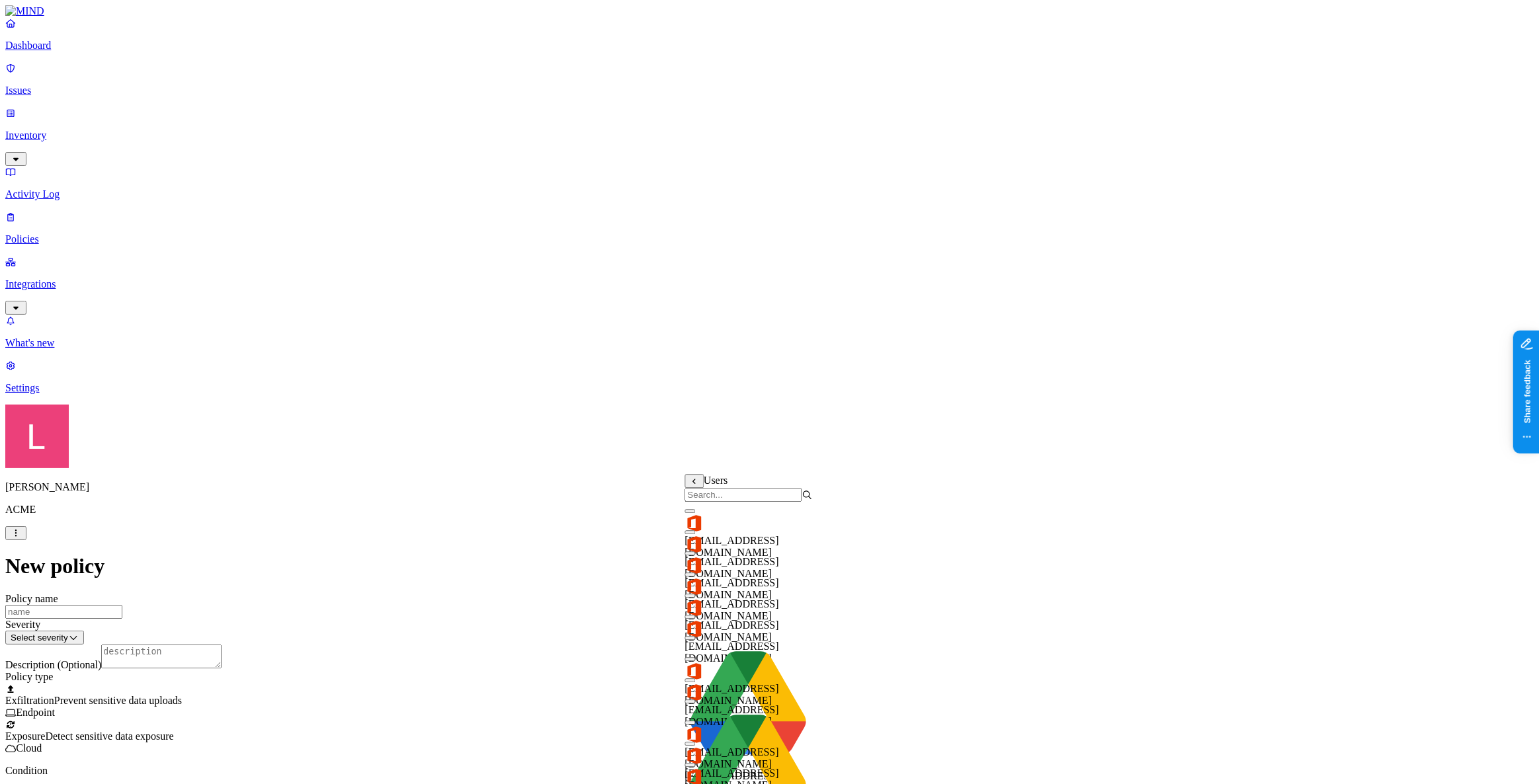
scroll to position [120, 0]
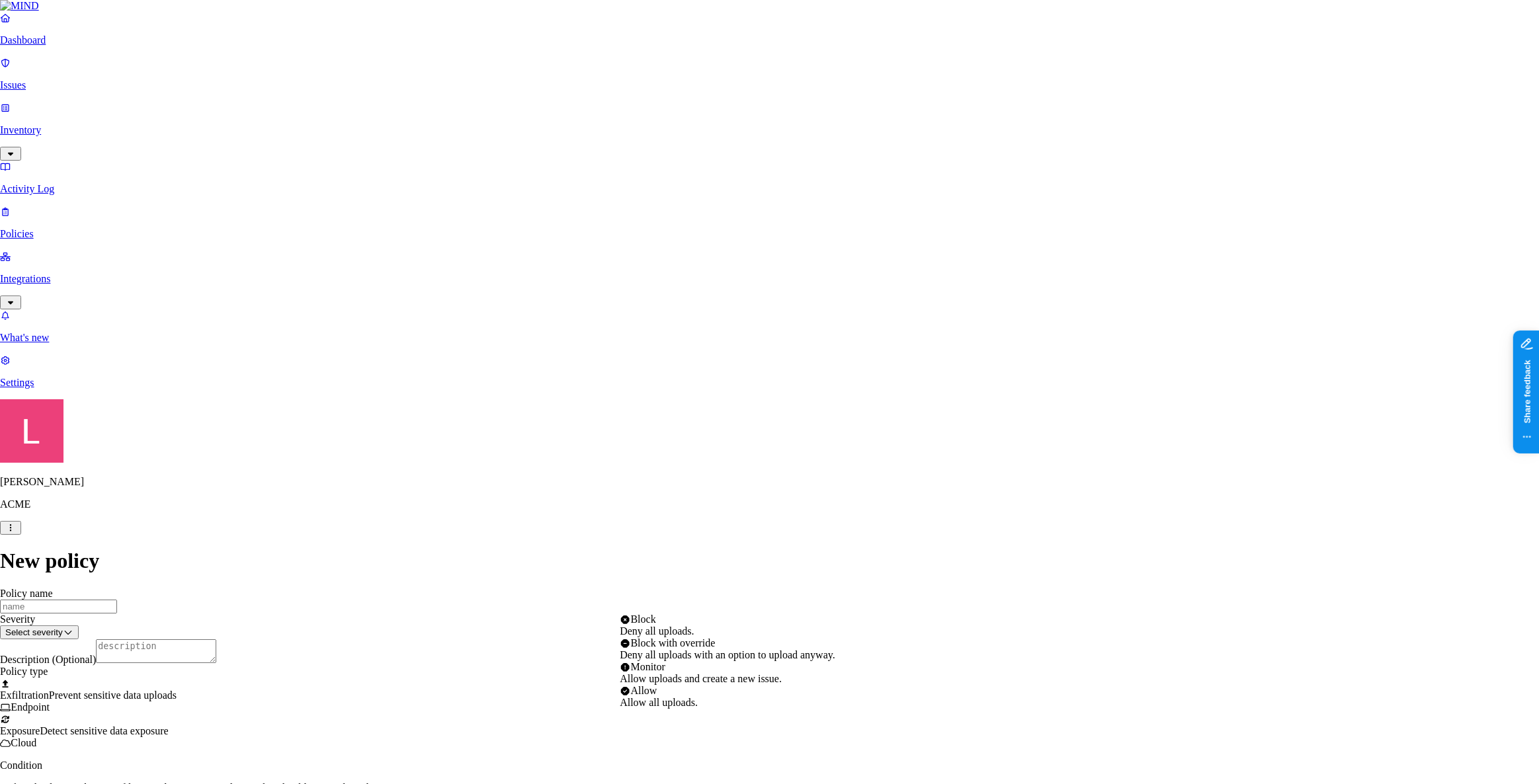
select select "1"
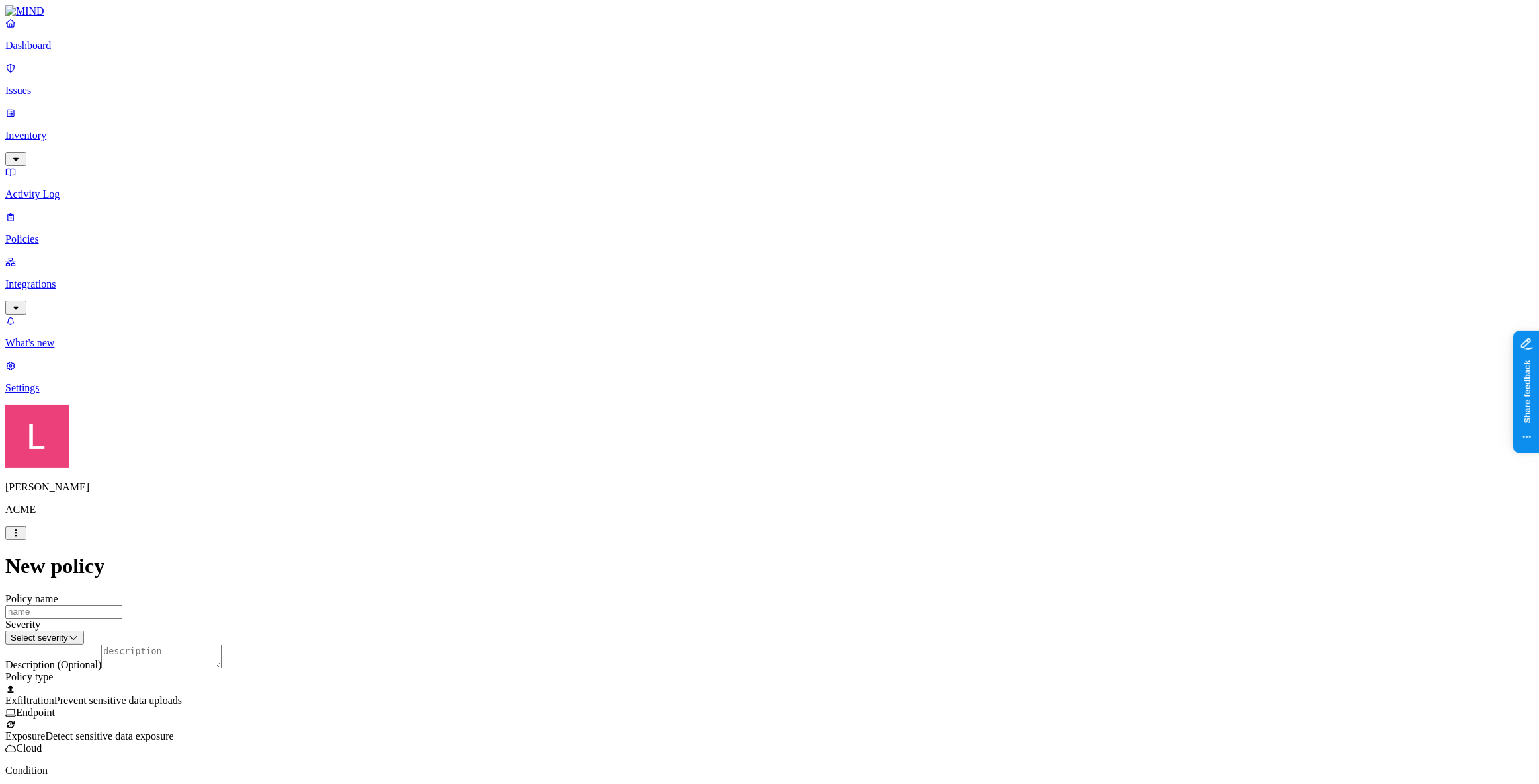
drag, startPoint x: 645, startPoint y: 386, endPoint x: 719, endPoint y: 390, distance: 74.1
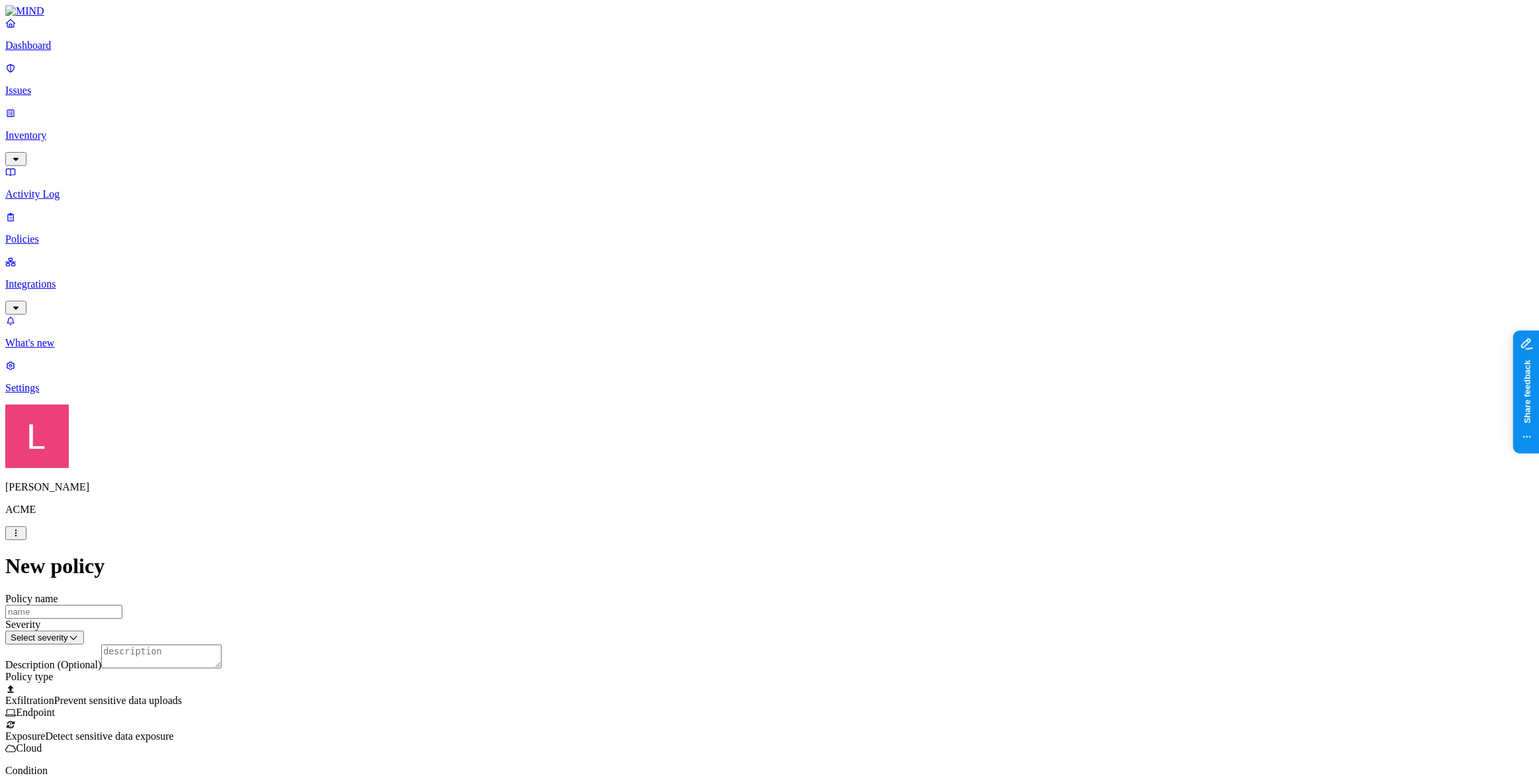
scroll to position [421, 0]
drag, startPoint x: 762, startPoint y: 350, endPoint x: 809, endPoint y: 348, distance: 47.0
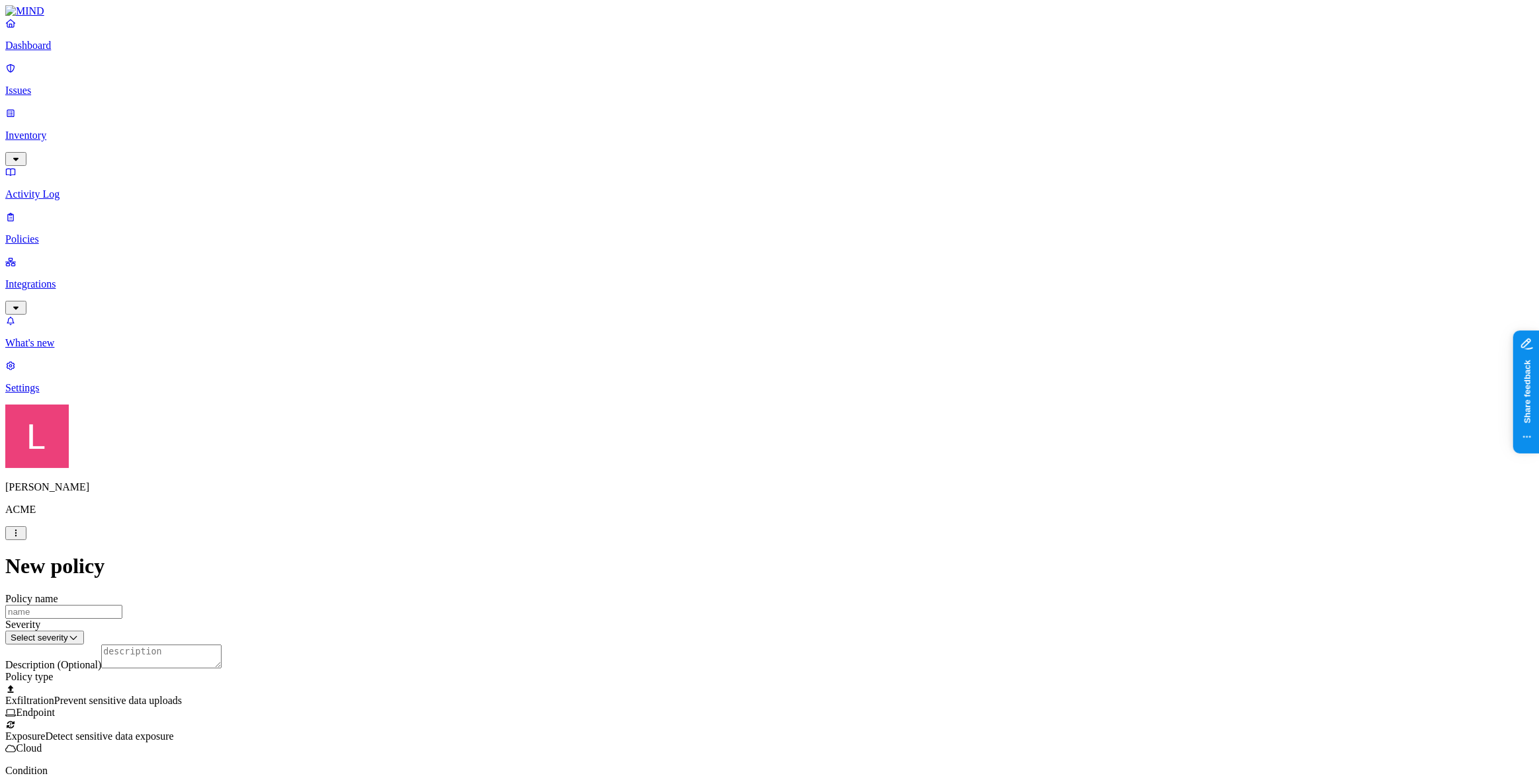
click at [45, 730] on span "Exposure" at bounding box center [25, 736] width 39 height 11
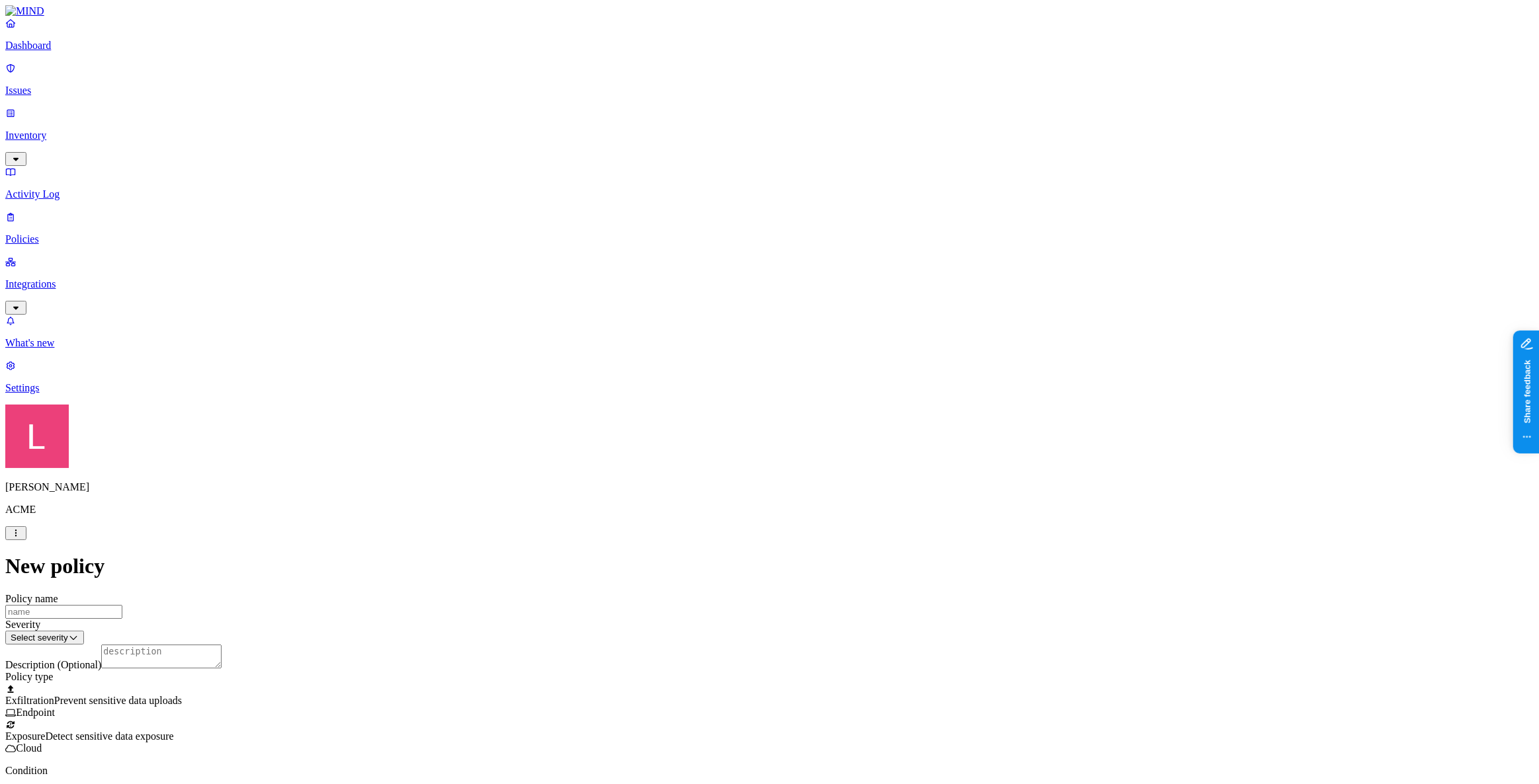
click at [707, 439] on label "External access" at bounding box center [689, 435] width 35 height 23
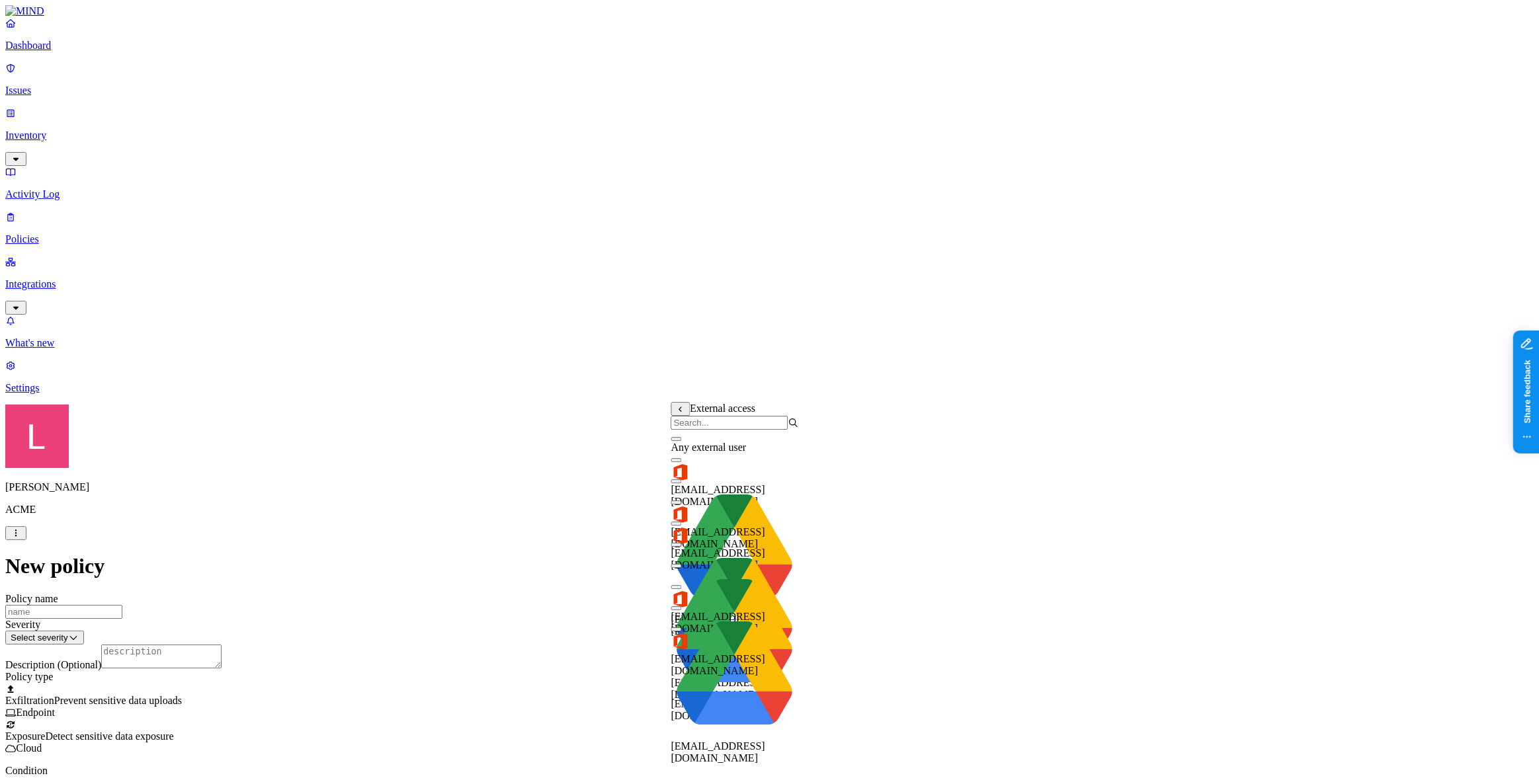
scroll to position [0, 0]
click at [682, 462] on button "button" at bounding box center [676, 460] width 11 height 4
click at [682, 526] on button "button" at bounding box center [676, 524] width 11 height 4
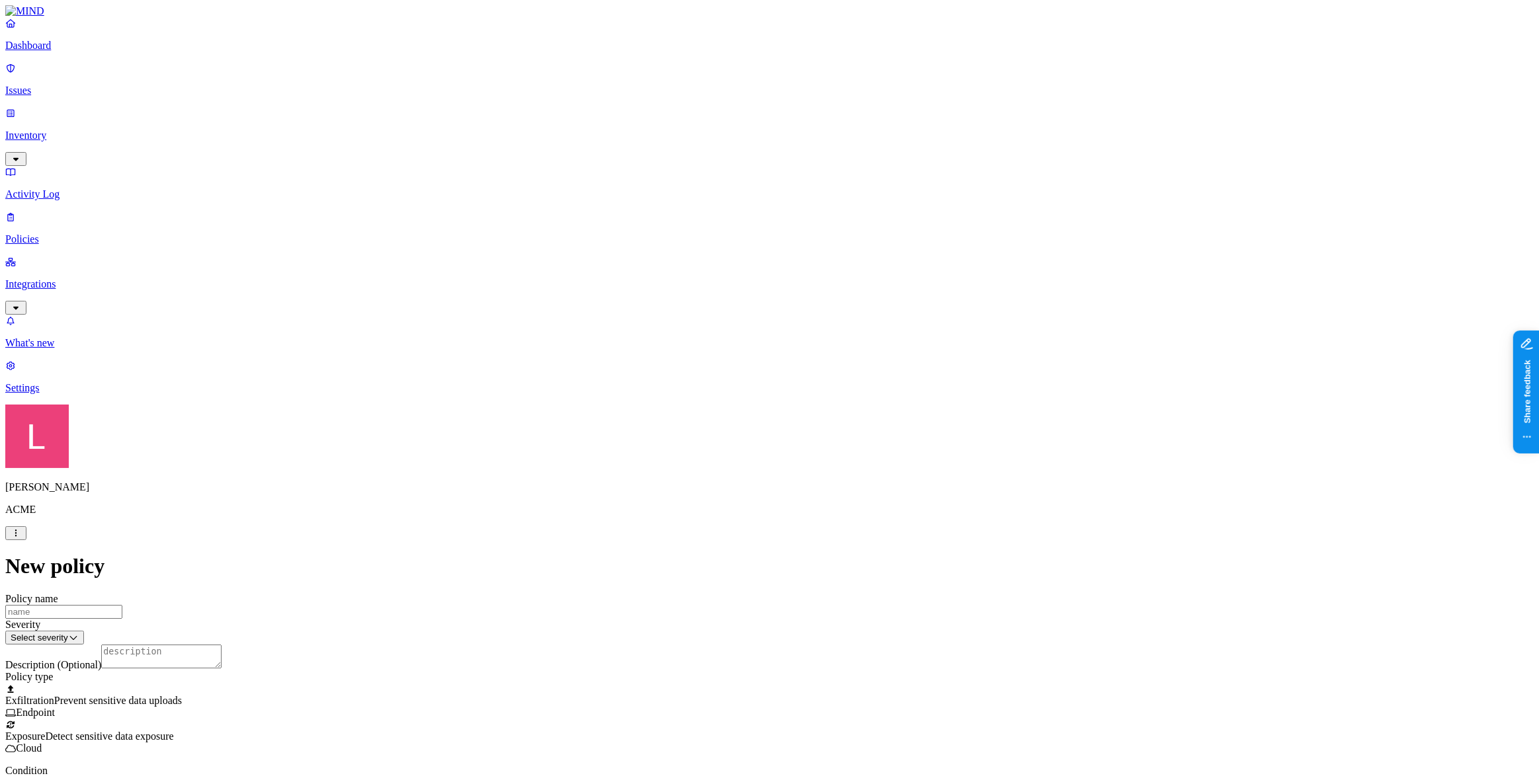
click at [665, 453] on label "AND" at bounding box center [653, 447] width 23 height 11
click at [677, 476] on label "External access" at bounding box center [659, 467] width 35 height 23
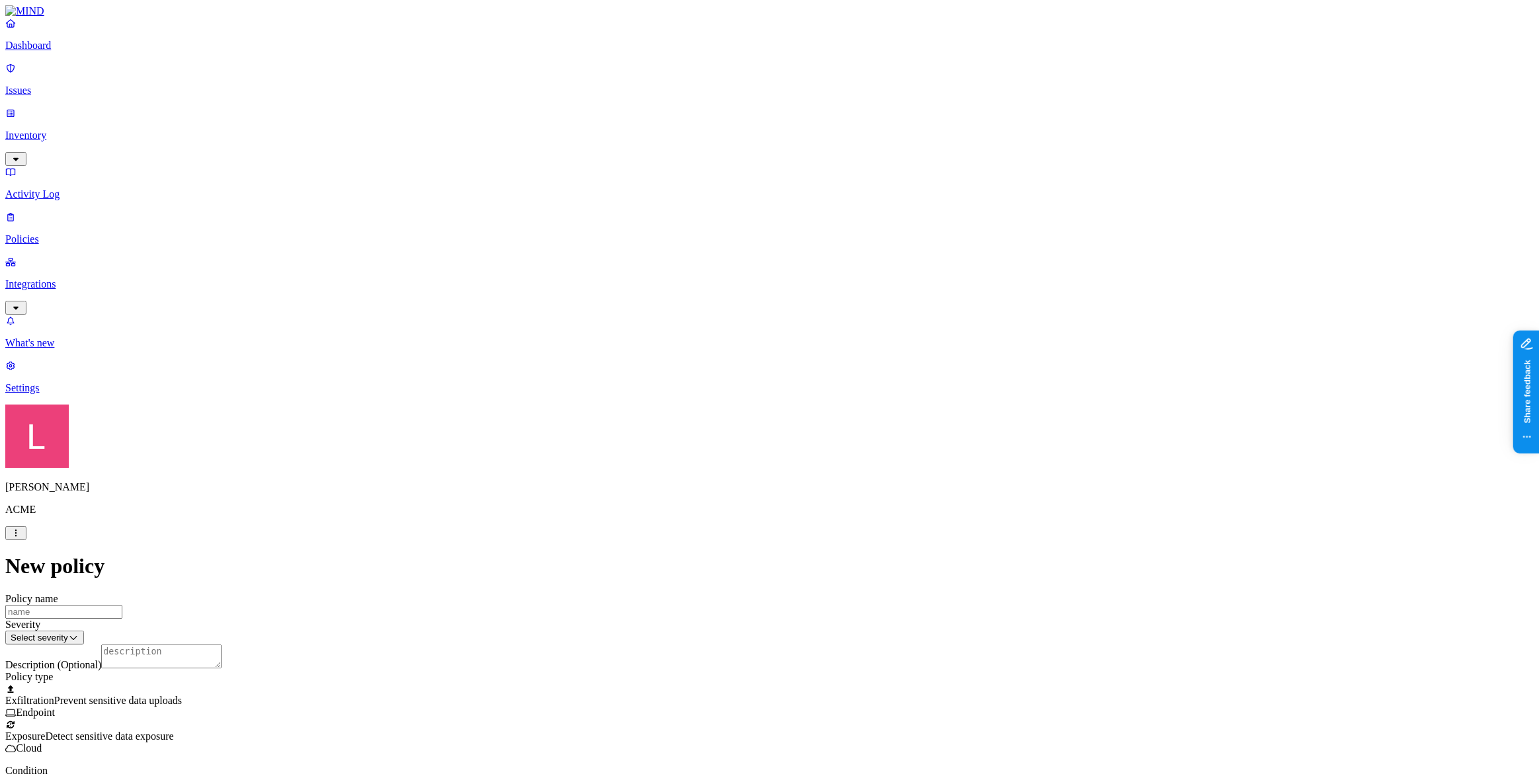
click at [67, 394] on p "Settings" at bounding box center [770, 388] width 1528 height 11
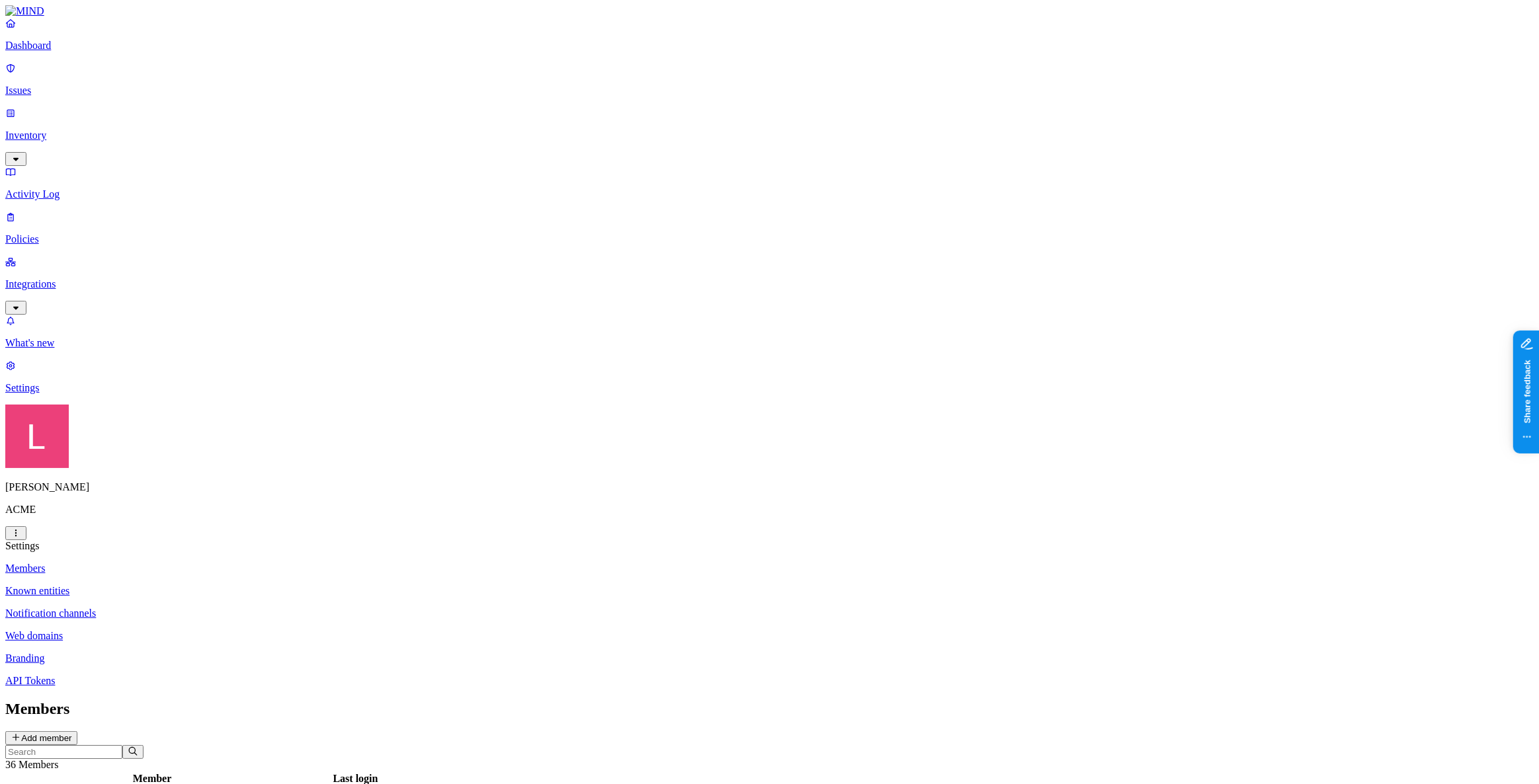
click at [203, 630] on p "Web domains" at bounding box center [770, 636] width 1528 height 11
click at [213, 585] on p "Known entities" at bounding box center [770, 591] width 1528 height 11
drag, startPoint x: 688, startPoint y: 306, endPoint x: 767, endPoint y: 306, distance: 79.0
drag, startPoint x: 697, startPoint y: 82, endPoint x: 742, endPoint y: 86, distance: 45.2
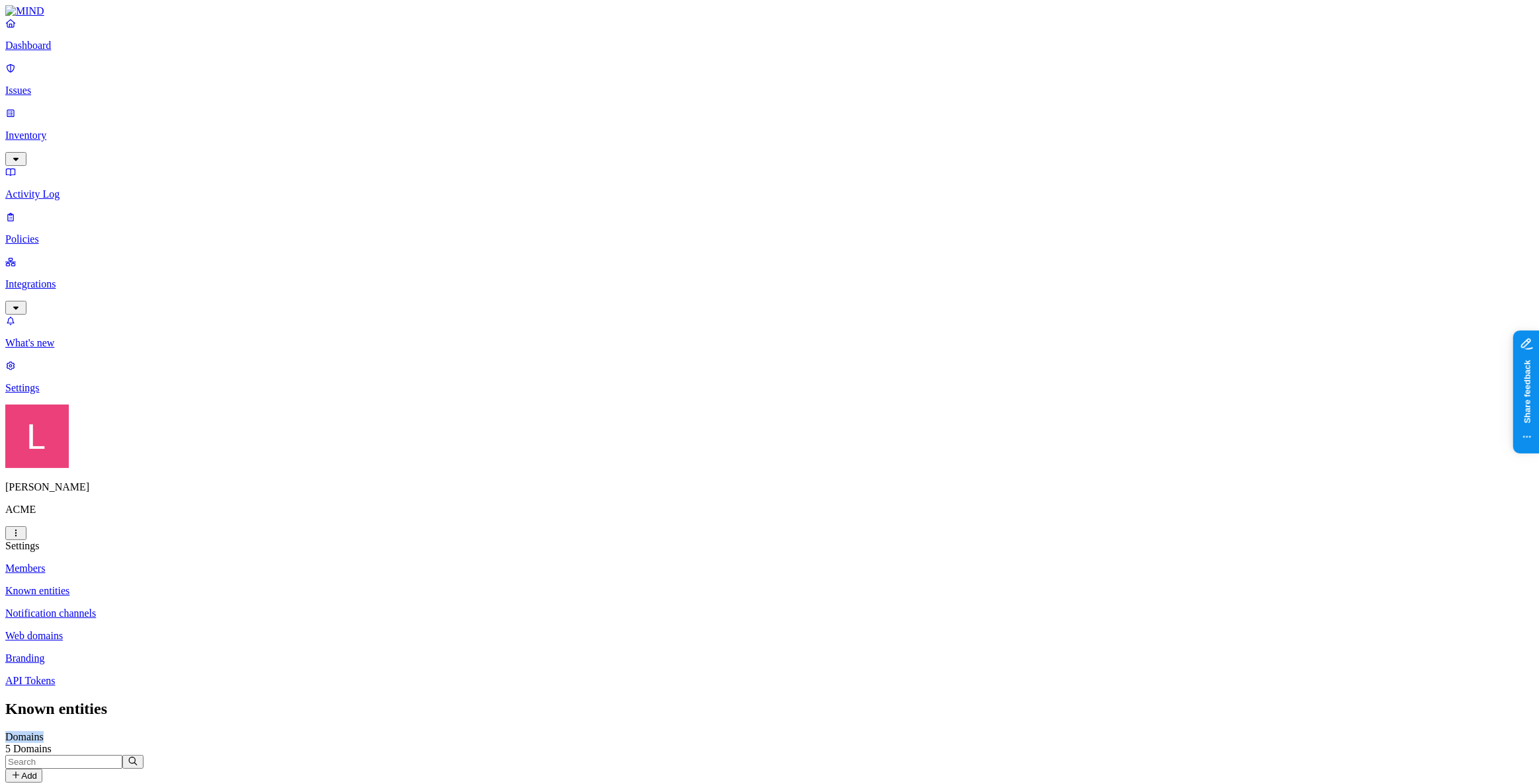
click at [742, 731] on header "Domains 5 Domains Add" at bounding box center [770, 757] width 1528 height 52
drag, startPoint x: 693, startPoint y: 83, endPoint x: 744, endPoint y: 83, distance: 51.0
drag, startPoint x: 711, startPoint y: 308, endPoint x: 773, endPoint y: 305, distance: 62.1
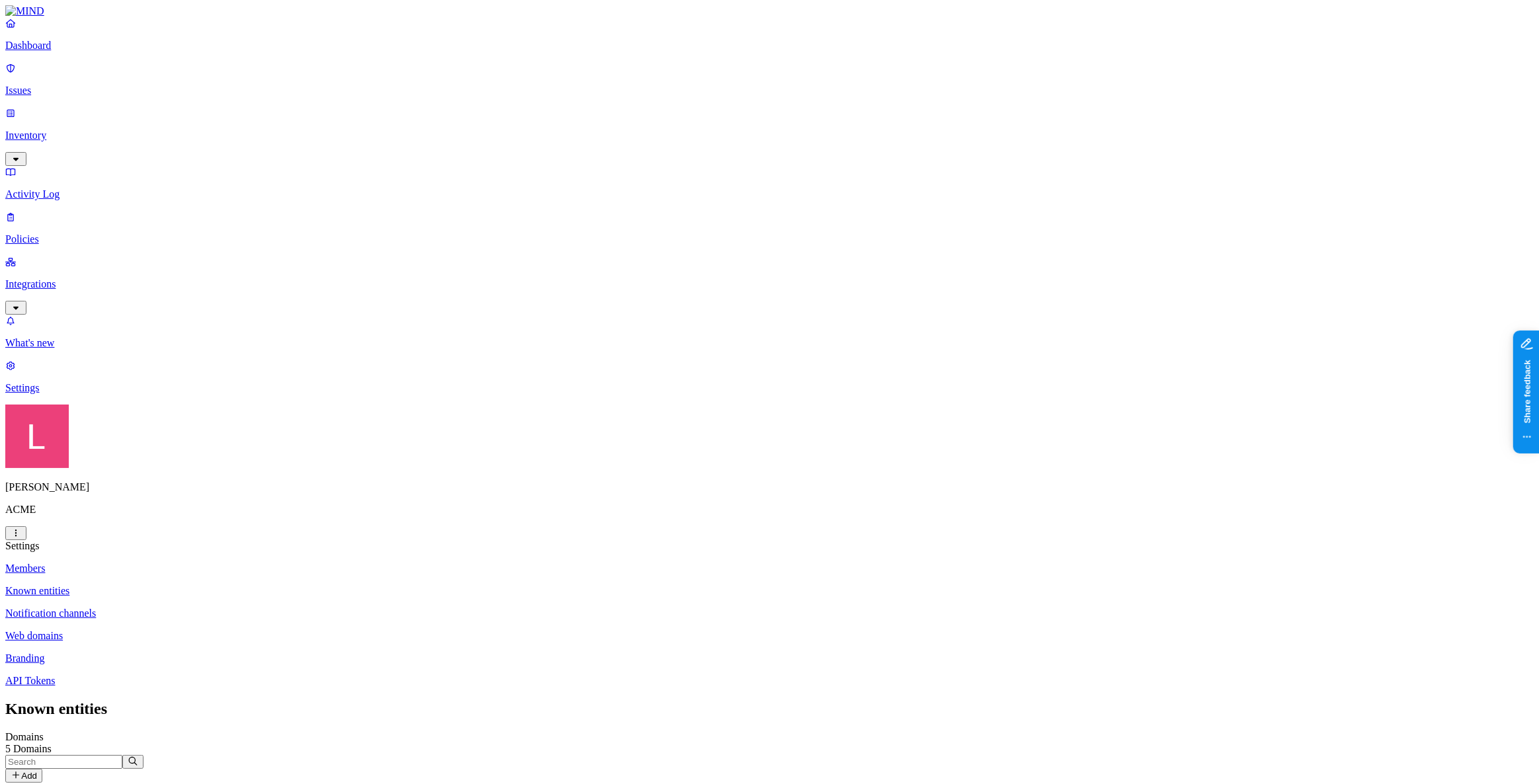
click at [51, 233] on p "Policies" at bounding box center [770, 239] width 1528 height 11
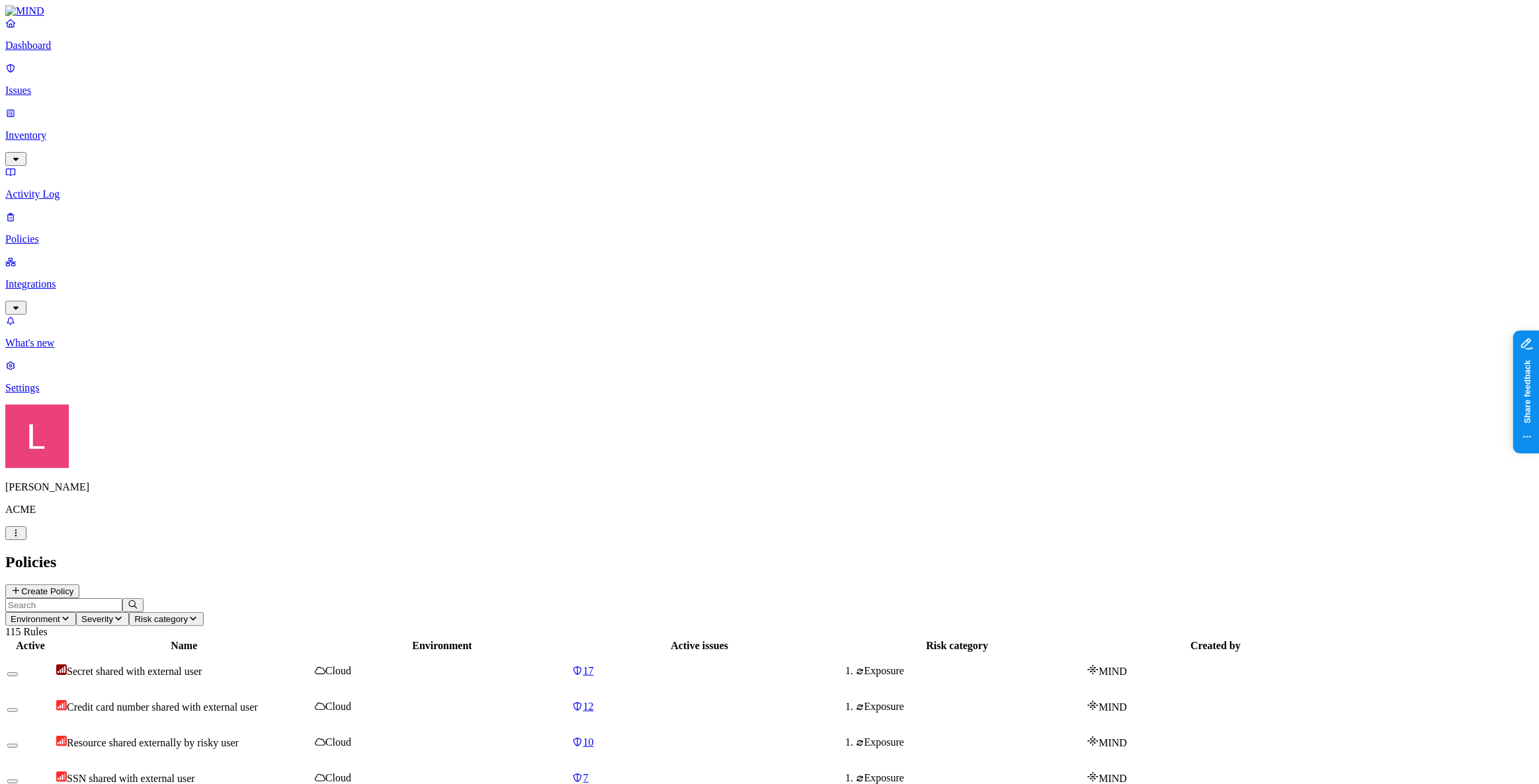
click at [21, 586] on icon at bounding box center [15, 590] width 11 height 9
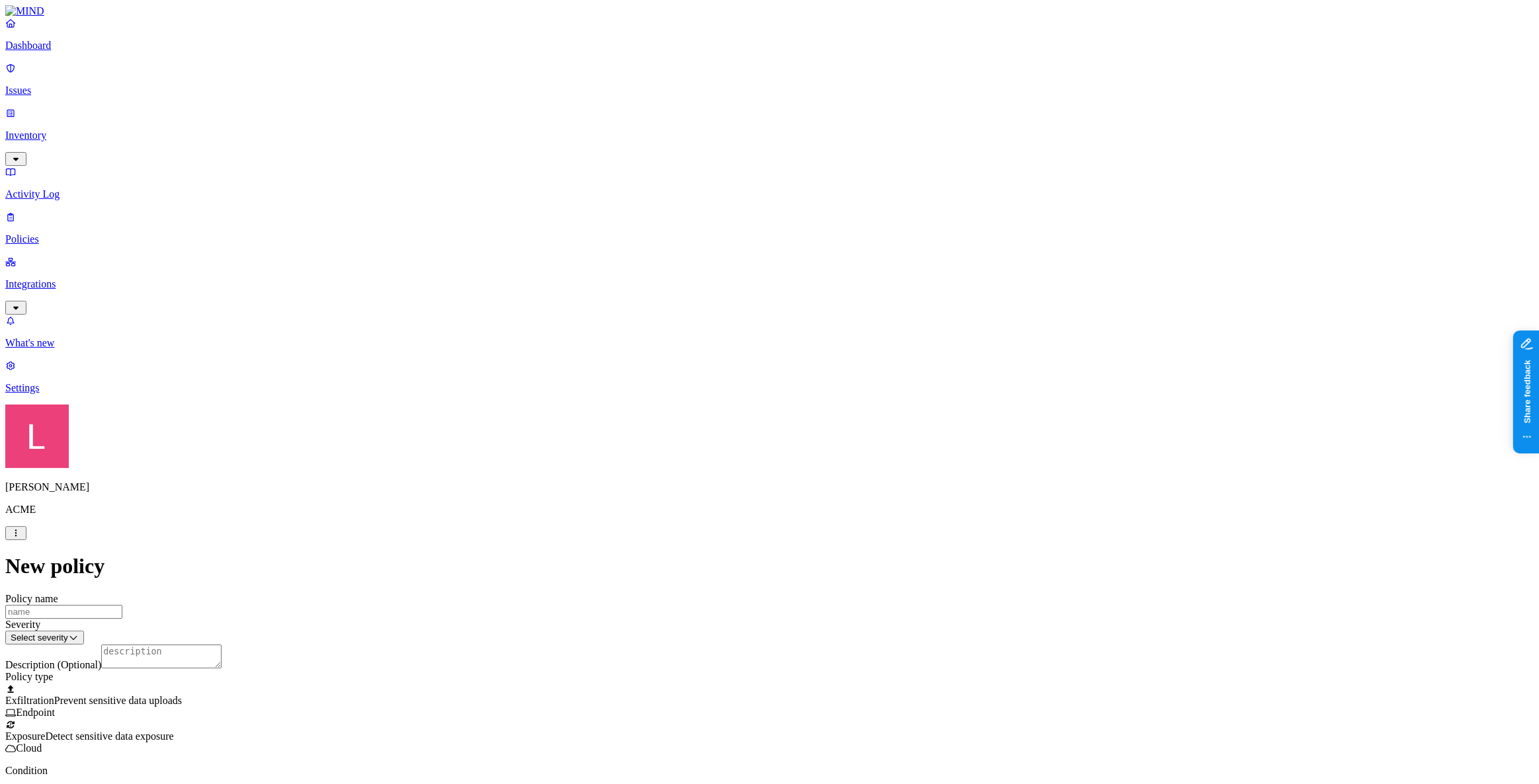
scroll to position [180, 0]
click at [715, 626] on label "Groups" at bounding box center [700, 621] width 31 height 11
click at [33, 394] on p "Settings" at bounding box center [770, 388] width 1528 height 11
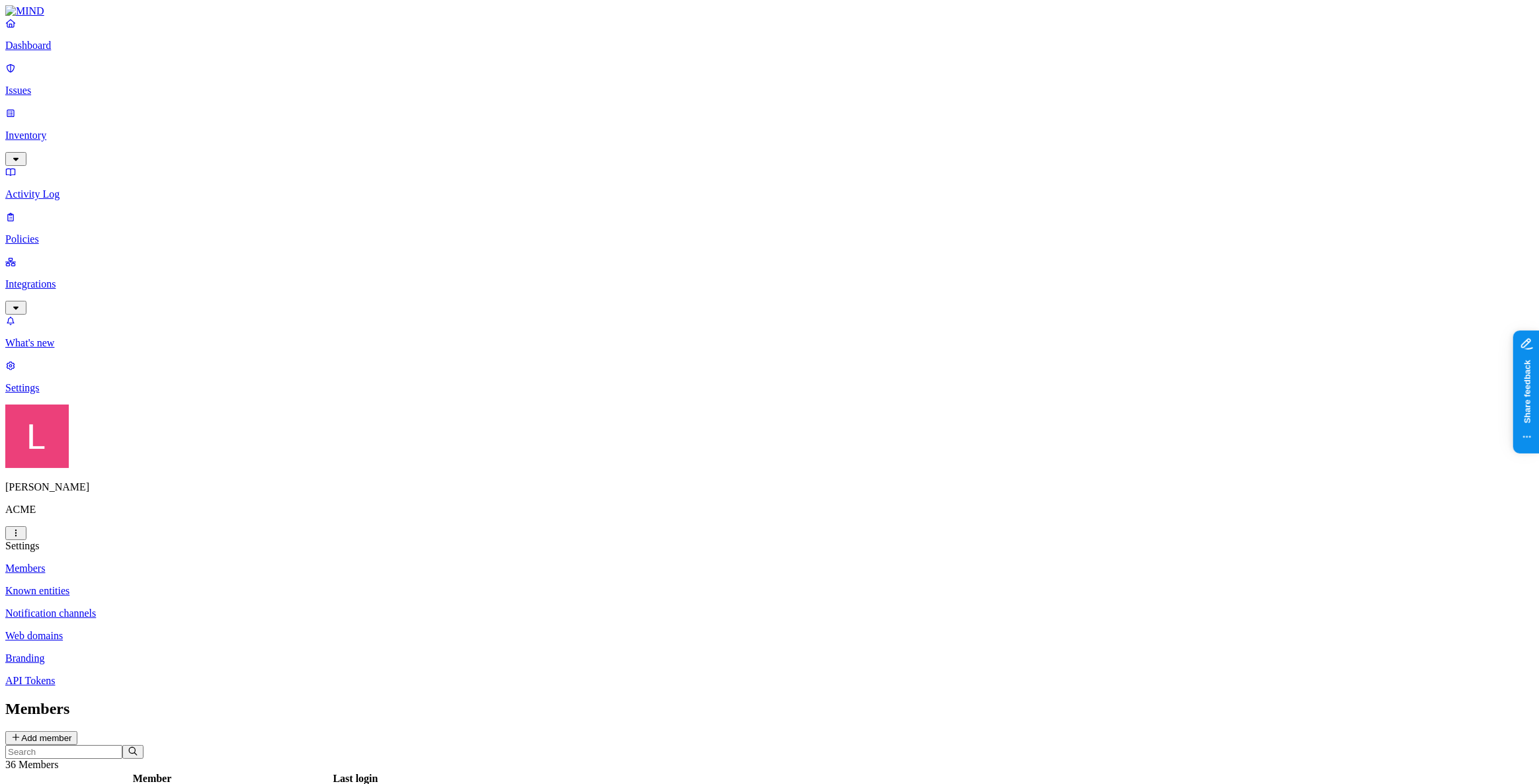
click at [207, 585] on link "Known entities" at bounding box center [770, 591] width 1528 height 11
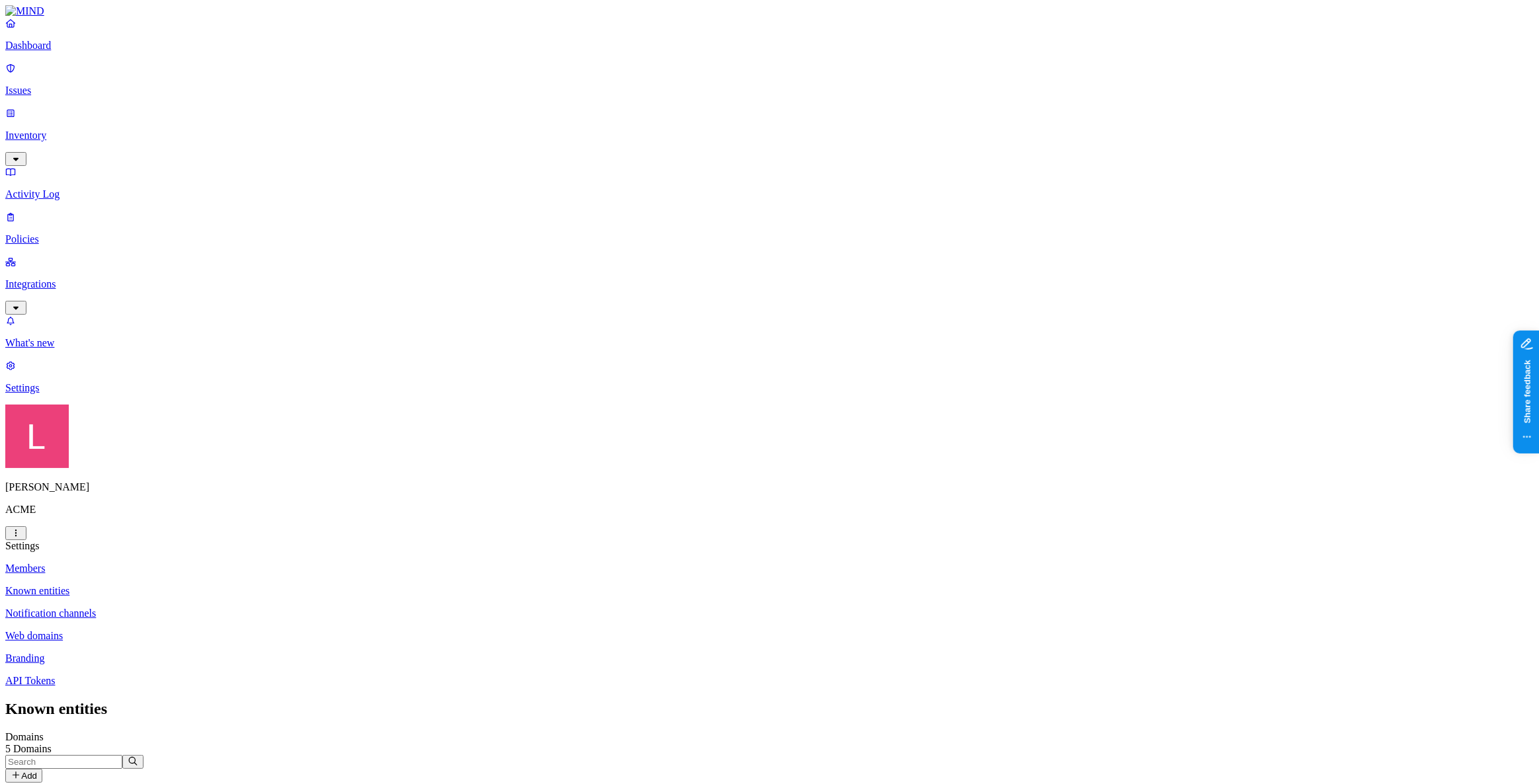
drag, startPoint x: 707, startPoint y: 359, endPoint x: 808, endPoint y: 462, distance: 144.3
click at [65, 52] on p "Dashboard" at bounding box center [770, 45] width 1528 height 11
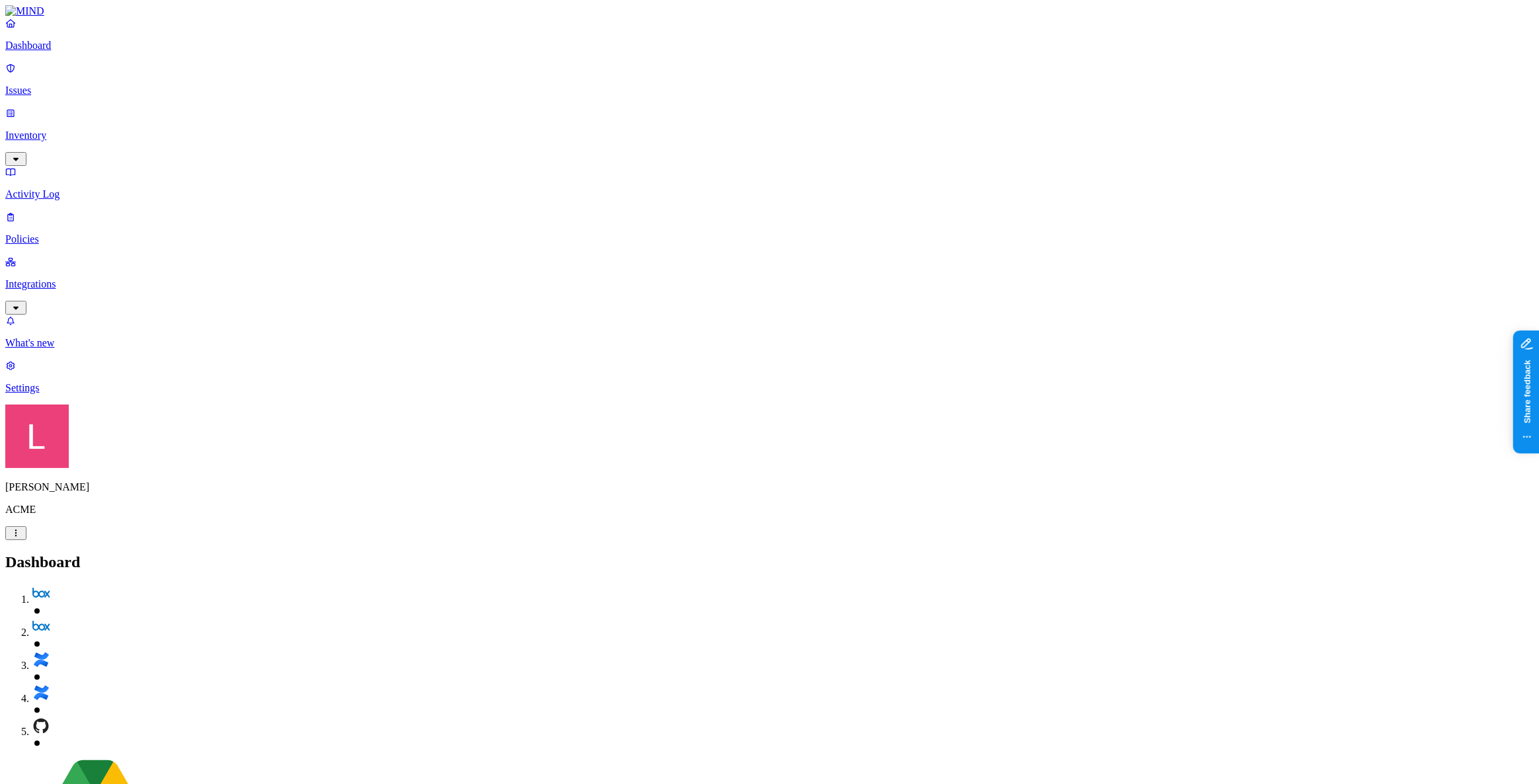
drag, startPoint x: 1017, startPoint y: 371, endPoint x: 1125, endPoint y: 370, distance: 108.0
click at [74, 130] on p "Inventory" at bounding box center [770, 136] width 1528 height 11
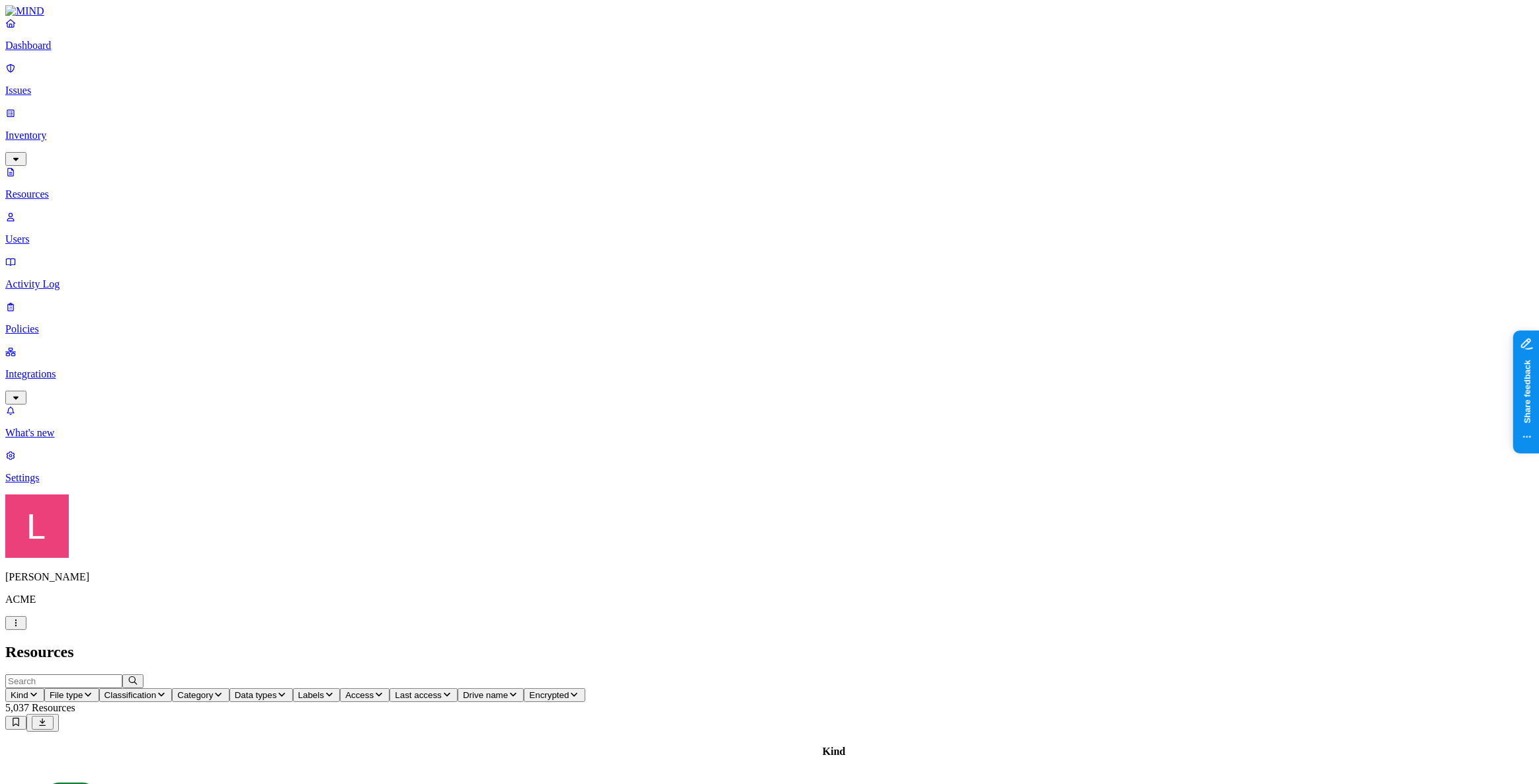
click at [59, 52] on p "Dashboard" at bounding box center [770, 45] width 1528 height 11
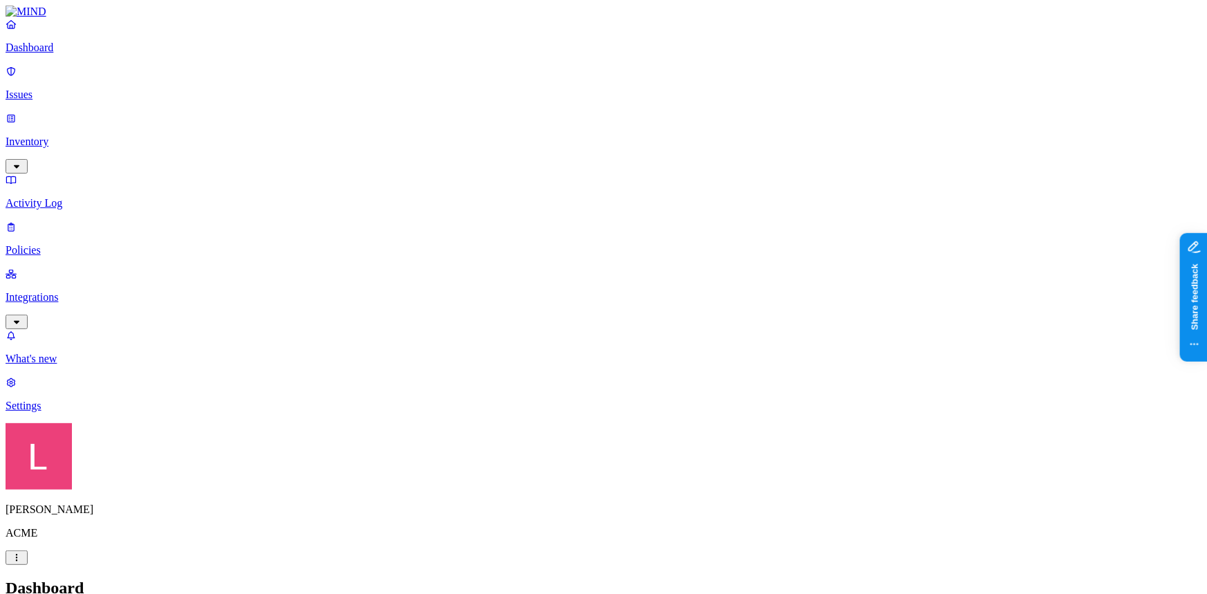
click at [76, 89] on p "Issues" at bounding box center [603, 95] width 1195 height 12
click at [22, 562] on icon "button" at bounding box center [16, 557] width 11 height 9
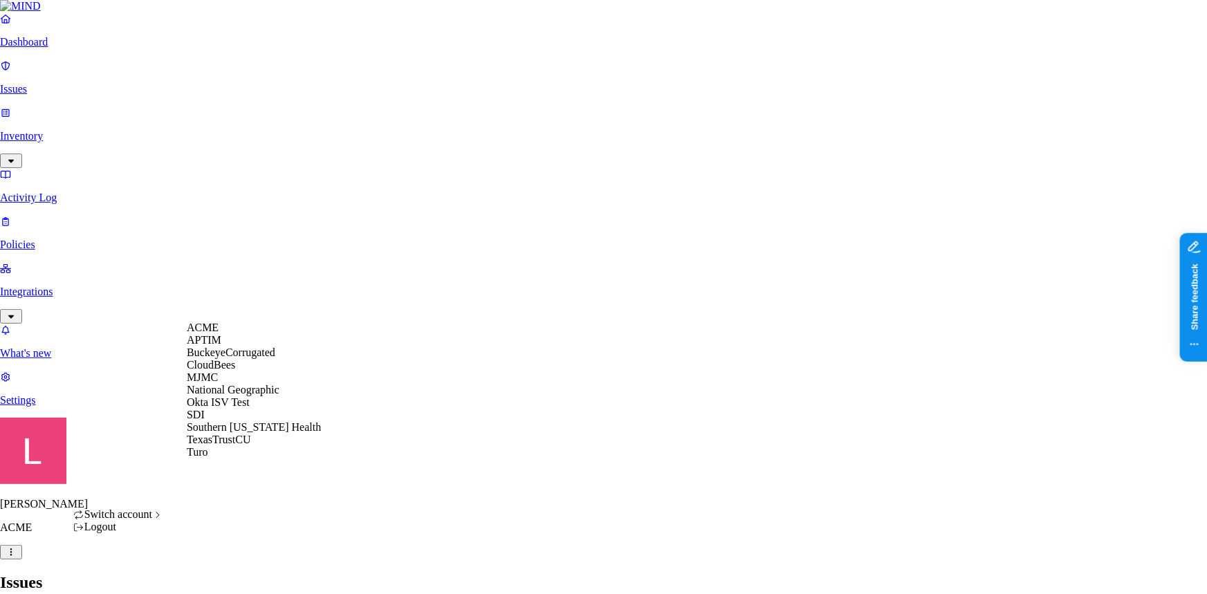
click at [233, 334] on div "ACME" at bounding box center [254, 328] width 134 height 12
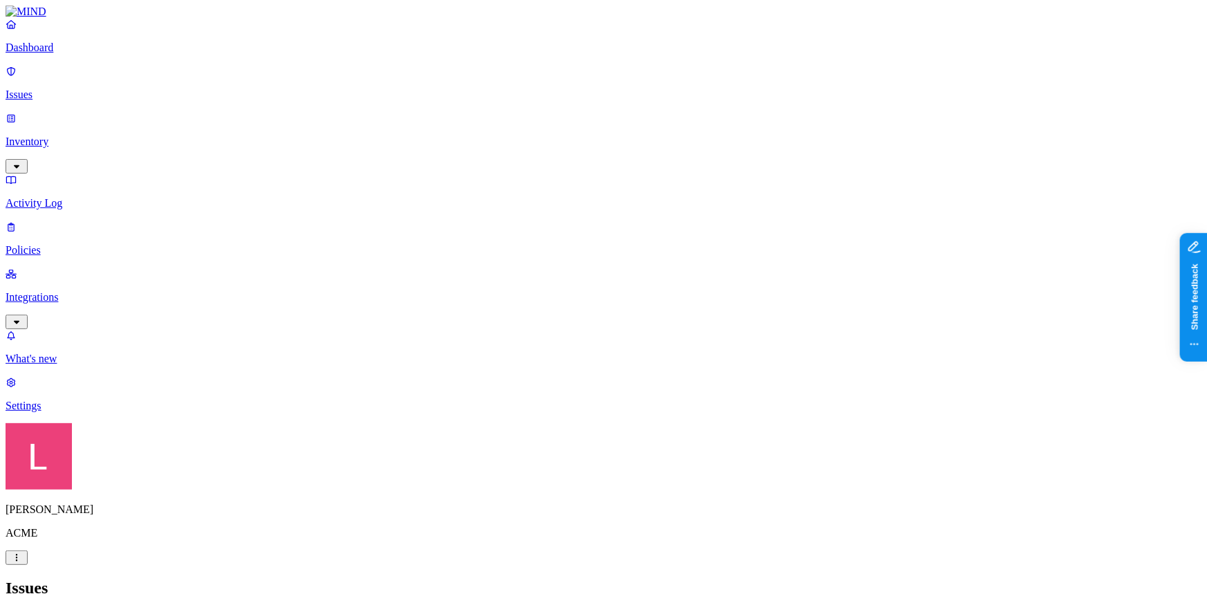
click at [85, 54] on p "Dashboard" at bounding box center [603, 47] width 1195 height 12
drag, startPoint x: 336, startPoint y: 418, endPoint x: 369, endPoint y: 417, distance: 32.5
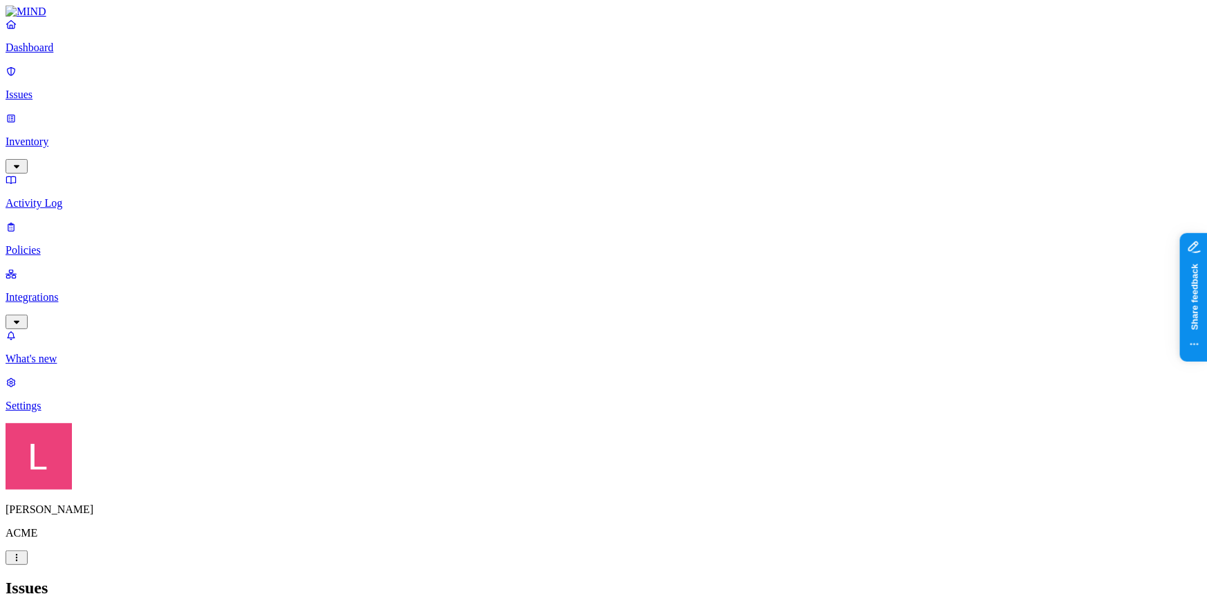
click at [84, 89] on p "Issues" at bounding box center [603, 95] width 1195 height 12
click at [77, 54] on p "Dashboard" at bounding box center [603, 47] width 1195 height 12
drag, startPoint x: 53, startPoint y: 90, endPoint x: 88, endPoint y: 83, distance: 35.3
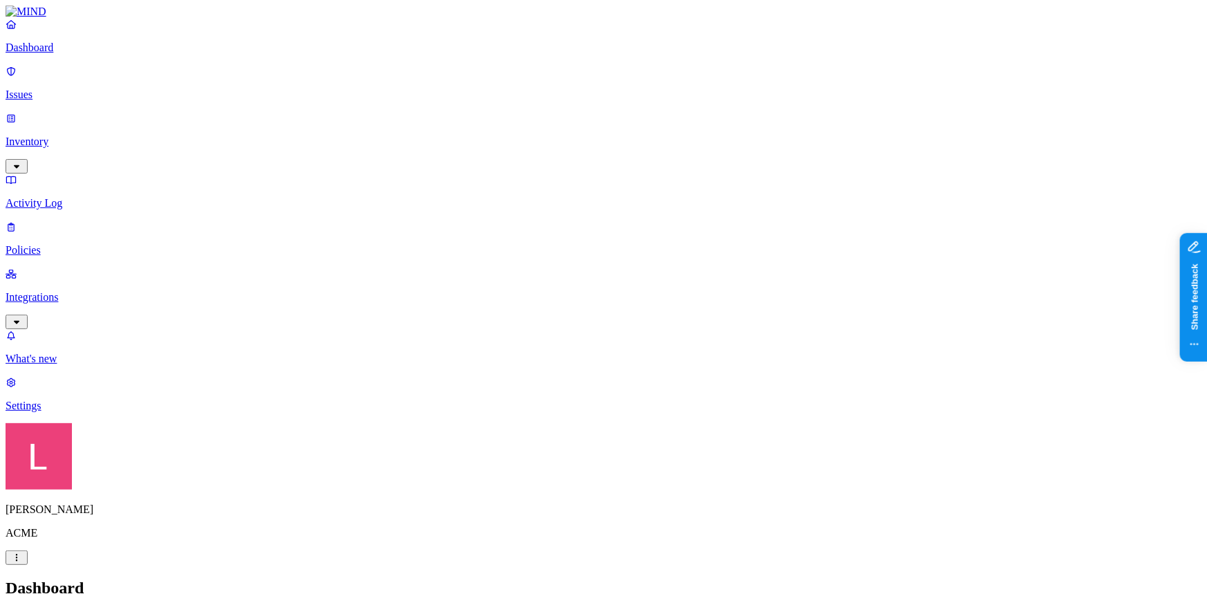
click at [53, 90] on p "Issues" at bounding box center [603, 95] width 1195 height 12
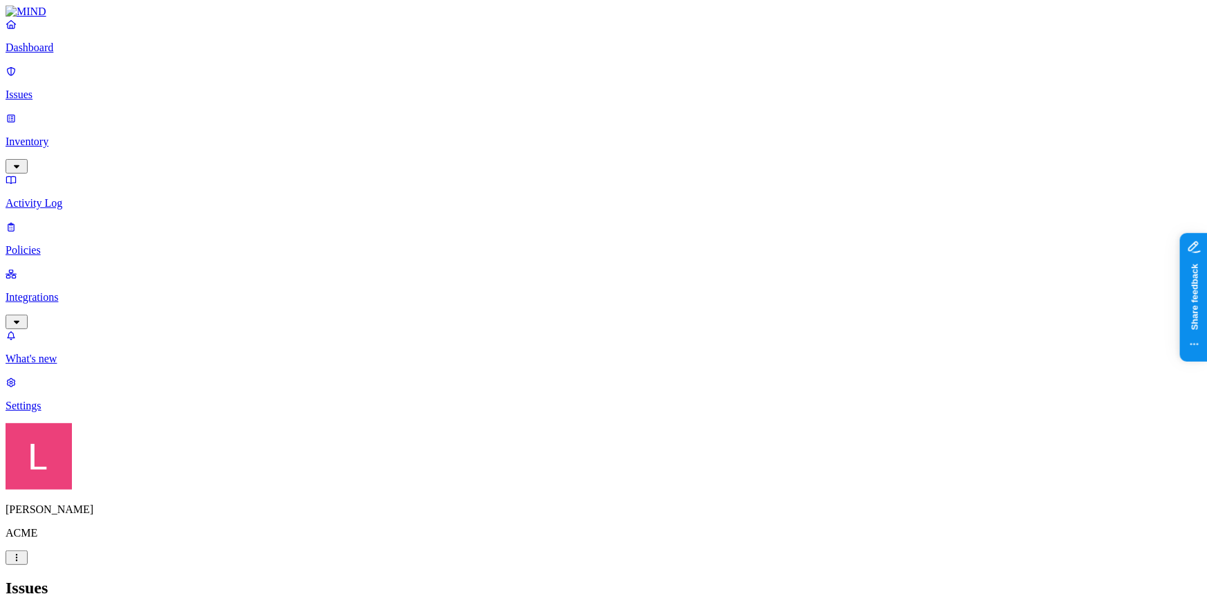
scroll to position [705, 0]
click at [115, 306] on nav "Dashboard Issues Inventory Activity Log Policies Integrations What's new 1 Sett…" at bounding box center [603, 215] width 1195 height 394
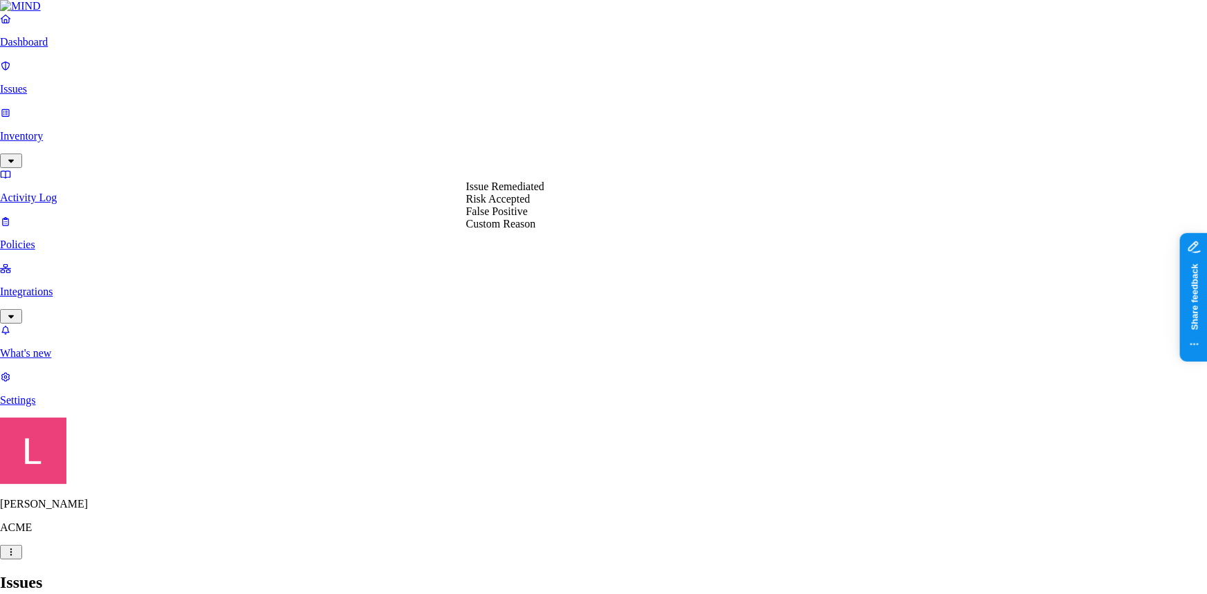
select select "Issue Remediated"
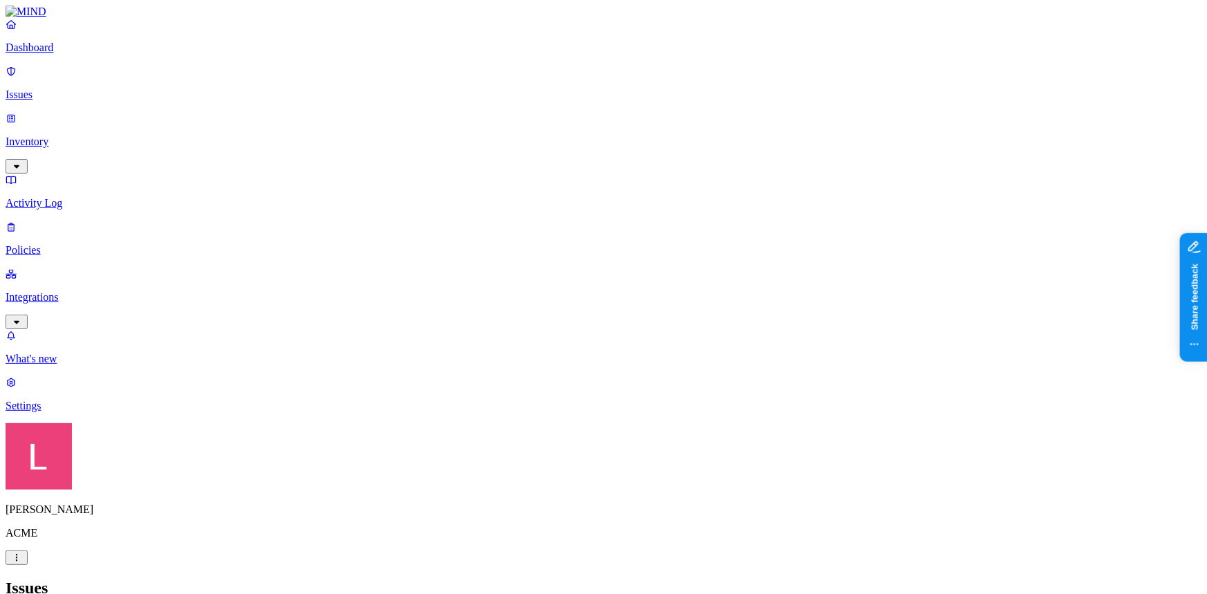
scroll to position [705, 0]
click at [373, 579] on h2 "Issues" at bounding box center [603, 588] width 1195 height 19
click at [251, 146] on button "button" at bounding box center [256, 153] width 11 height 15
click at [251, 109] on button "button" at bounding box center [256, 112] width 11 height 15
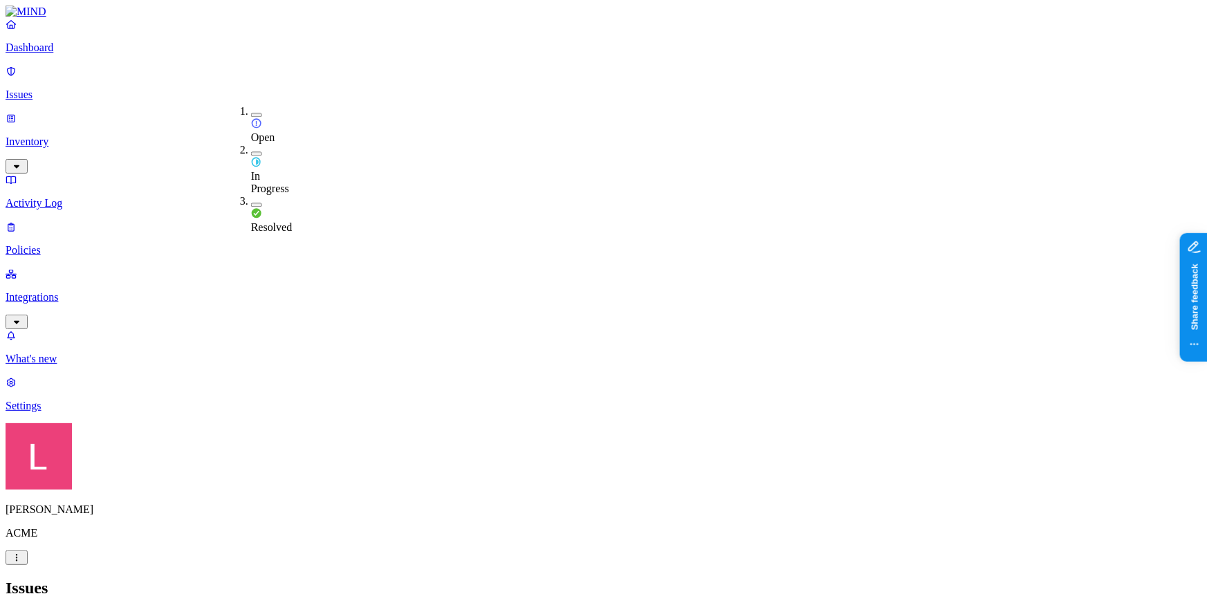
click at [251, 195] on div "Resolved" at bounding box center [251, 214] width 0 height 39
click at [569, 579] on h2 "Issues" at bounding box center [603, 588] width 1195 height 19
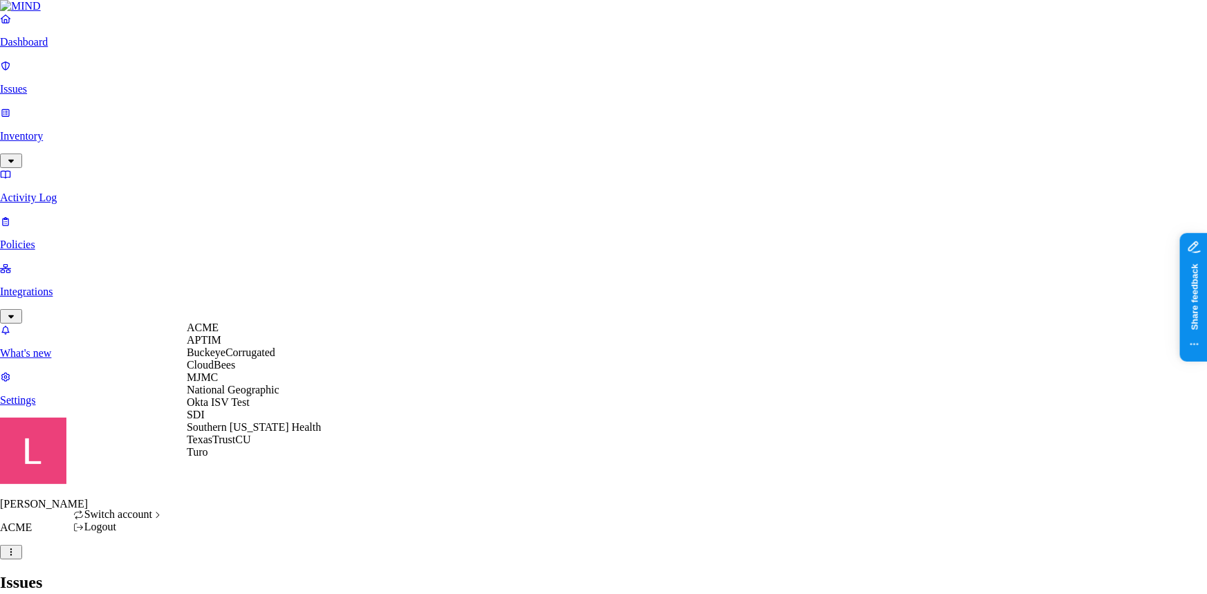
click at [236, 395] on span "National Geographic" at bounding box center [233, 390] width 93 height 12
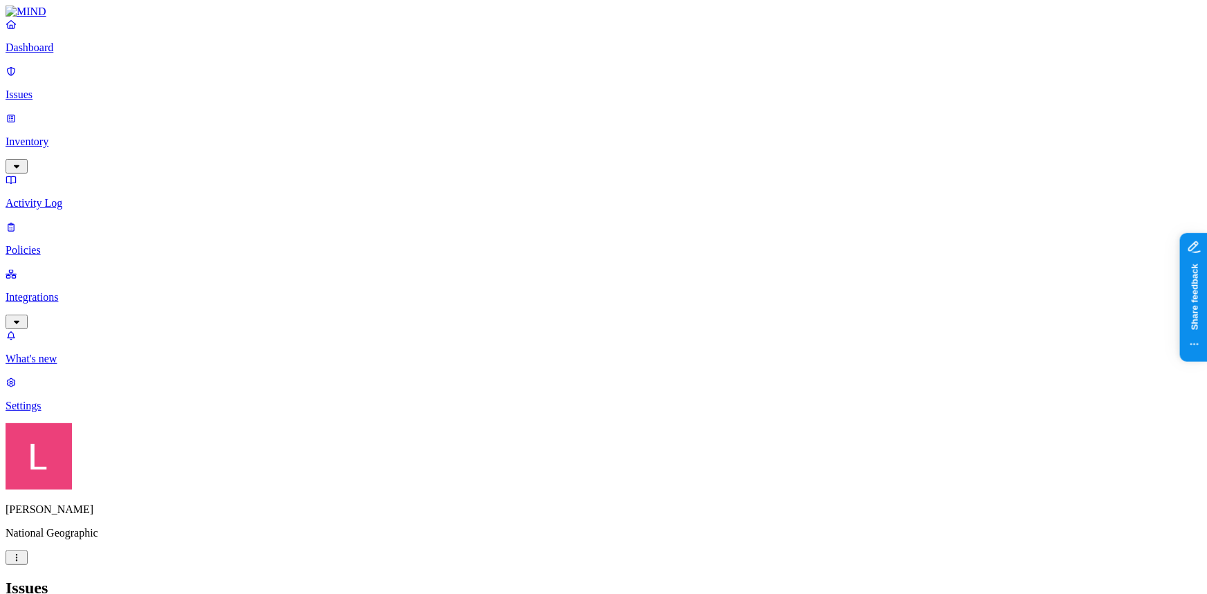
click at [79, 54] on p "Dashboard" at bounding box center [603, 47] width 1195 height 12
